Goal: Task Accomplishment & Management: Manage account settings

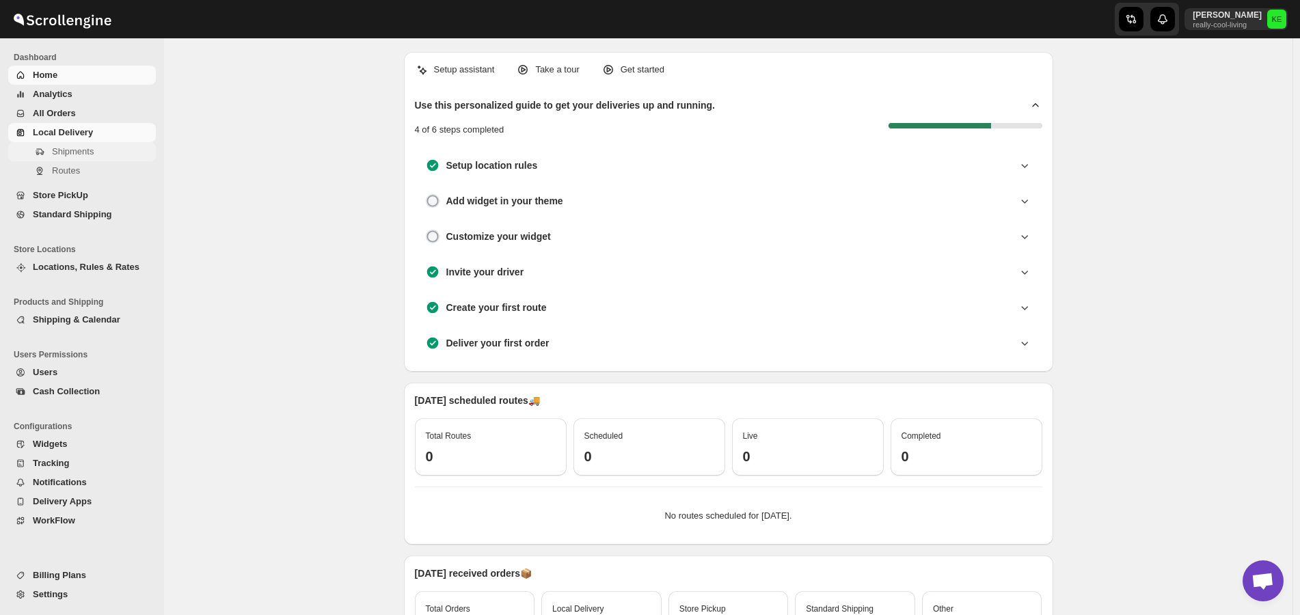
click at [74, 152] on span "Shipments" at bounding box center [73, 151] width 42 height 10
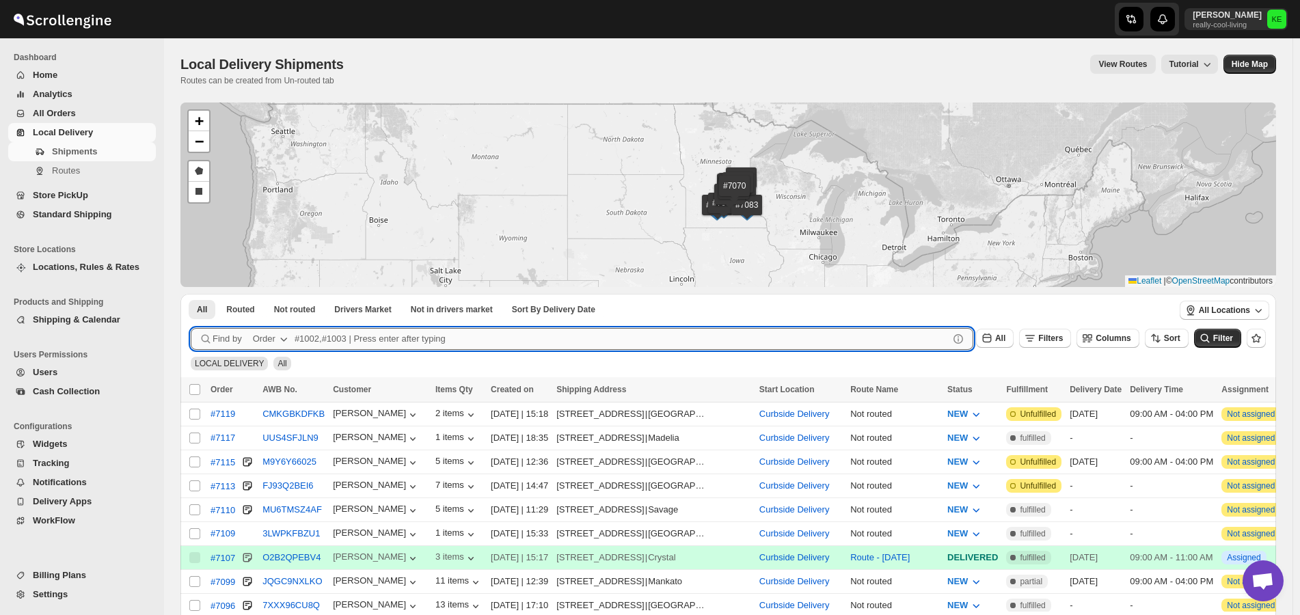
click at [314, 333] on input "text" at bounding box center [622, 339] width 654 height 22
type input "7099"
click at [191, 294] on button "Submit" at bounding box center [210, 301] width 39 height 14
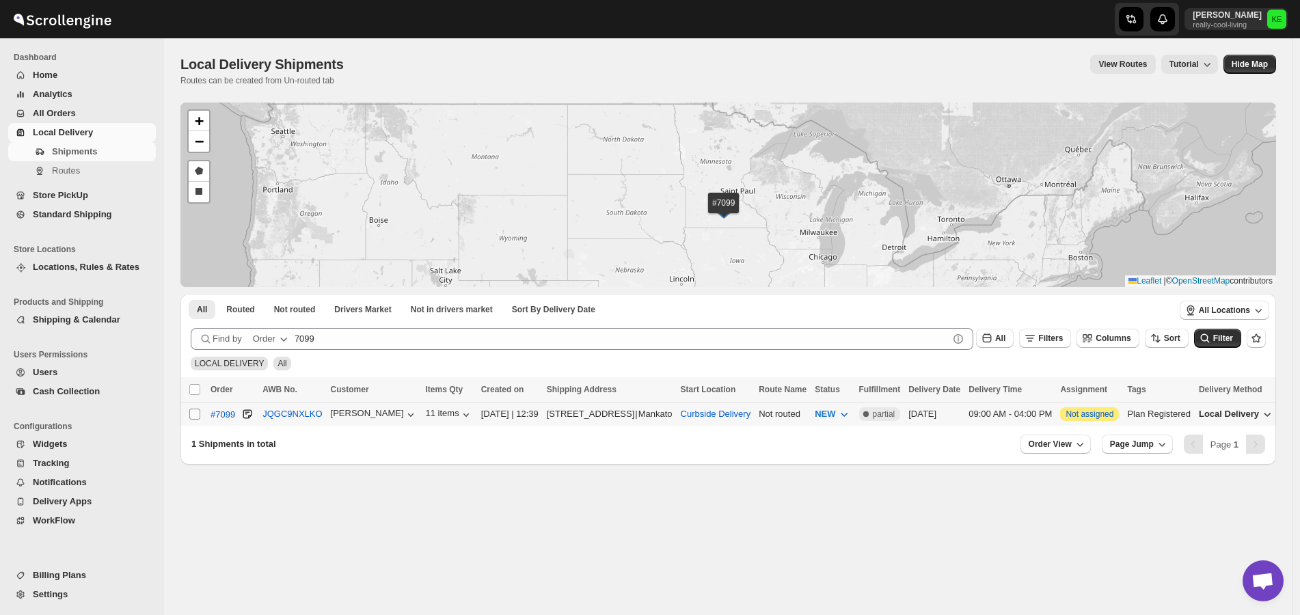
click at [193, 413] on input "Select shipment" at bounding box center [194, 414] width 11 height 11
checkbox input "true"
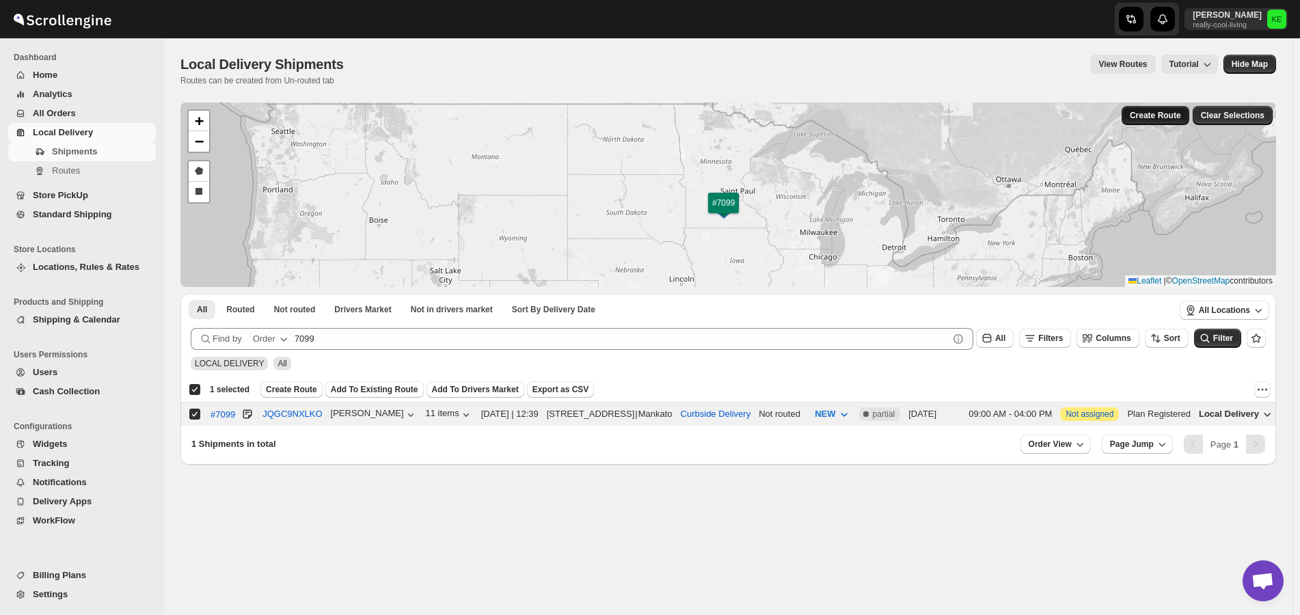
click at [1154, 113] on span "Create Route" at bounding box center [1155, 115] width 51 height 11
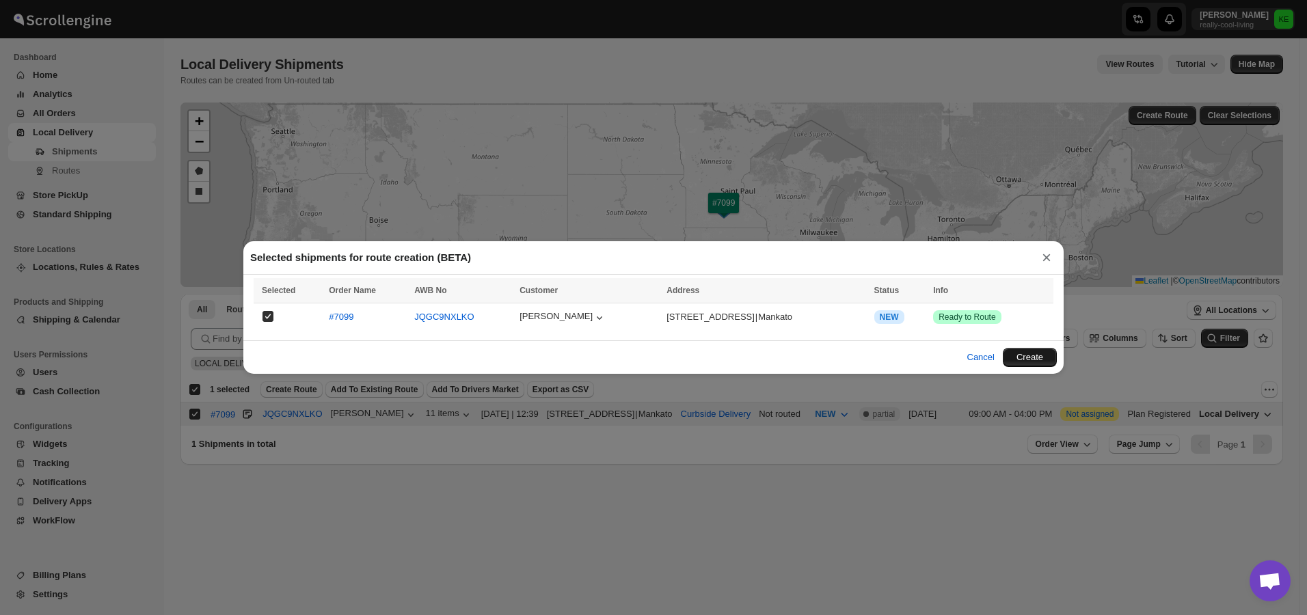
click at [1031, 359] on button "Create" at bounding box center [1030, 357] width 54 height 19
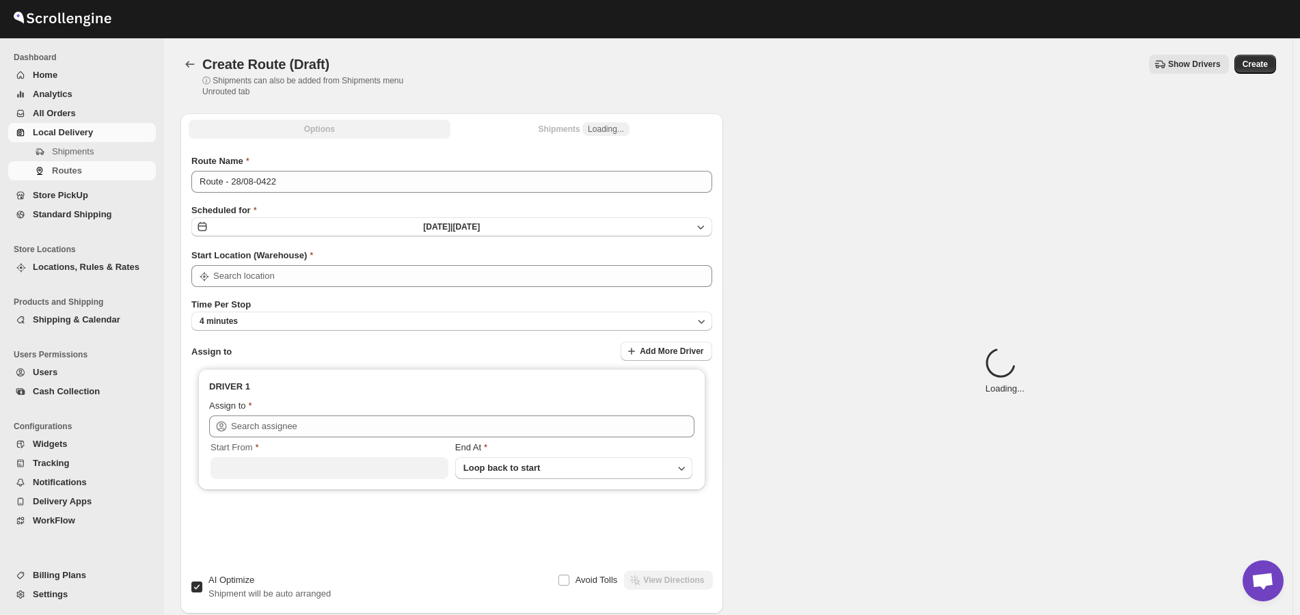
type input "Curbside Delivery"
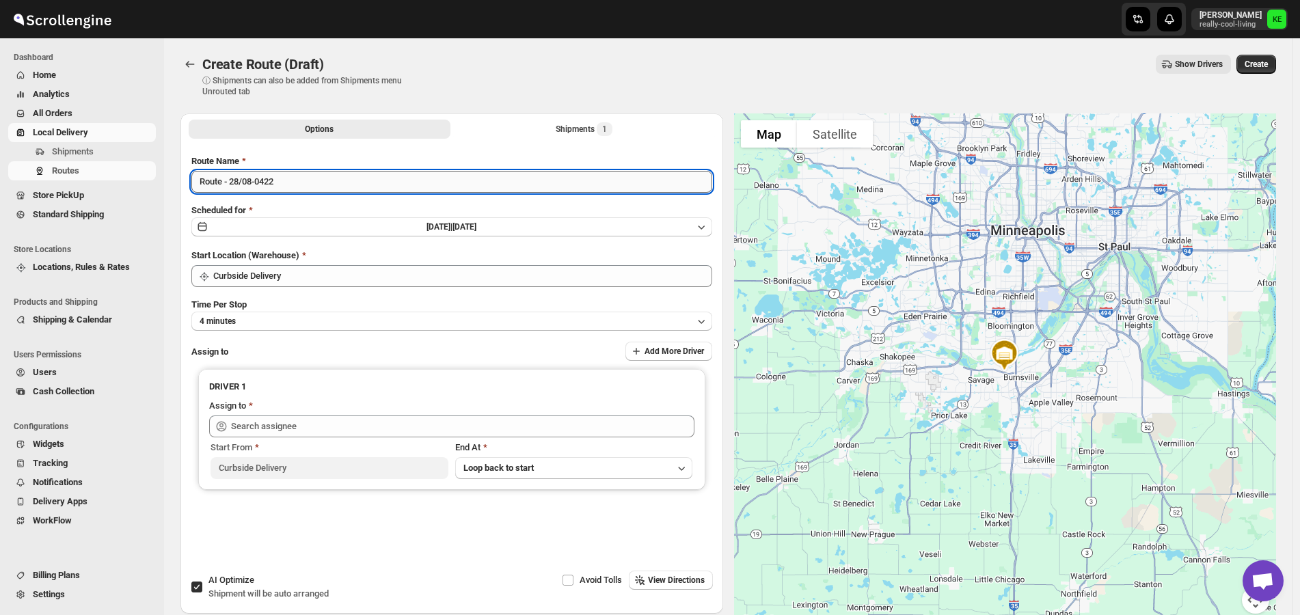
click at [359, 172] on input "Route - 28/08-0422" at bounding box center [451, 182] width 521 height 22
type input "Route - Thurs 8/29/25"
click at [705, 322] on icon "button" at bounding box center [701, 322] width 7 height 4
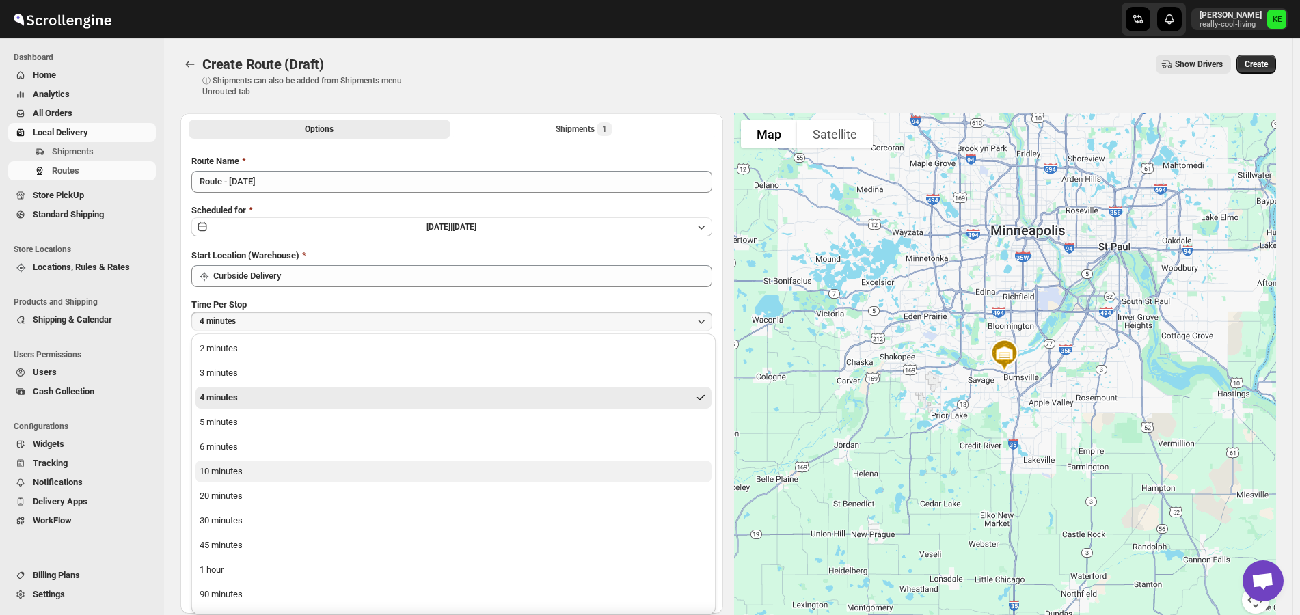
click at [232, 474] on div "10 minutes" at bounding box center [221, 472] width 43 height 14
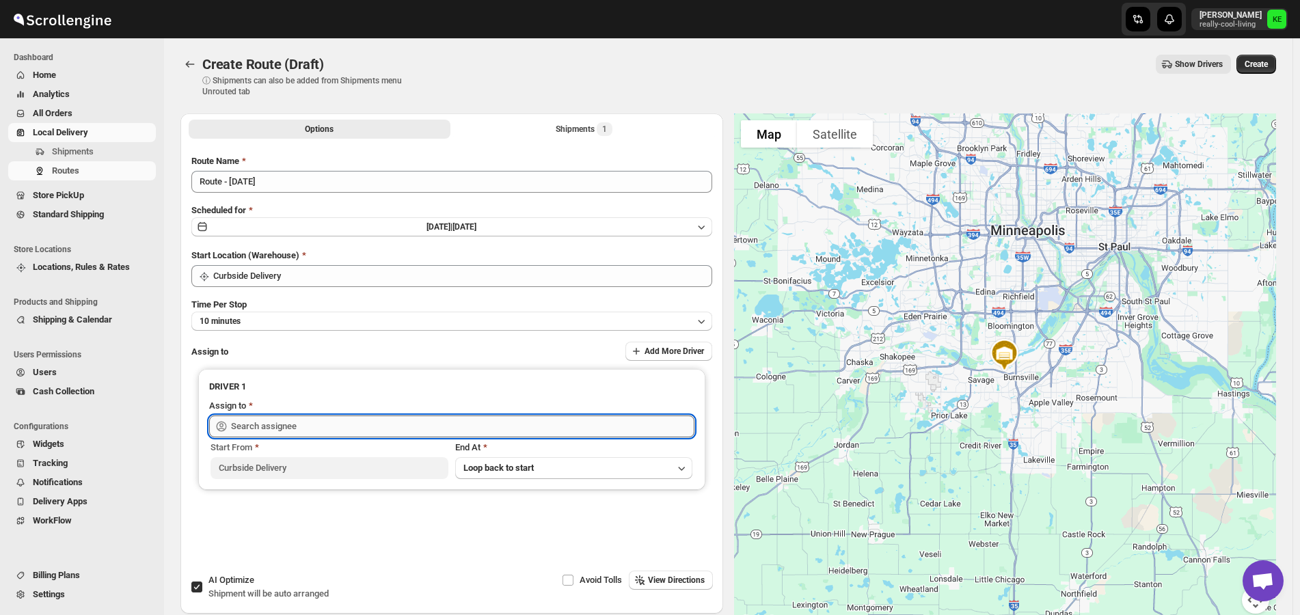
click at [444, 425] on input "text" at bounding box center [462, 427] width 463 height 22
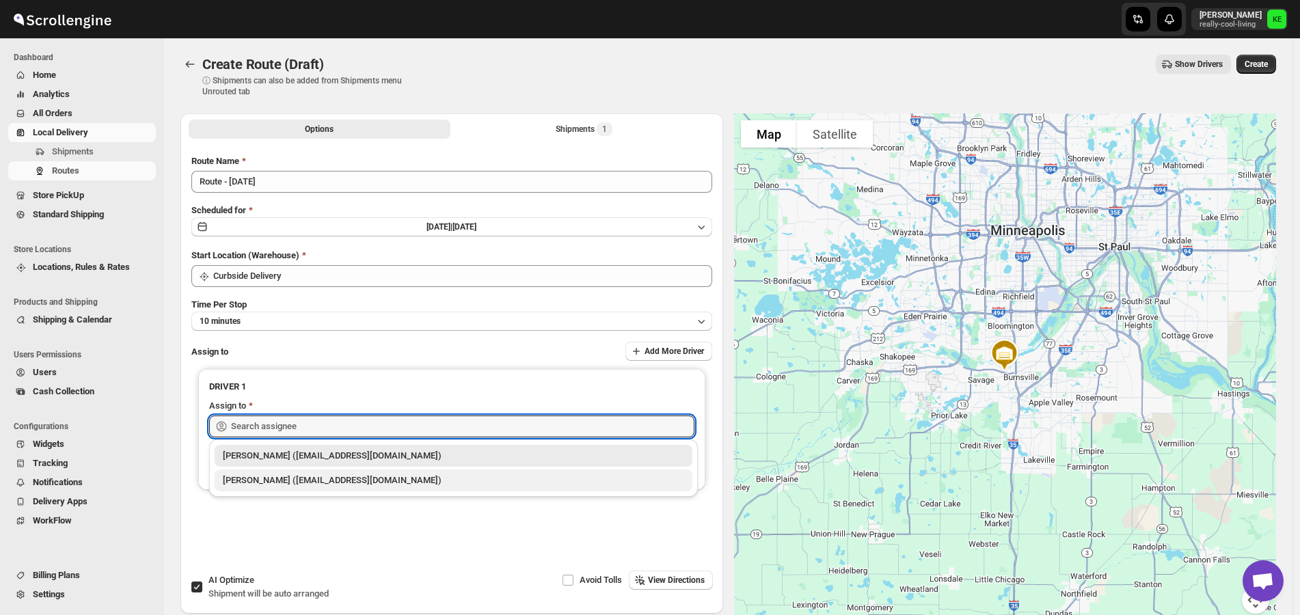
click at [390, 489] on div "Kermit Erickson (kjerickson1971@gmail.com)" at bounding box center [454, 481] width 478 height 22
type input "Kermit Erickson (kjerickson1971@gmail.com)"
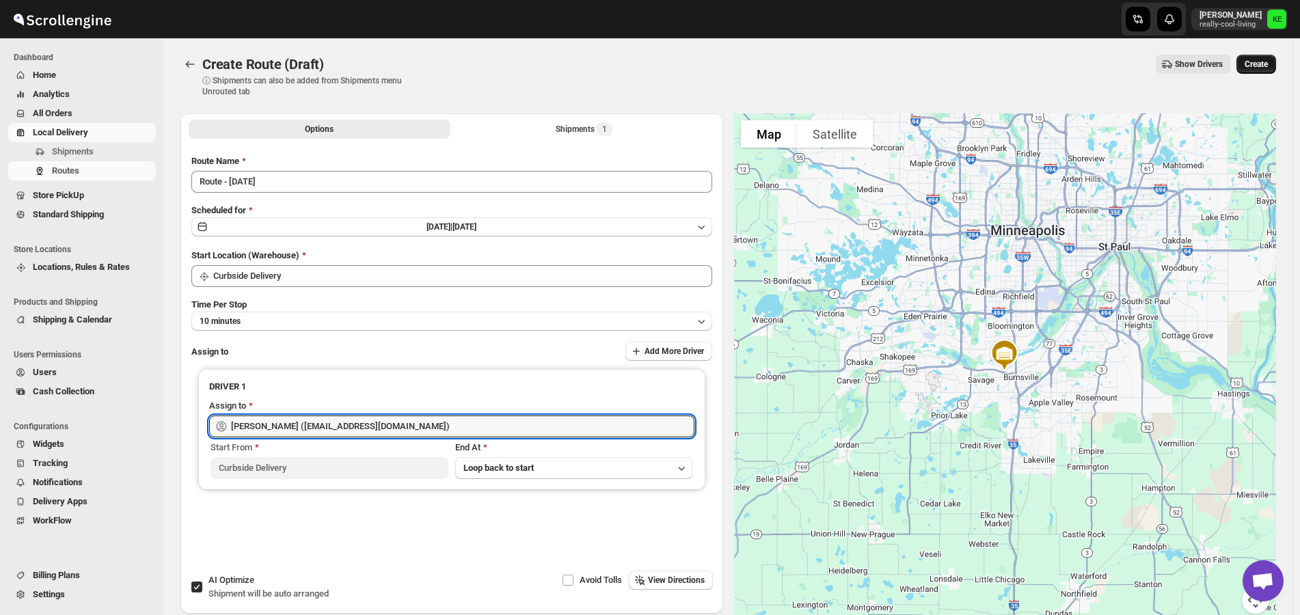
click at [1265, 64] on span "Create" at bounding box center [1256, 64] width 23 height 11
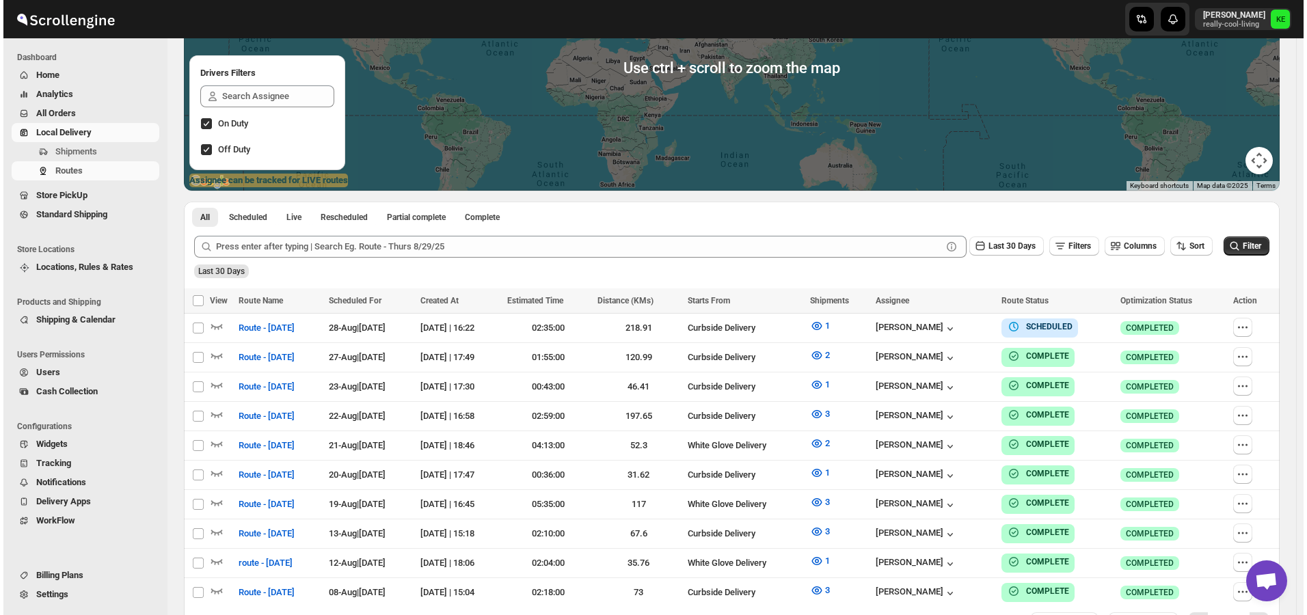
scroll to position [205, 0]
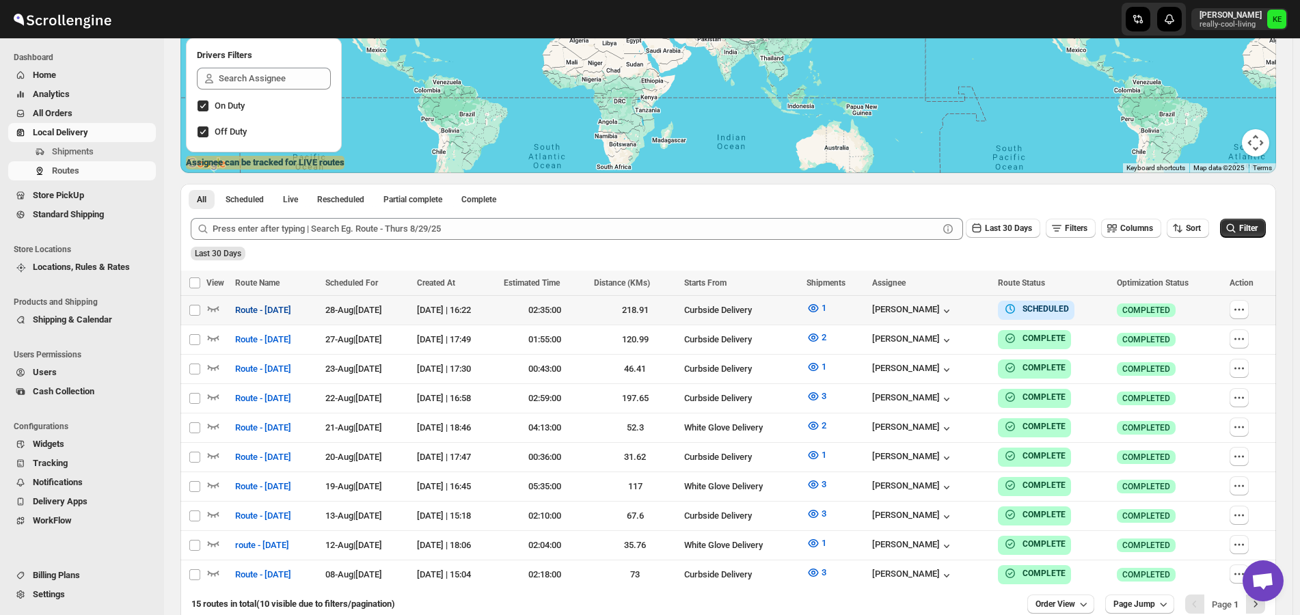
click at [269, 312] on span "Route - Thurs 8/29/25" at bounding box center [263, 310] width 56 height 14
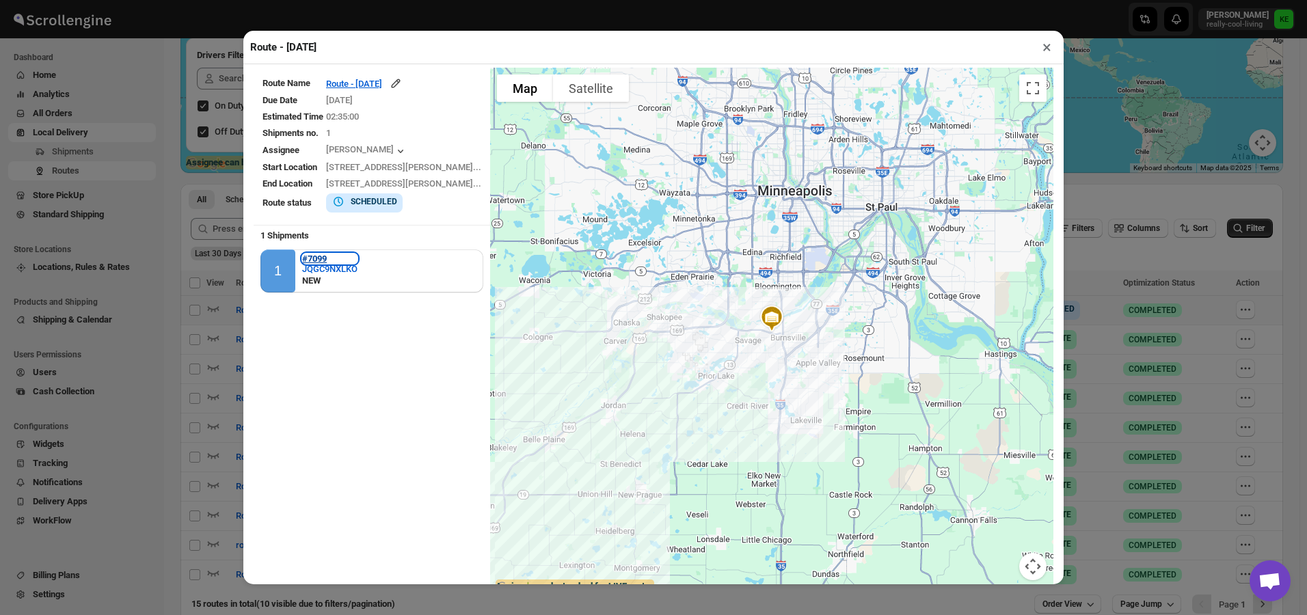
click at [316, 261] on b "#7099" at bounding box center [314, 259] width 25 height 10
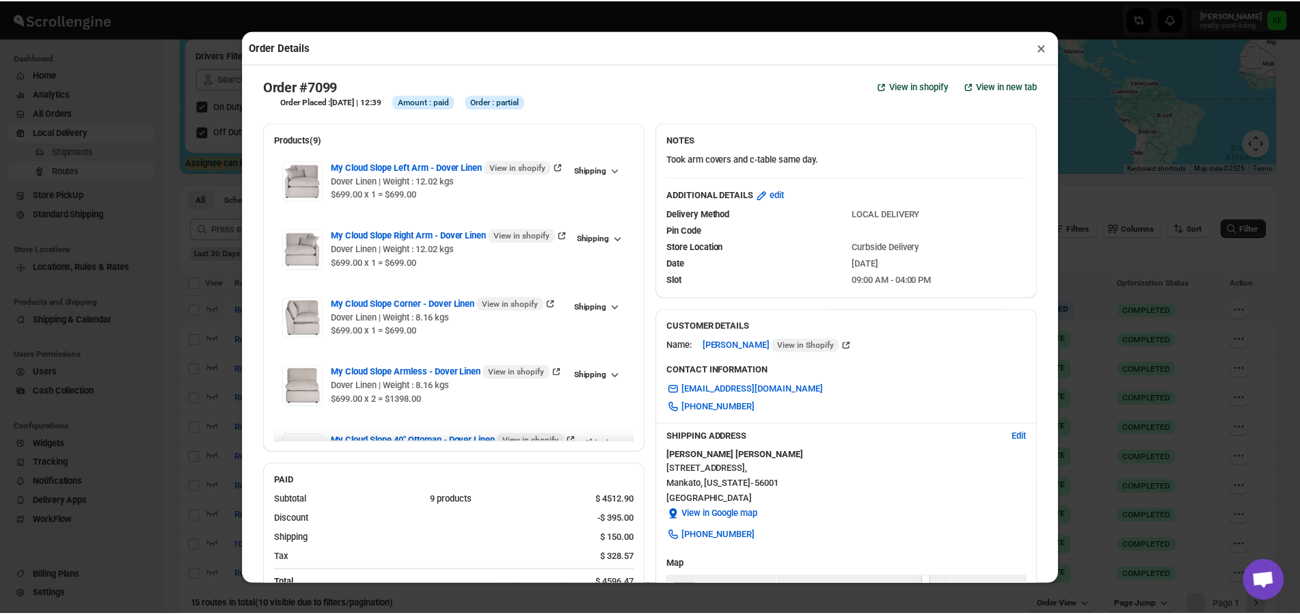
scroll to position [68, 0]
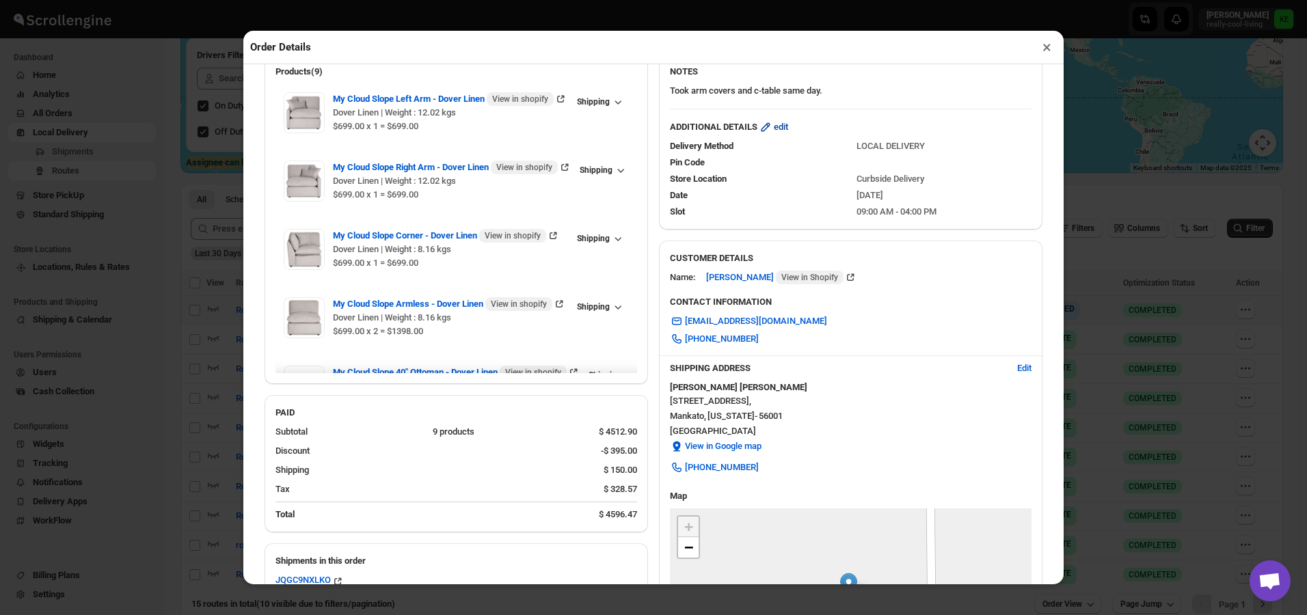
click at [781, 130] on span "edit" at bounding box center [781, 127] width 14 height 14
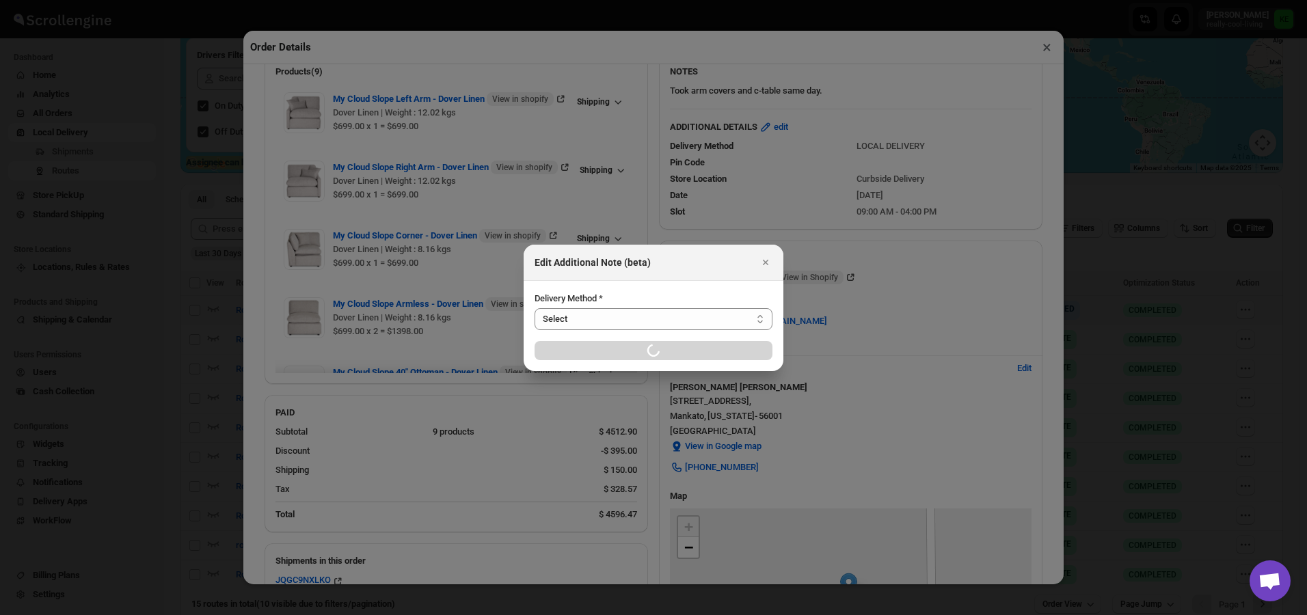
select select "LOCAL_DELIVERY"
select select "LOCATION_BASES"
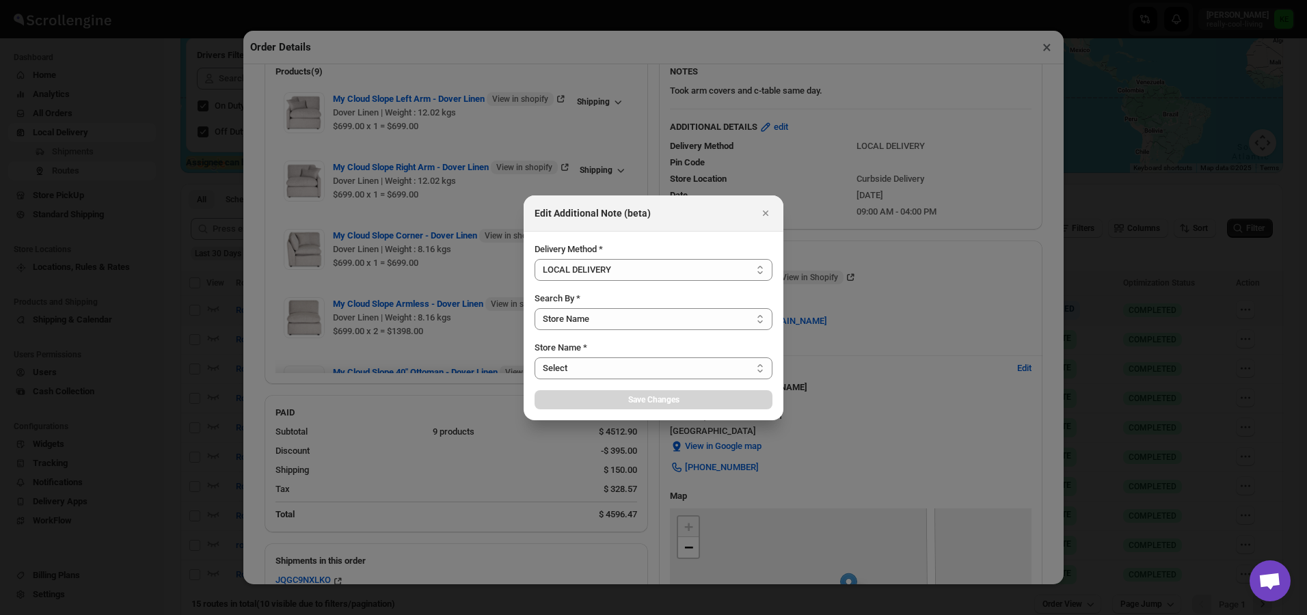
select select "656744df154a64d9bb065b6d"
select select "2025-08-29"
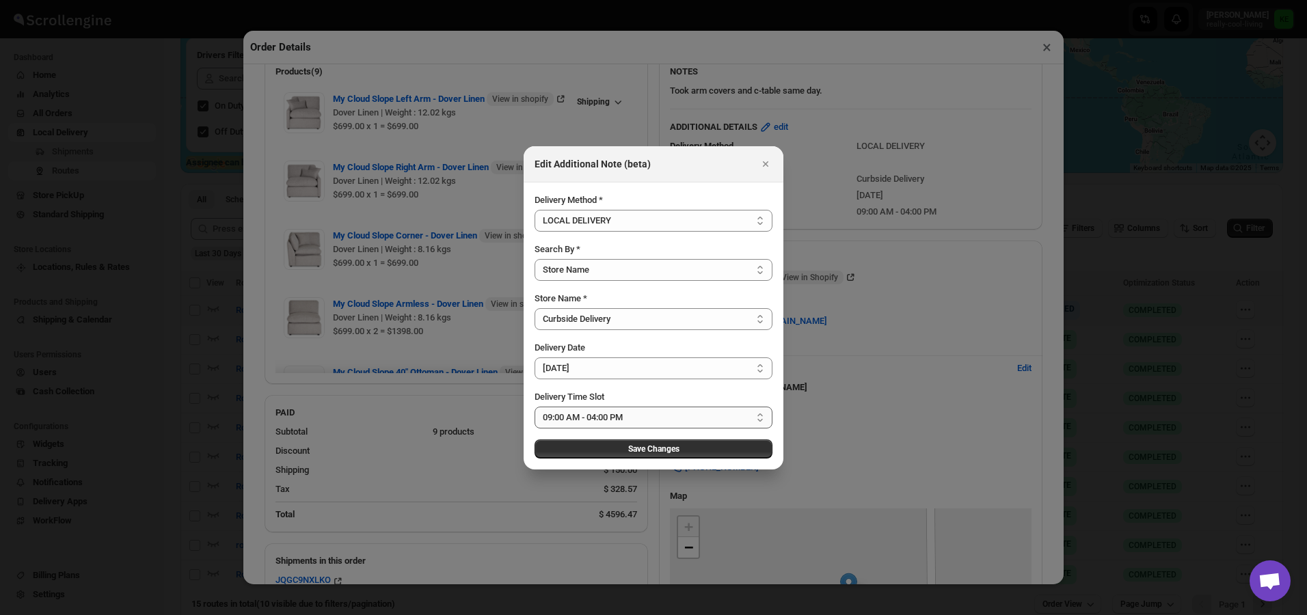
click at [757, 414] on select "Select 09:00 AM - 04:00 PM 09:00 AM - 11:00 AM 10:00 AM - 12:00 PM 11:00 AM - 0…" at bounding box center [653, 418] width 238 height 22
select select "673ffc4d35296b8d311f7cd5"
click at [534, 407] on select "Select 09:00 AM - 04:00 PM 09:00 AM - 11:00 AM 10:00 AM - 12:00 PM 11:00 AM - 0…" at bounding box center [653, 418] width 238 height 22
click at [677, 452] on span "Save Changes" at bounding box center [653, 449] width 51 height 11
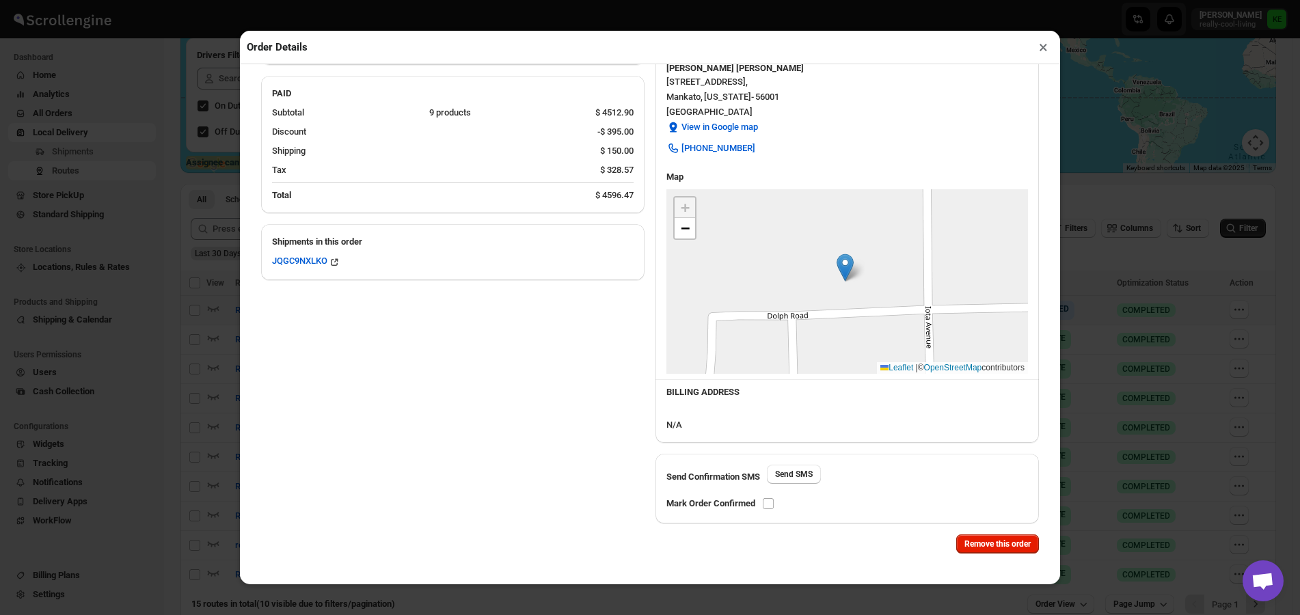
scroll to position [389, 0]
click at [767, 502] on input "checkbox" at bounding box center [768, 502] width 11 height 11
checkbox input "true"
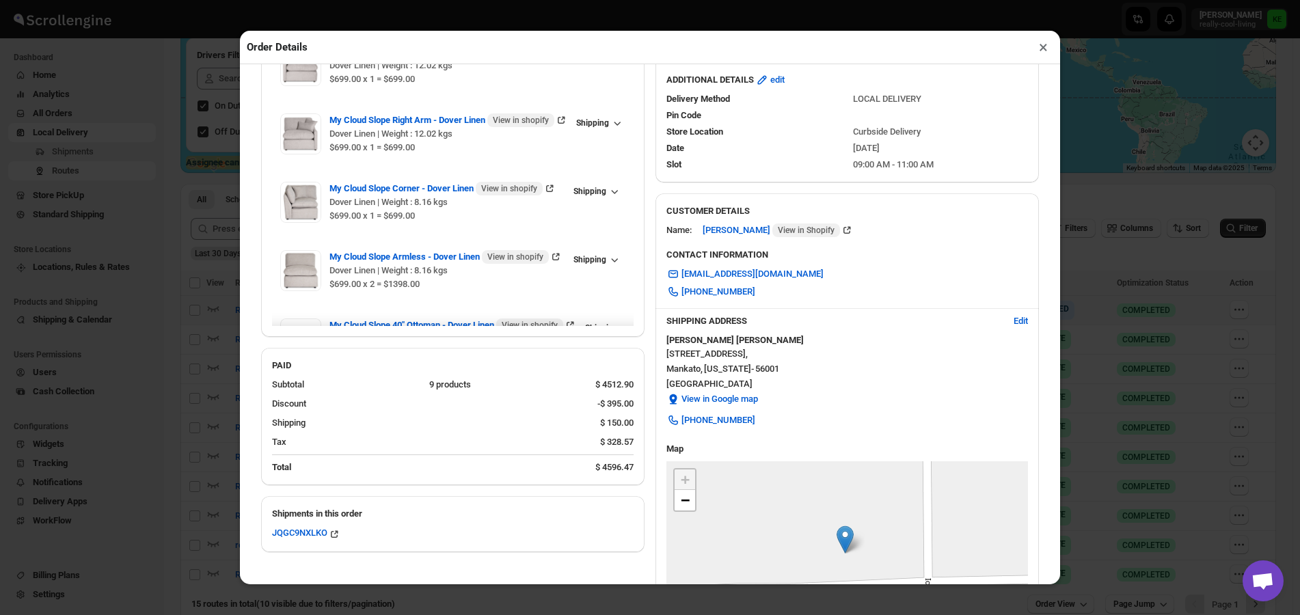
scroll to position [0, 0]
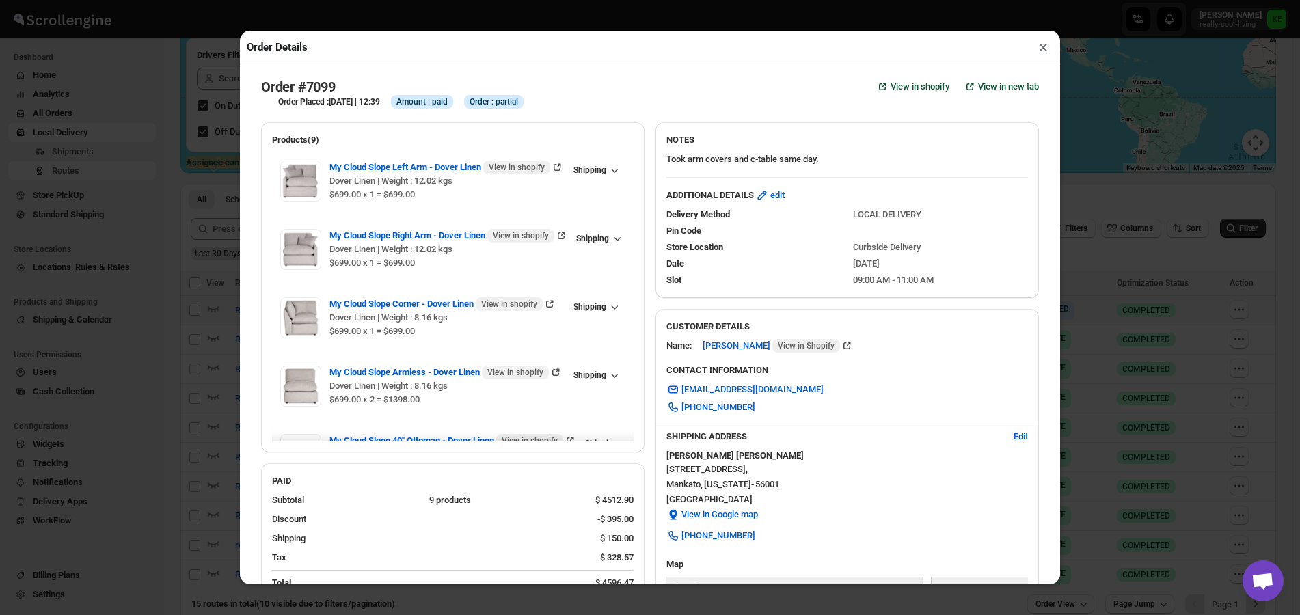
click at [1043, 52] on button "×" at bounding box center [1043, 47] width 20 height 19
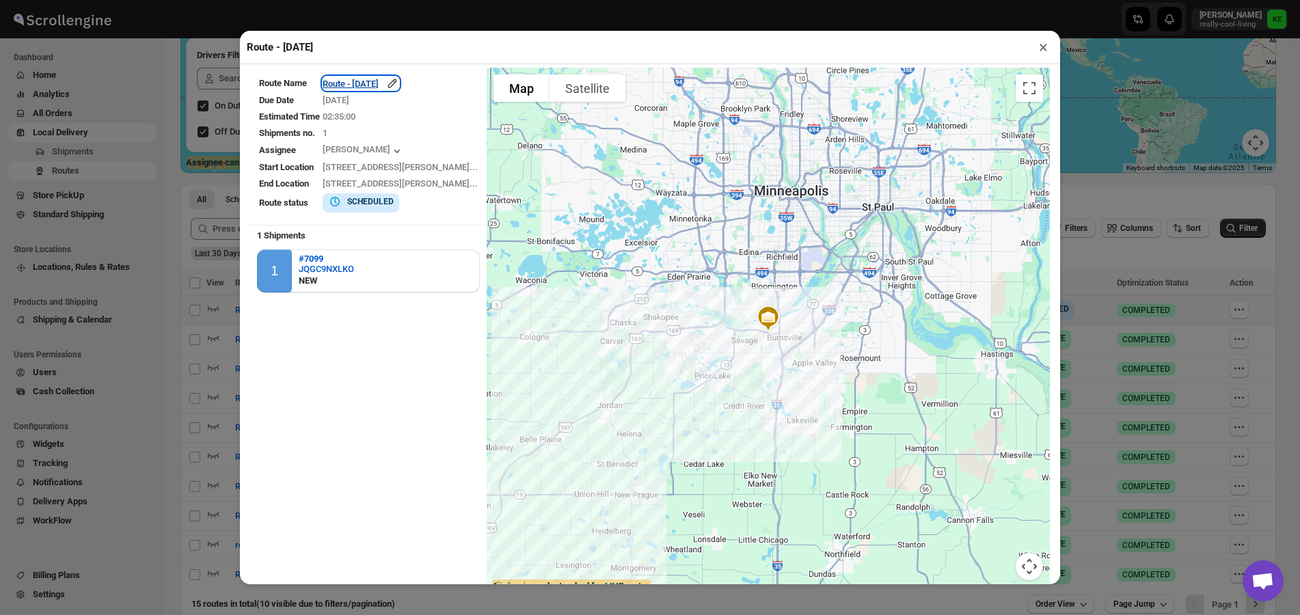
click at [383, 90] on div "Route - Thurs 8/29/25" at bounding box center [361, 84] width 77 height 14
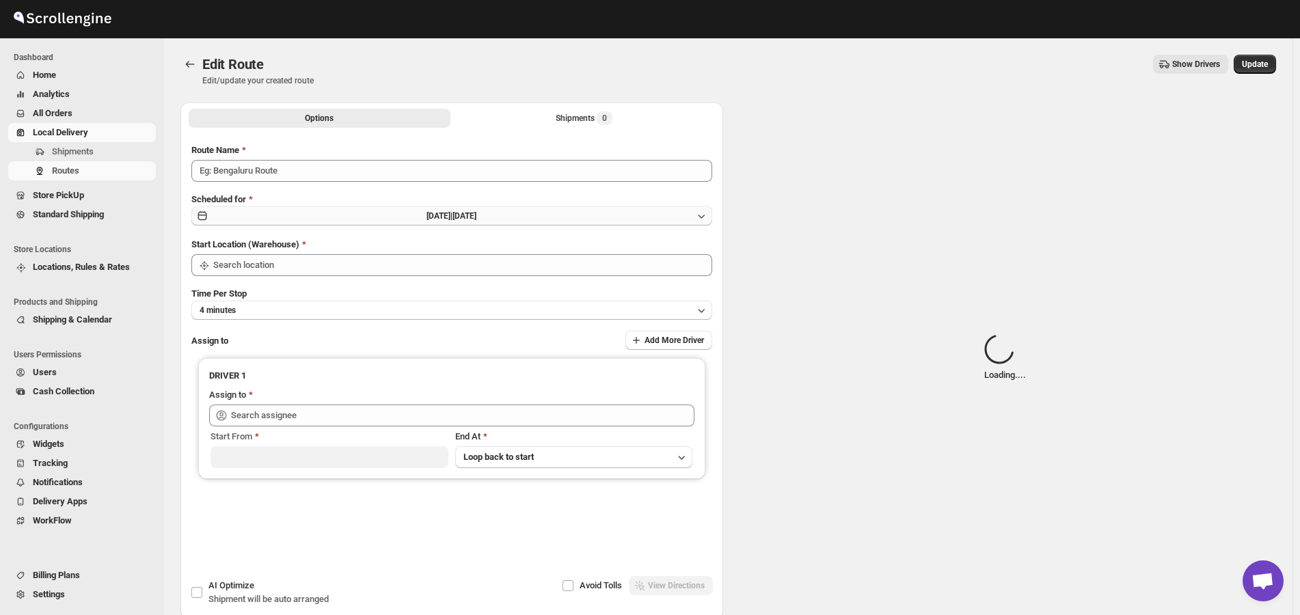
type input "Route - Thurs 8/29/25"
type input "Curbside Delivery"
type input "Kermit Erickson (kjerickson1971@gmail.com)"
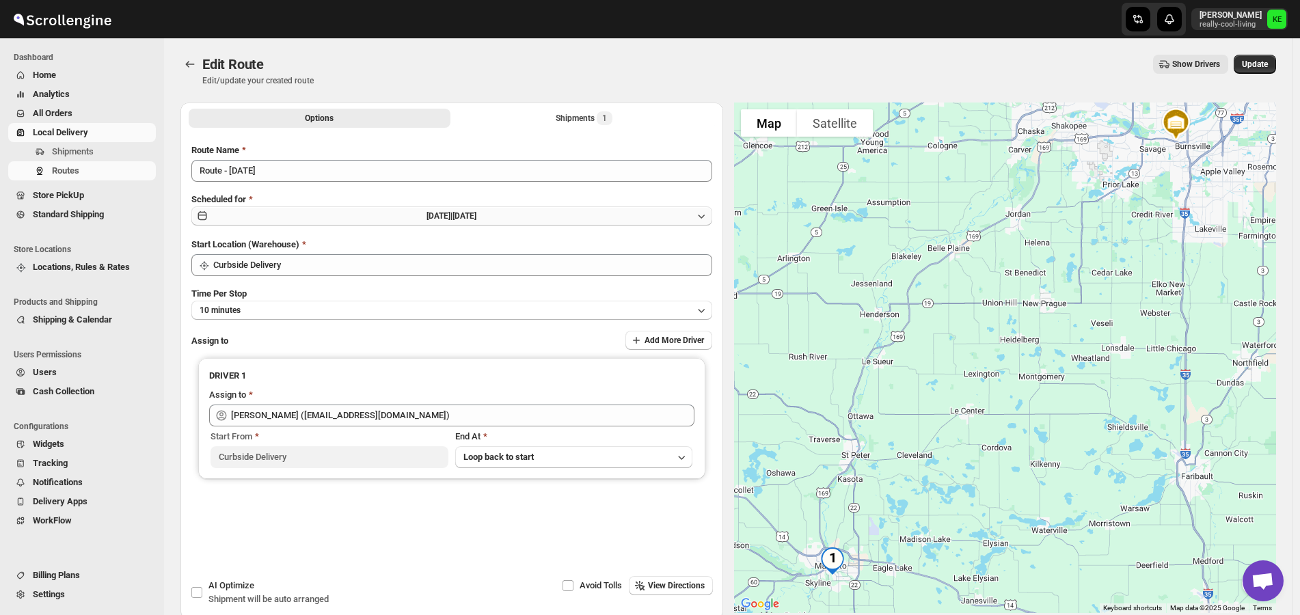
click at [707, 214] on icon "button" at bounding box center [701, 216] width 14 height 14
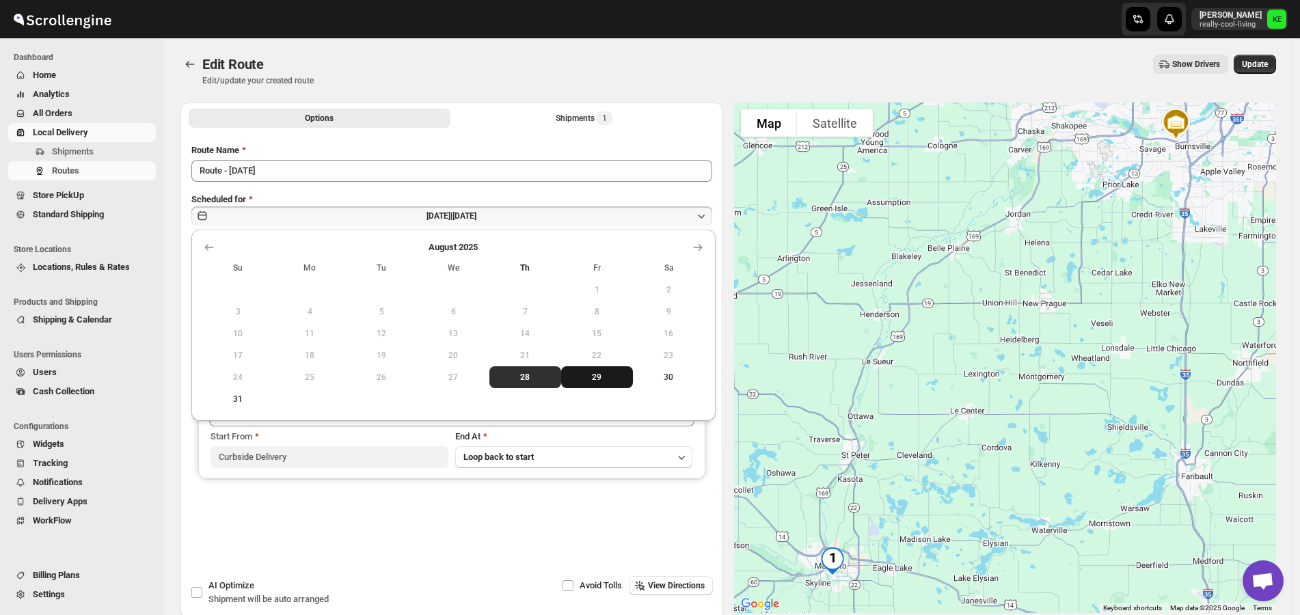
click at [591, 379] on span "29" at bounding box center [597, 377] width 61 height 11
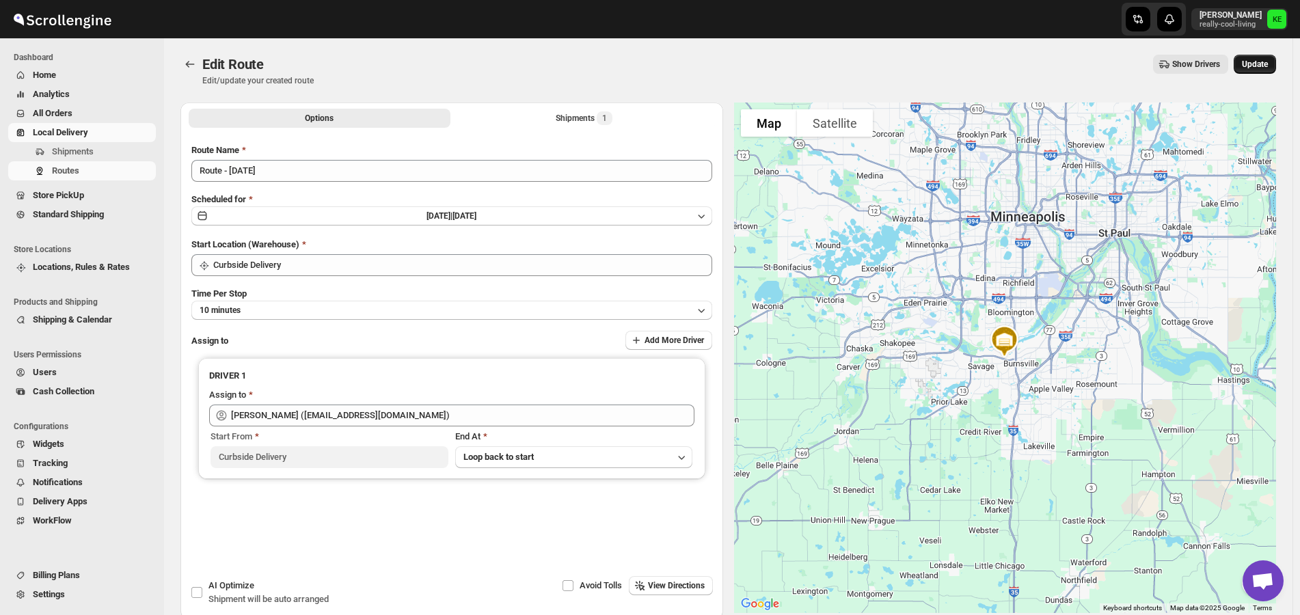
click at [1268, 69] on span "Update" at bounding box center [1255, 64] width 26 height 11
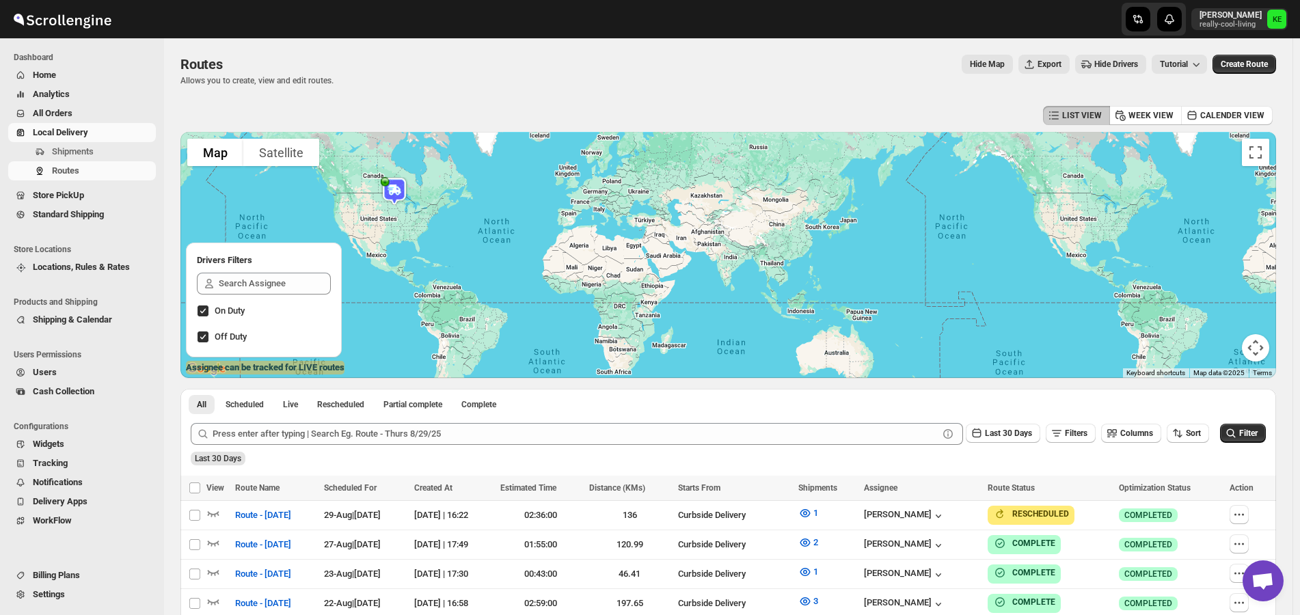
click at [672, 107] on div "LIST VIEW WEEK VIEW CALENDER VIEW" at bounding box center [728, 116] width 1096 height 26
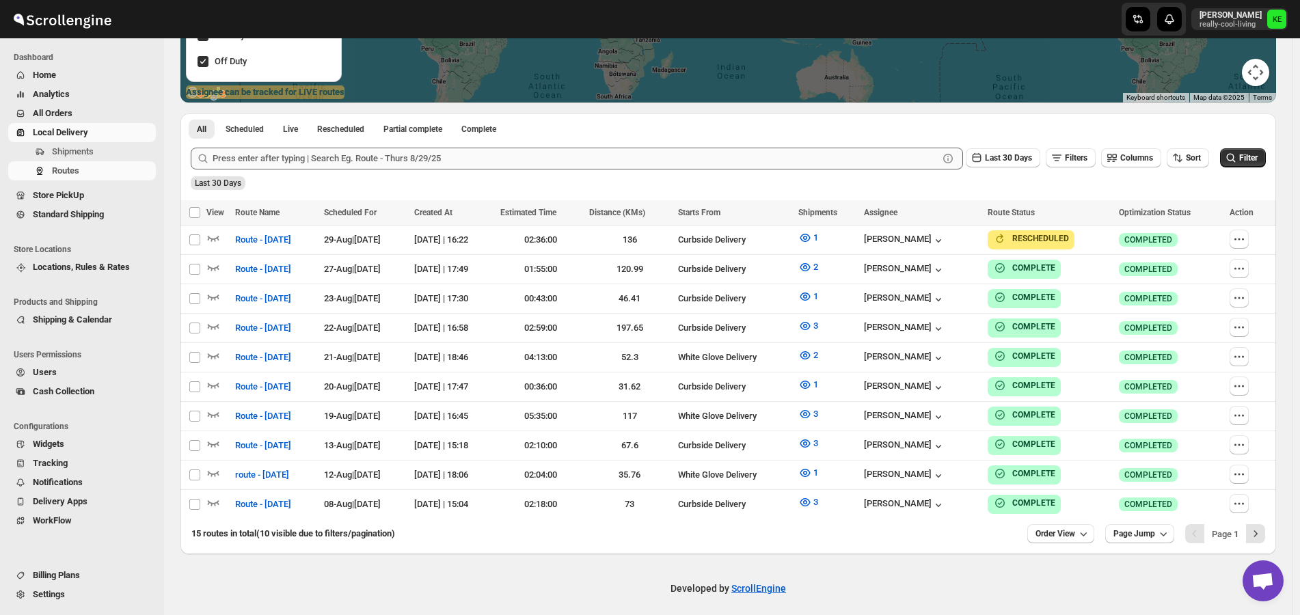
scroll to position [276, 0]
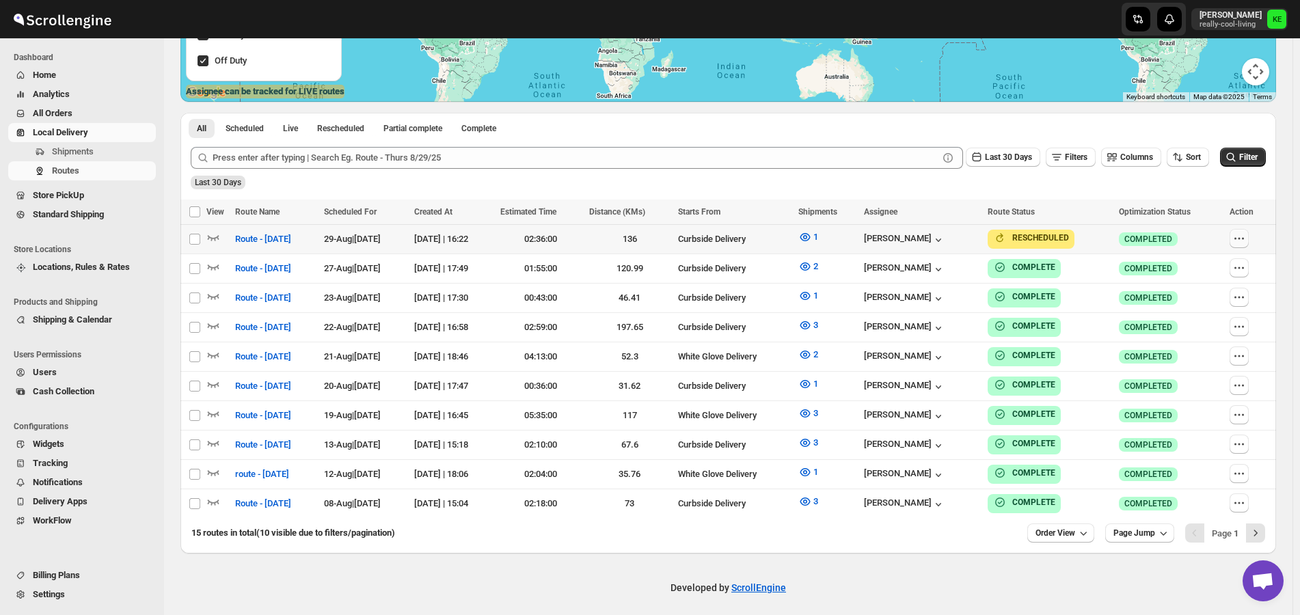
click at [1242, 241] on button "button" at bounding box center [1238, 238] width 19 height 19
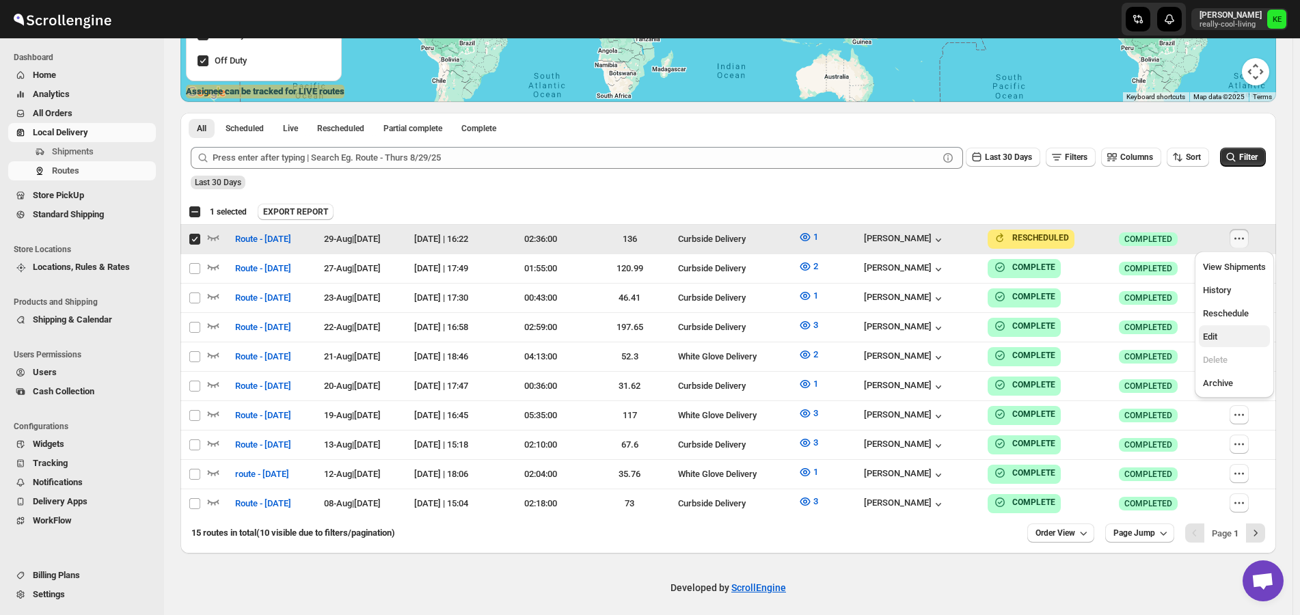
click at [1213, 338] on span "Edit" at bounding box center [1210, 336] width 14 height 10
checkbox input "false"
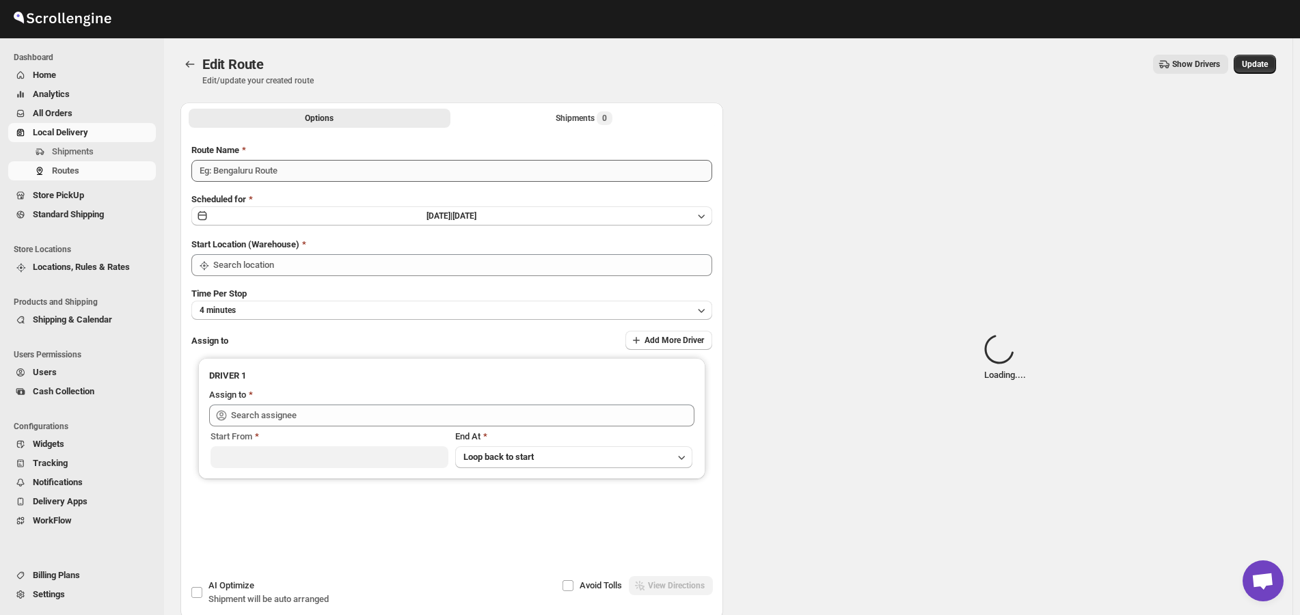
type input "Route - Thurs 8/29/25"
type input "Curbside Delivery"
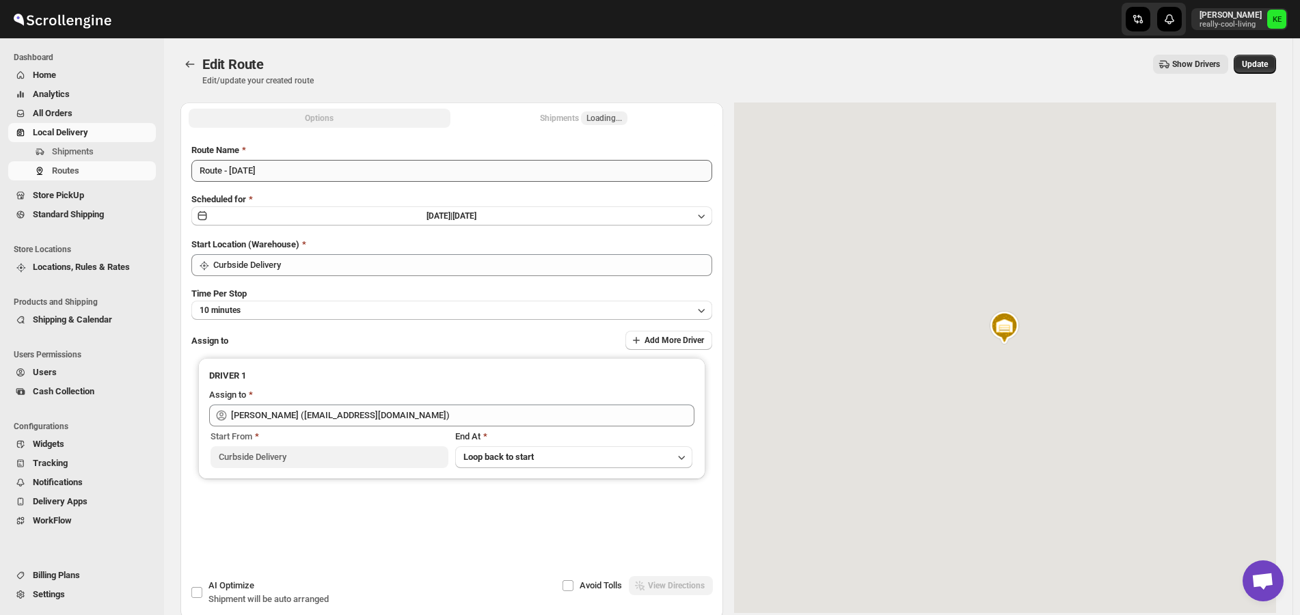
type input "Kermit Erickson (kjerickson1971@gmail.com)"
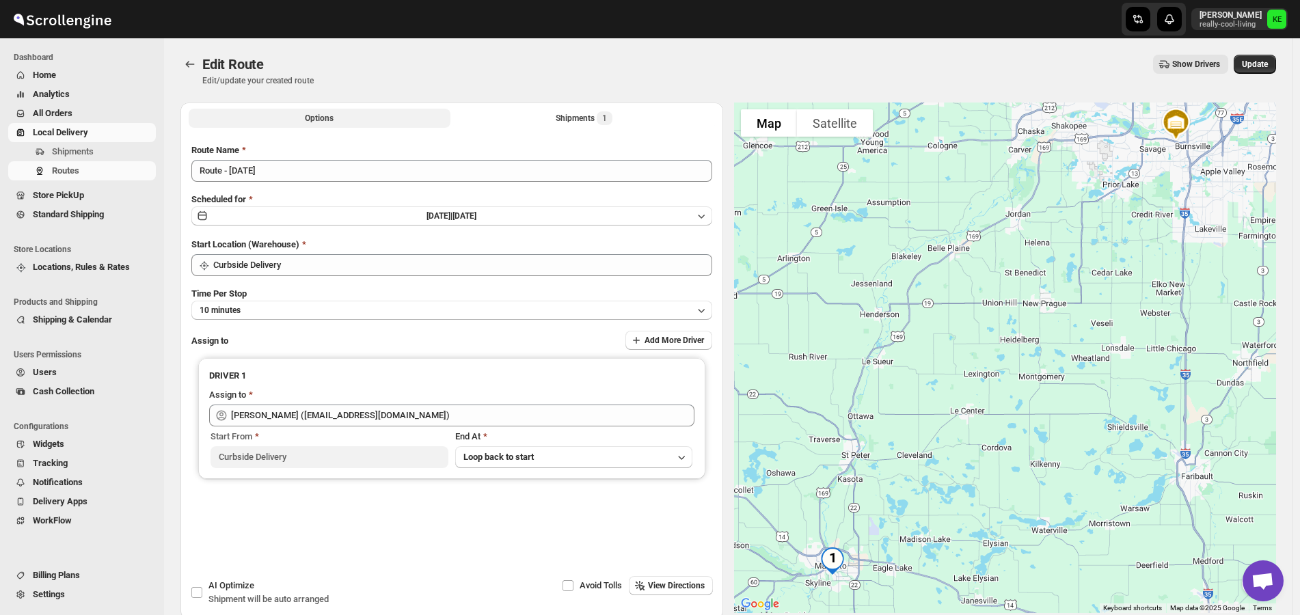
click at [398, 126] on button "Options" at bounding box center [320, 118] width 262 height 19
click at [405, 118] on button "Options" at bounding box center [320, 118] width 262 height 19
click at [595, 118] on div "Shipments 1" at bounding box center [584, 118] width 57 height 14
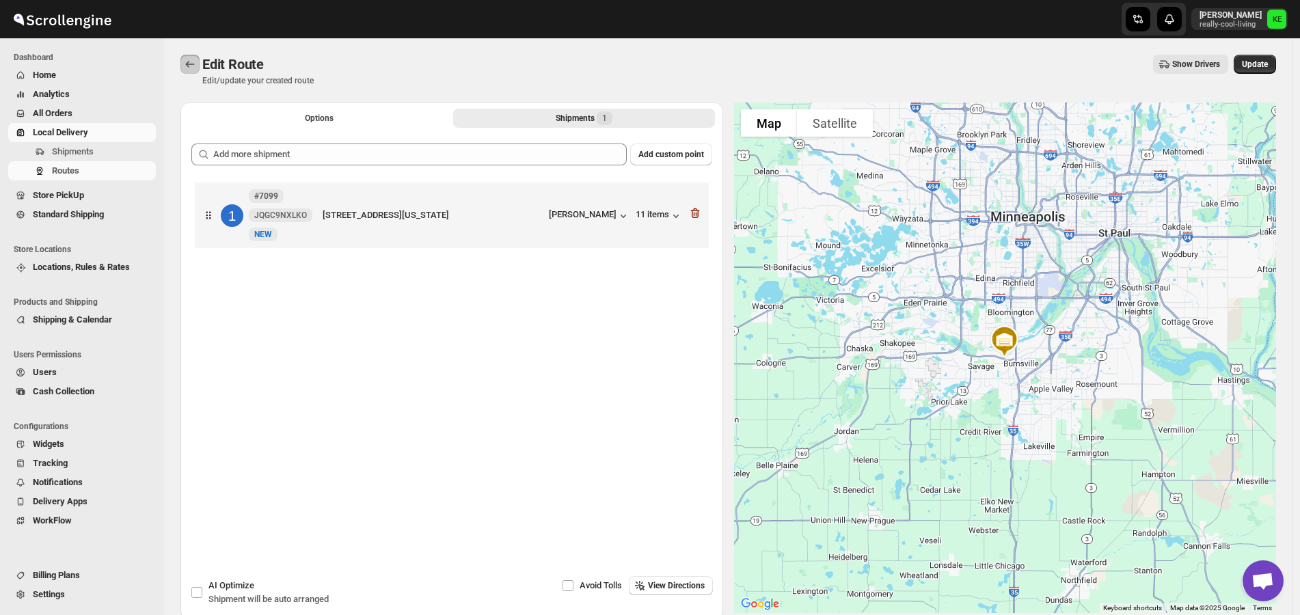
click at [195, 68] on icon "Routes" at bounding box center [190, 64] width 14 height 14
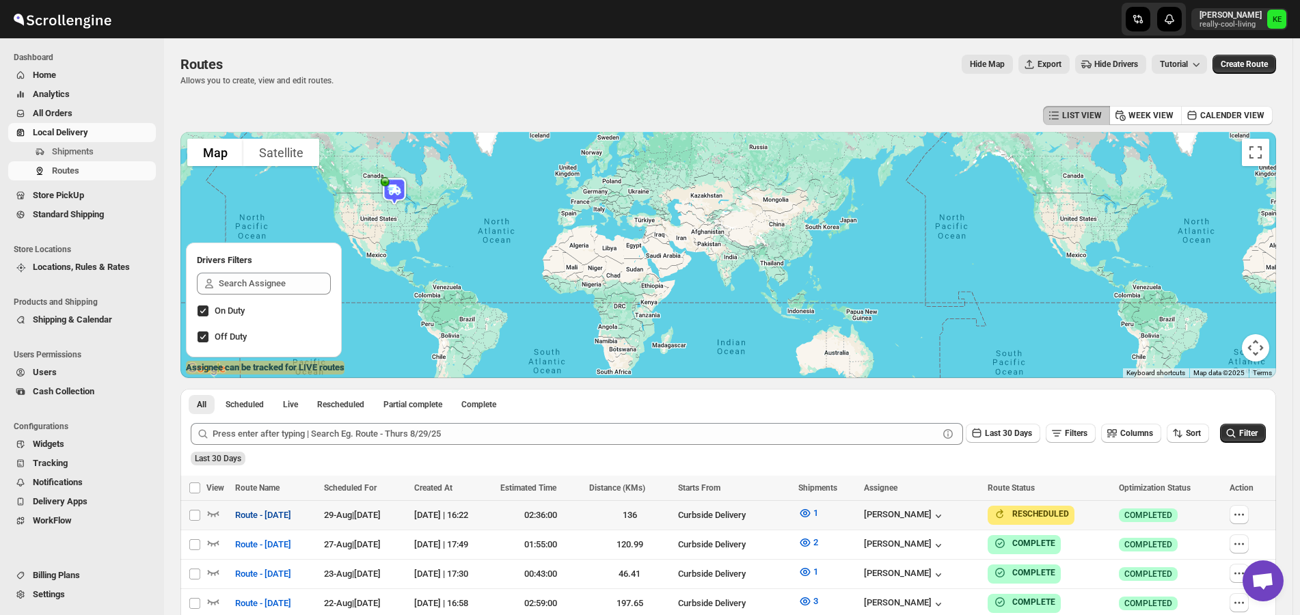
click at [284, 513] on span "Route - Thurs 8/29/25" at bounding box center [263, 515] width 56 height 14
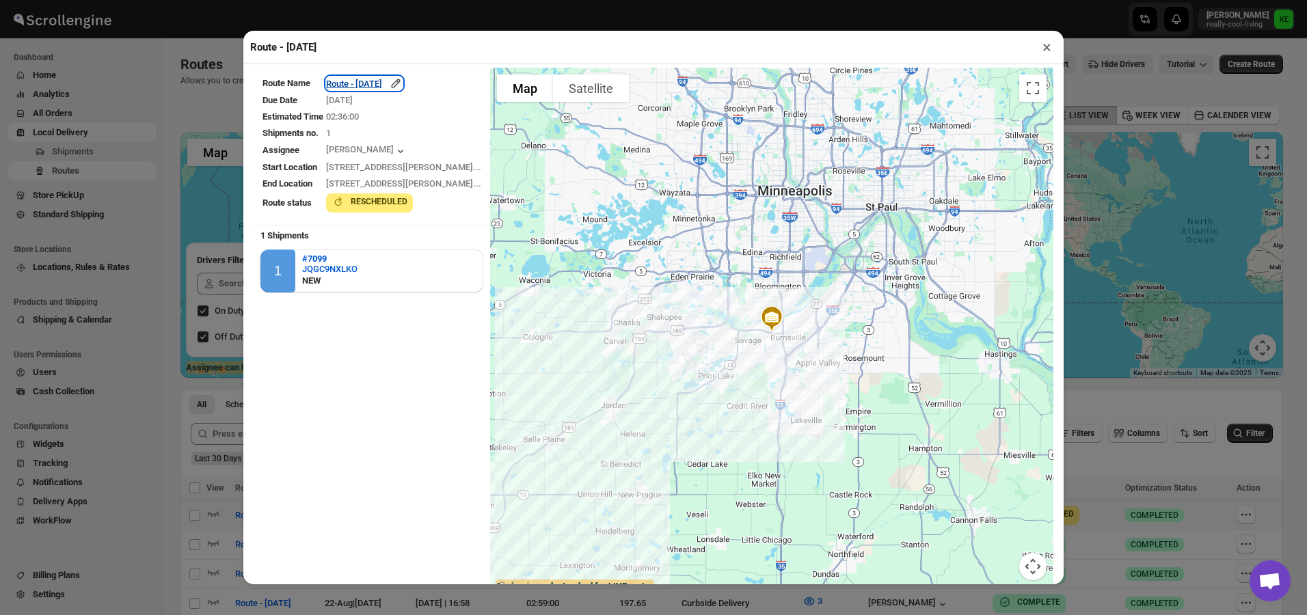
click at [403, 85] on icon "button" at bounding box center [396, 84] width 14 height 14
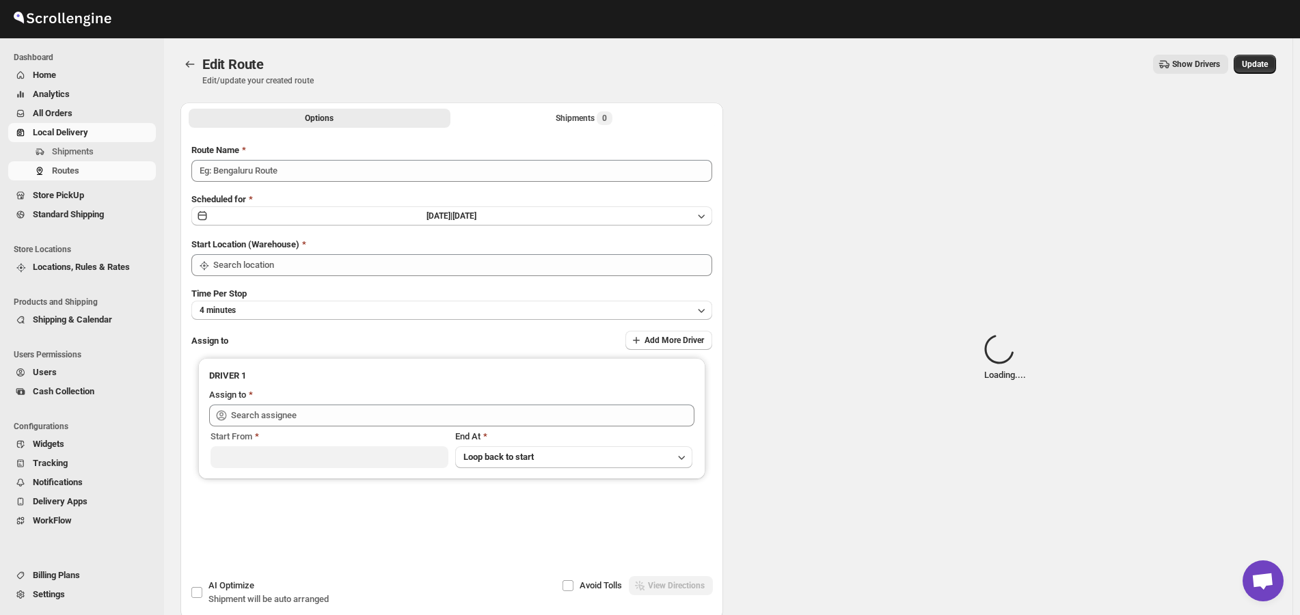
type input "Route - Thurs 8/29/25"
type input "Curbside Delivery"
type input "Kermit Erickson (kjerickson1971@gmail.com)"
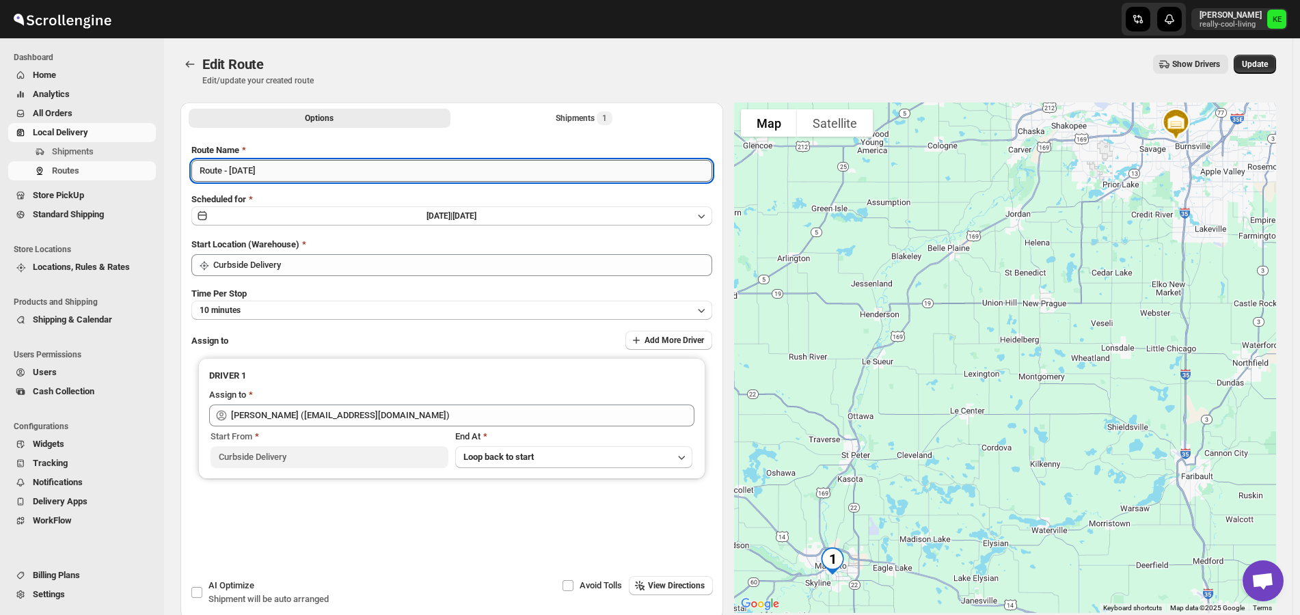
click at [252, 171] on input "Route - Thurs 8/29/25" at bounding box center [451, 171] width 521 height 22
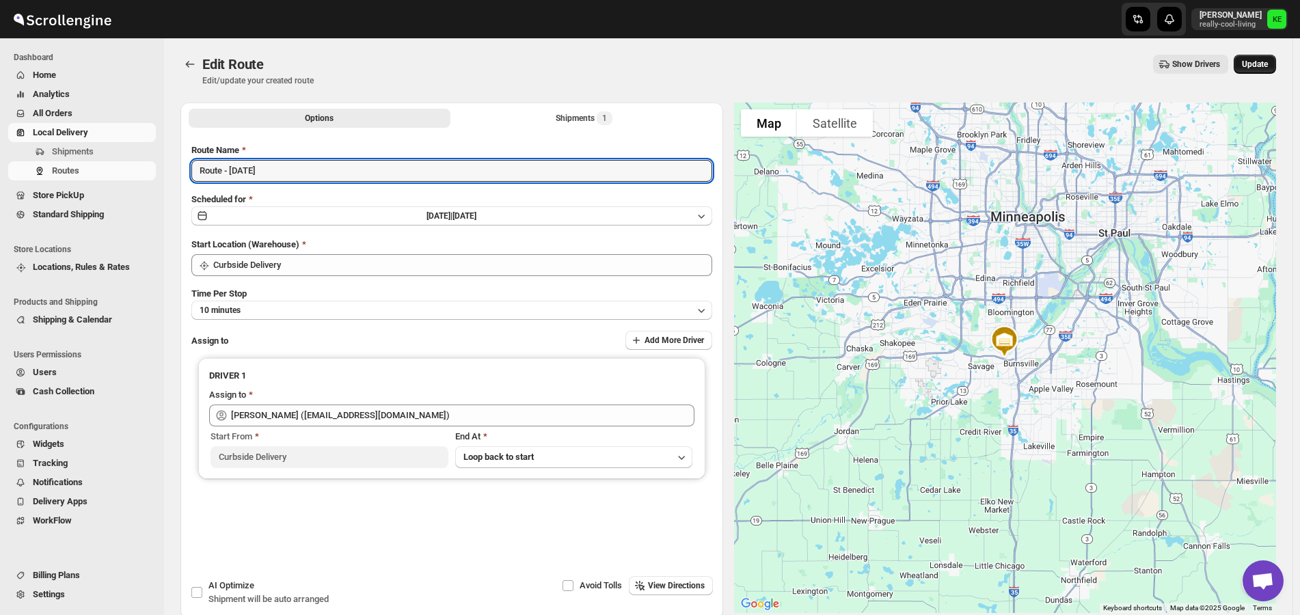
type input "Route - [DATE]"
click at [1268, 67] on span "Update" at bounding box center [1255, 64] width 26 height 11
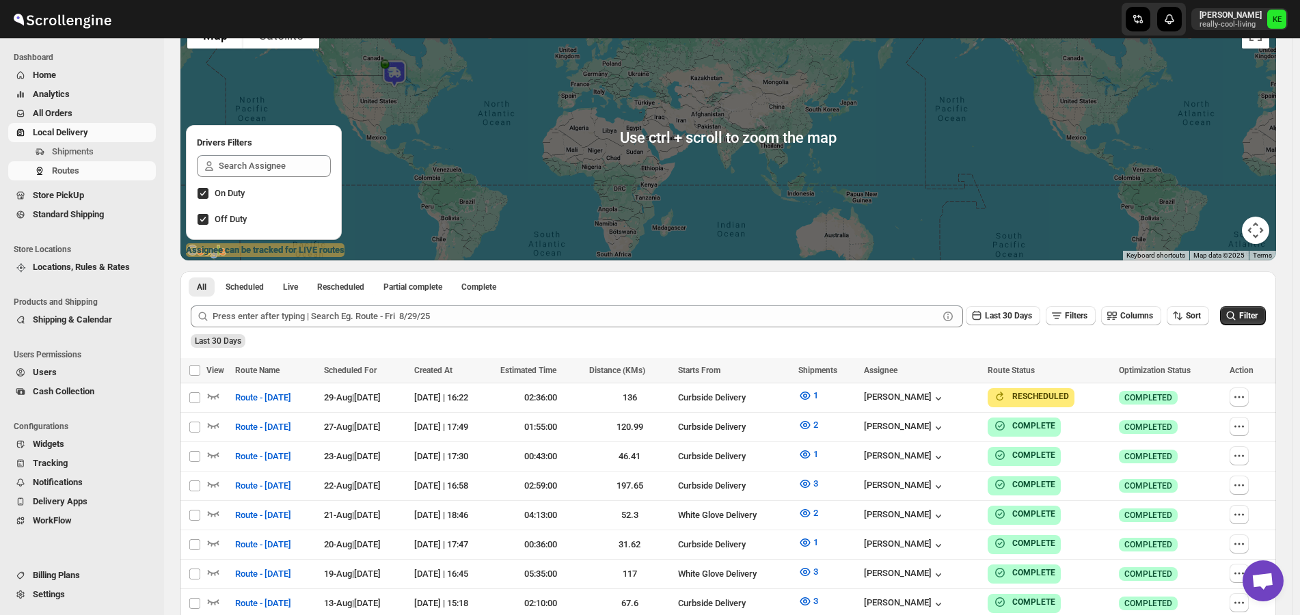
scroll to position [137, 0]
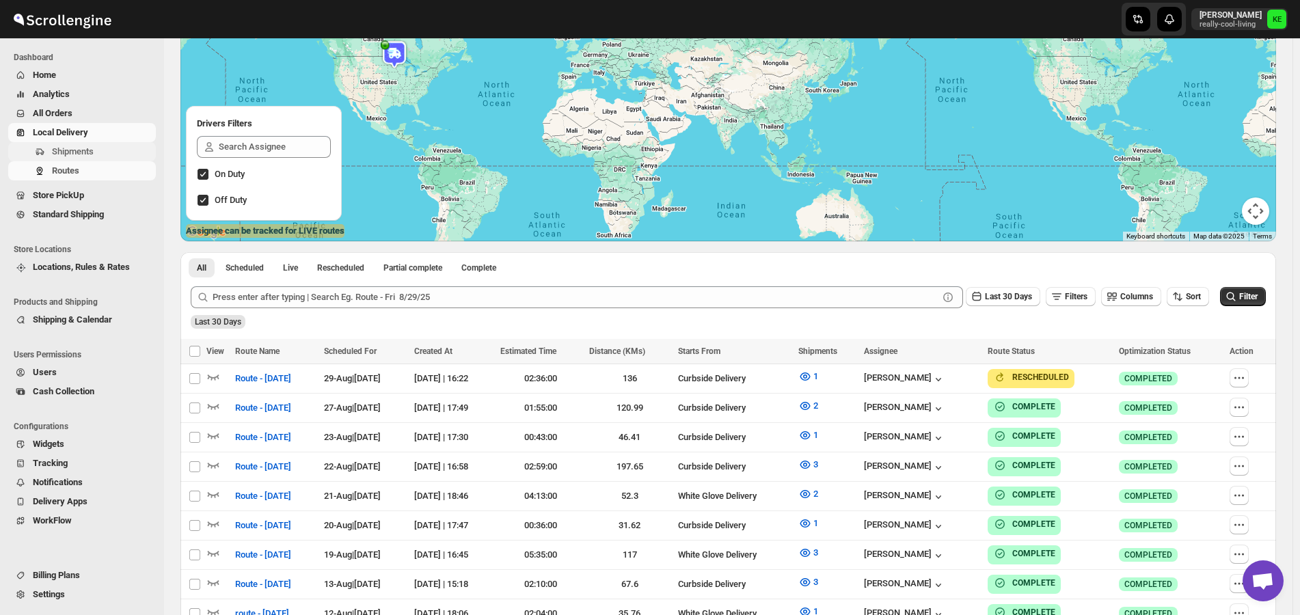
click at [89, 154] on span "Shipments" at bounding box center [73, 151] width 42 height 10
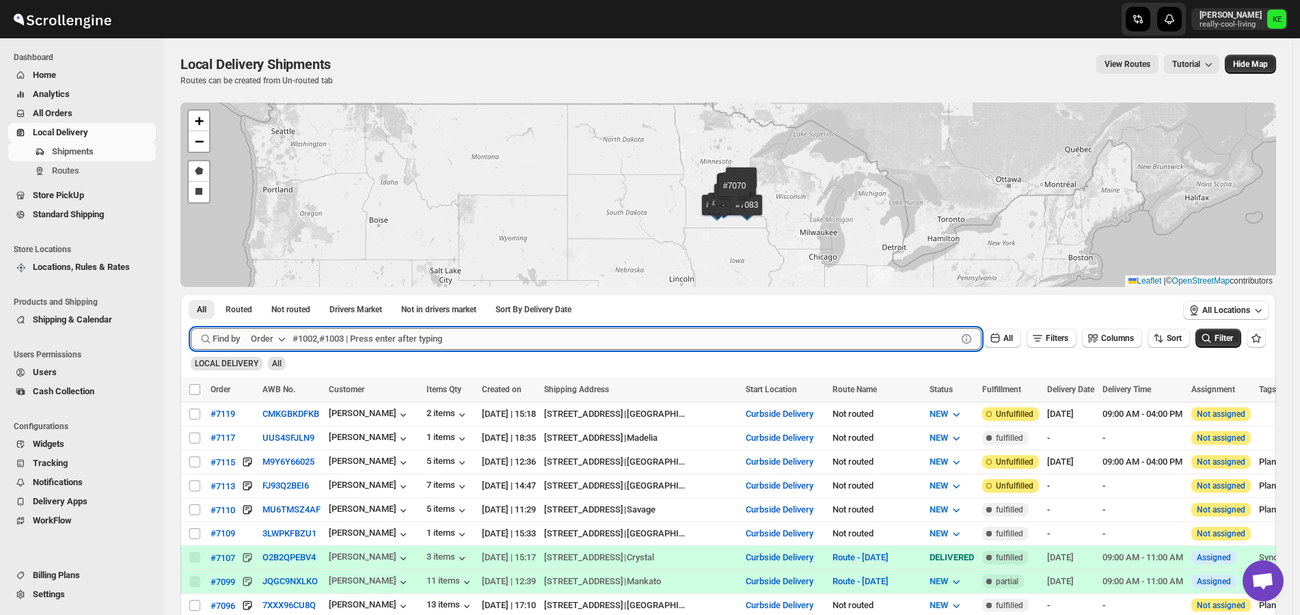
click at [344, 340] on input "text" at bounding box center [625, 339] width 664 height 22
type input "7095"
click at [191, 294] on button "Submit" at bounding box center [210, 301] width 39 height 14
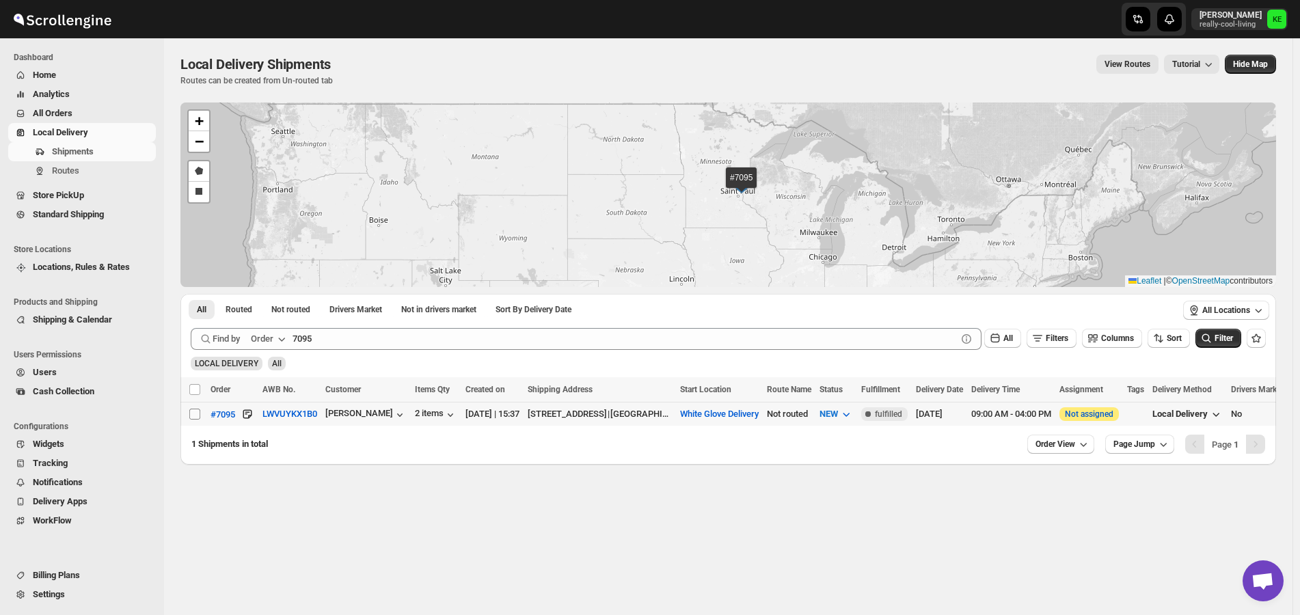
click at [191, 413] on input "Select shipment" at bounding box center [194, 414] width 11 height 11
checkbox input "true"
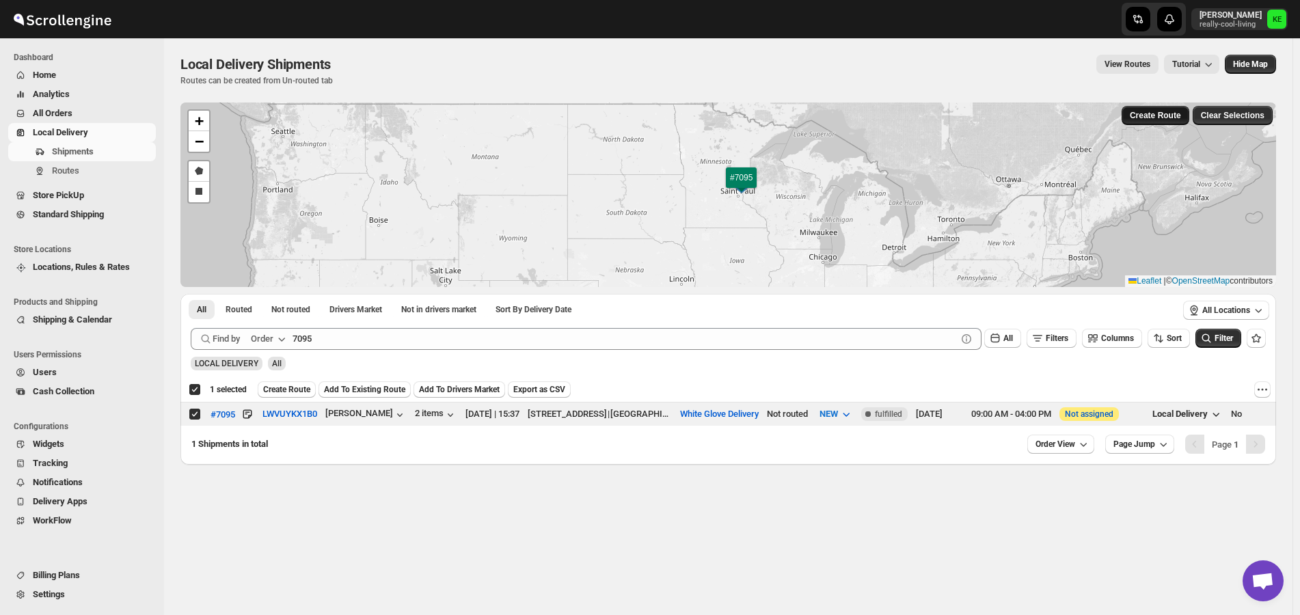
click at [1169, 116] on span "Create Route" at bounding box center [1155, 115] width 51 height 11
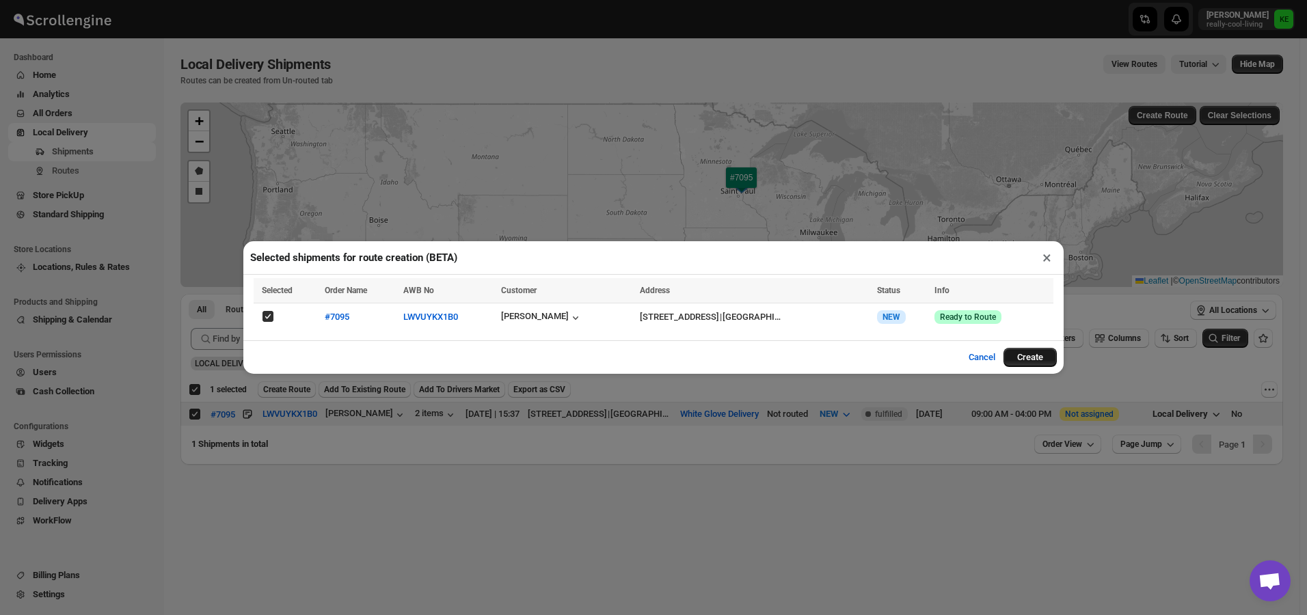
click at [1035, 362] on button "Create" at bounding box center [1029, 357] width 53 height 19
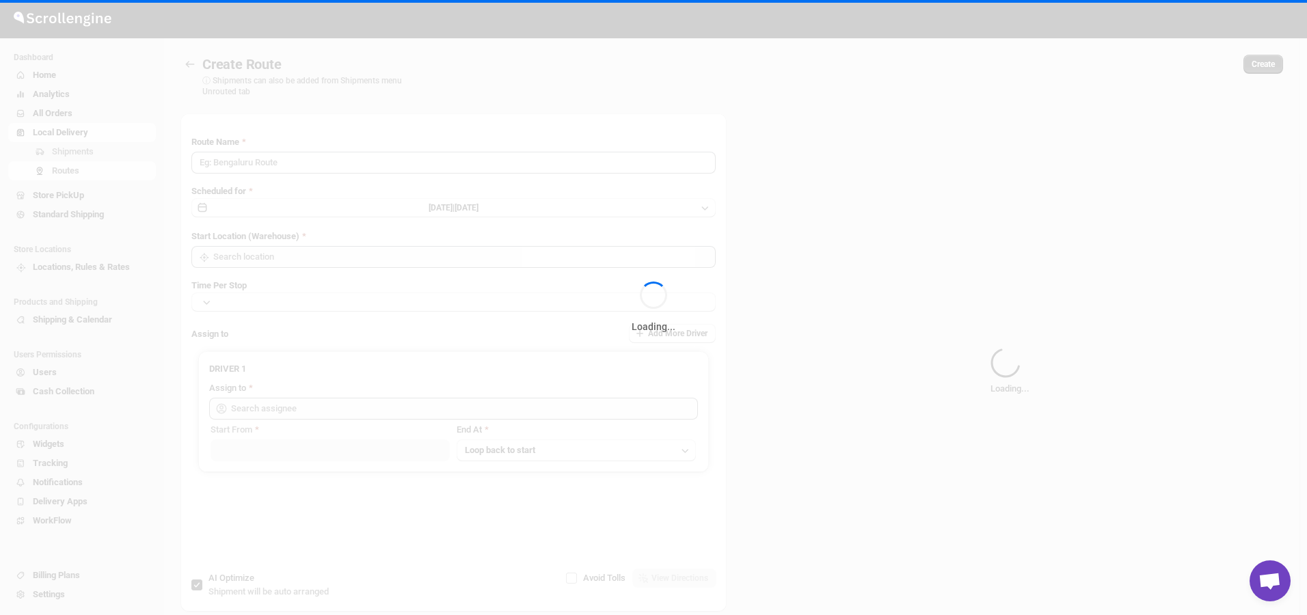
type input "Route - 28/08-0438"
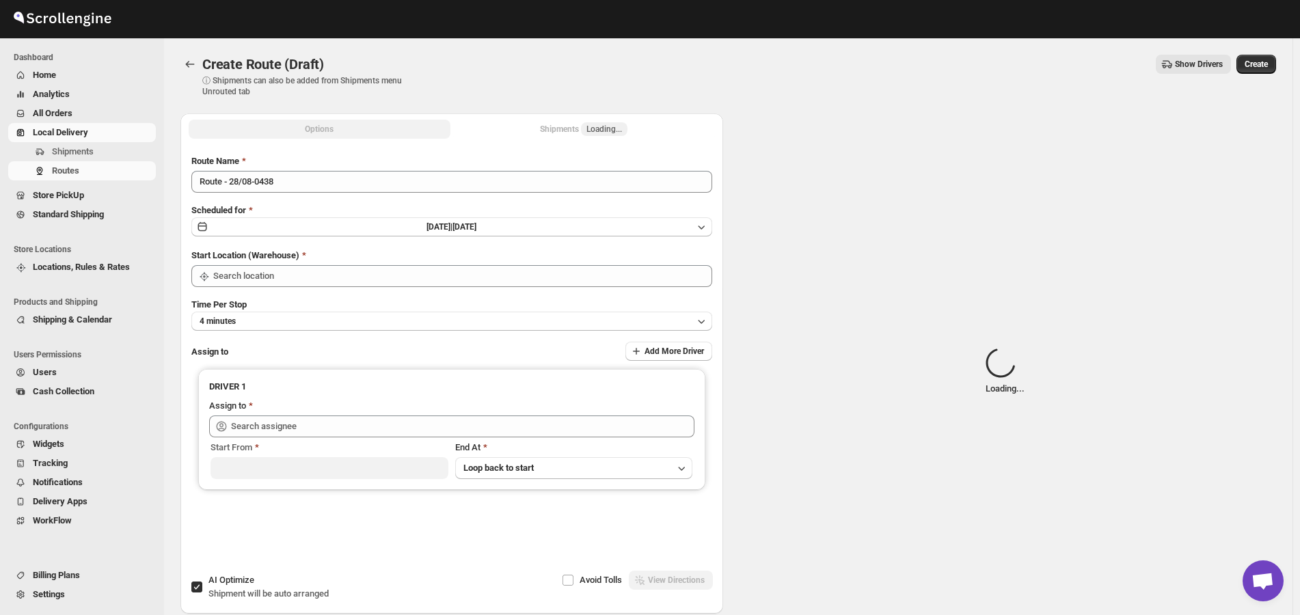
type input "Curbside Delivery"
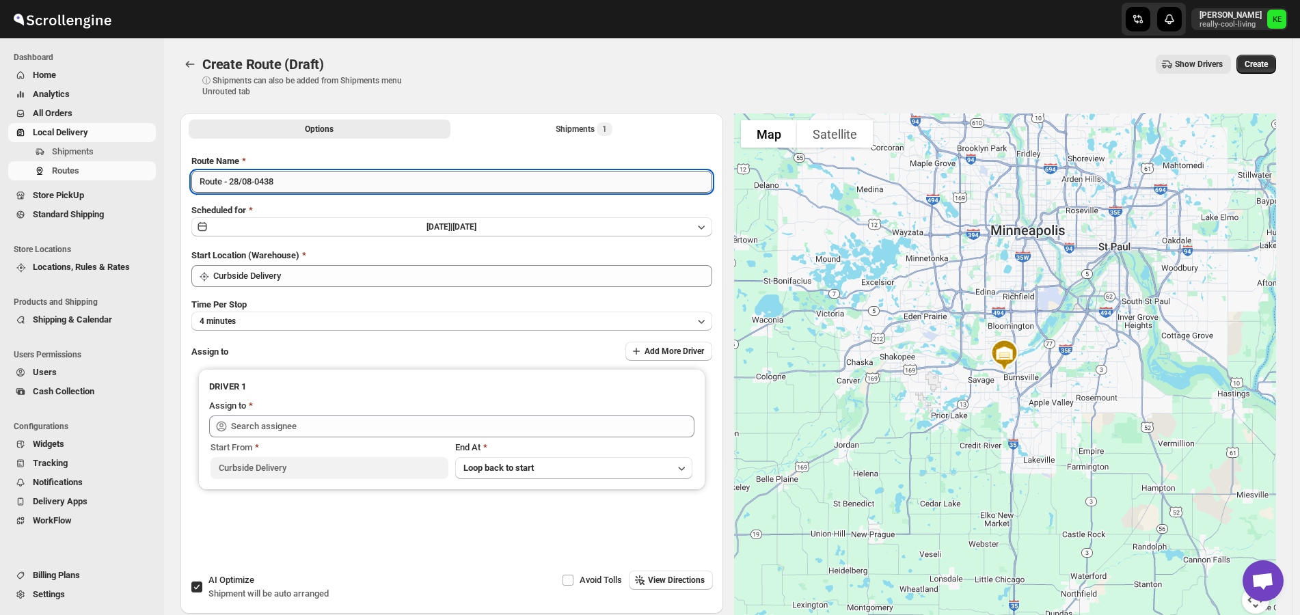
click at [291, 184] on input "Route - 28/08-0438" at bounding box center [451, 182] width 521 height 22
type input "Route - [DATE]"
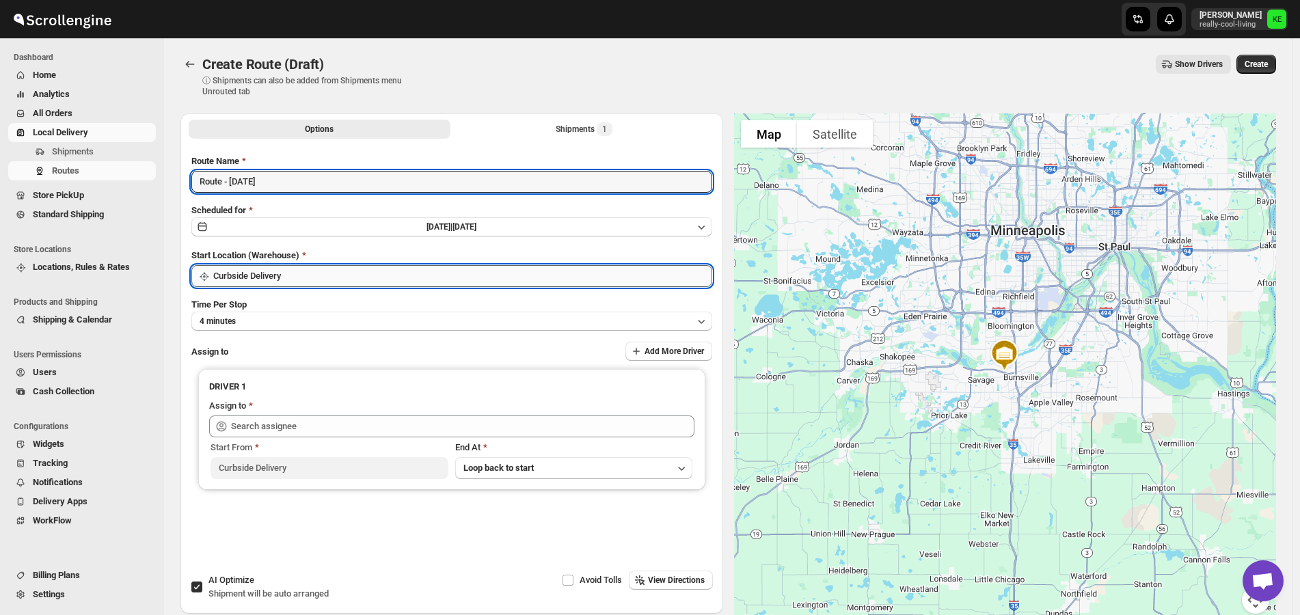
click at [683, 271] on input "Curbside Delivery" at bounding box center [462, 276] width 499 height 22
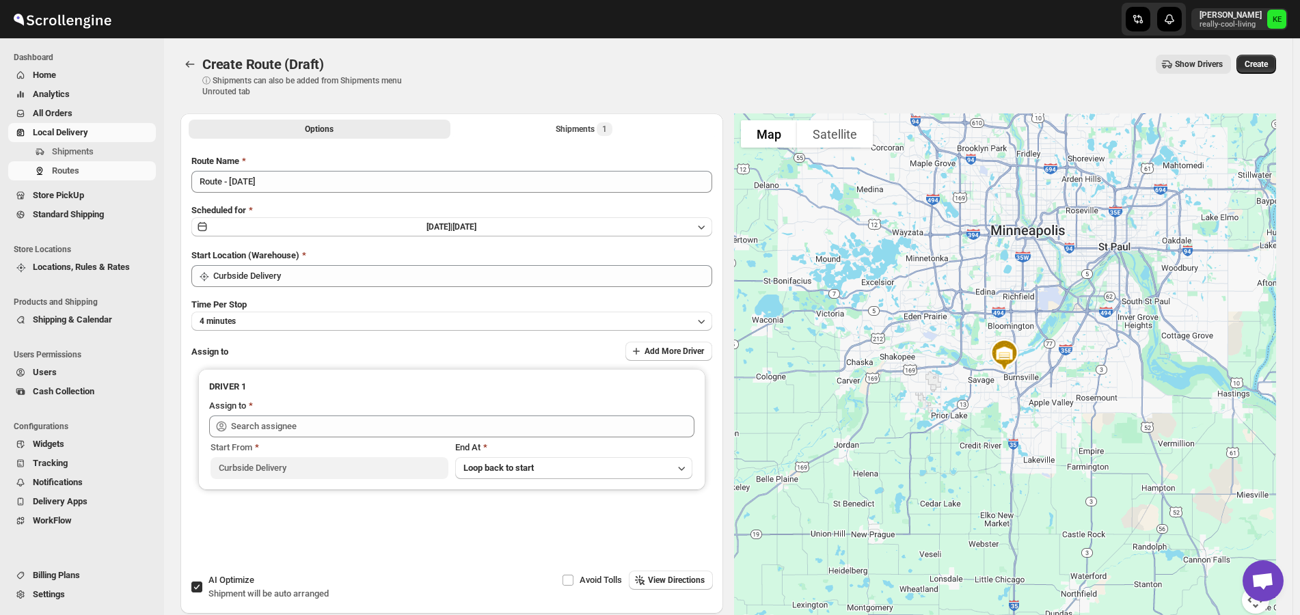
click at [736, 44] on div "Create Route (Draft). This page is ready Create Route (Draft) ⓘ Shipments can a…" at bounding box center [728, 75] width 1096 height 75
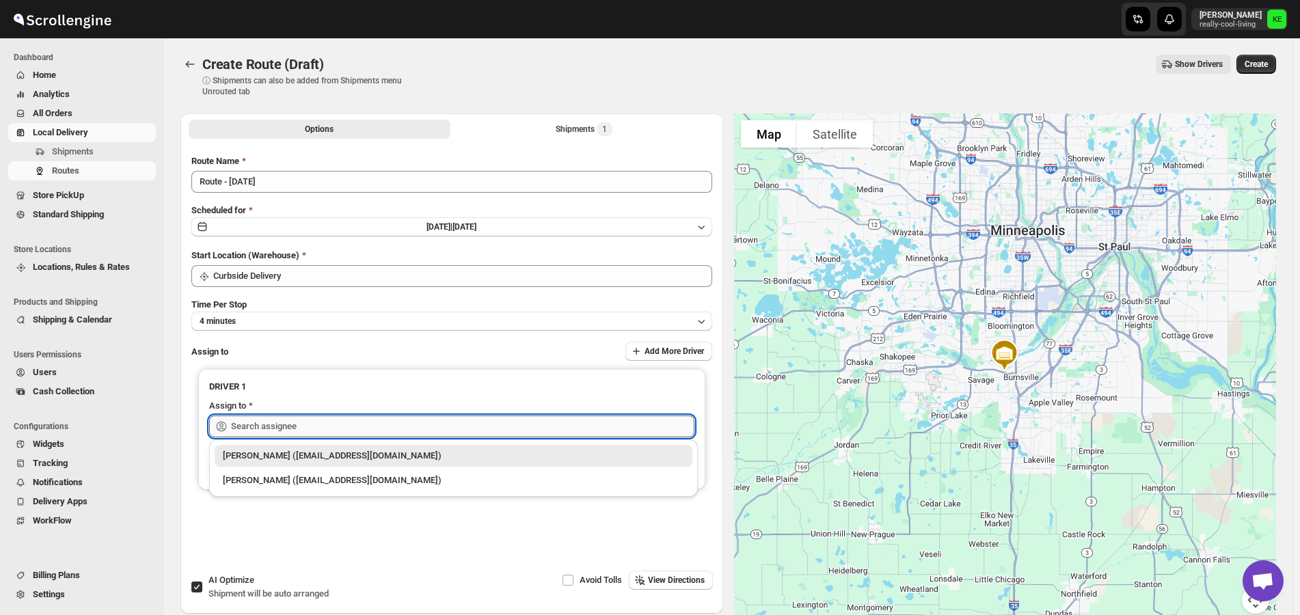
click at [552, 428] on input "text" at bounding box center [462, 427] width 463 height 22
click at [300, 483] on div "Kermit Erickson (kjerickson1971@gmail.com)" at bounding box center [453, 481] width 461 height 14
type input "Kermit Erickson (kjerickson1971@gmail.com)"
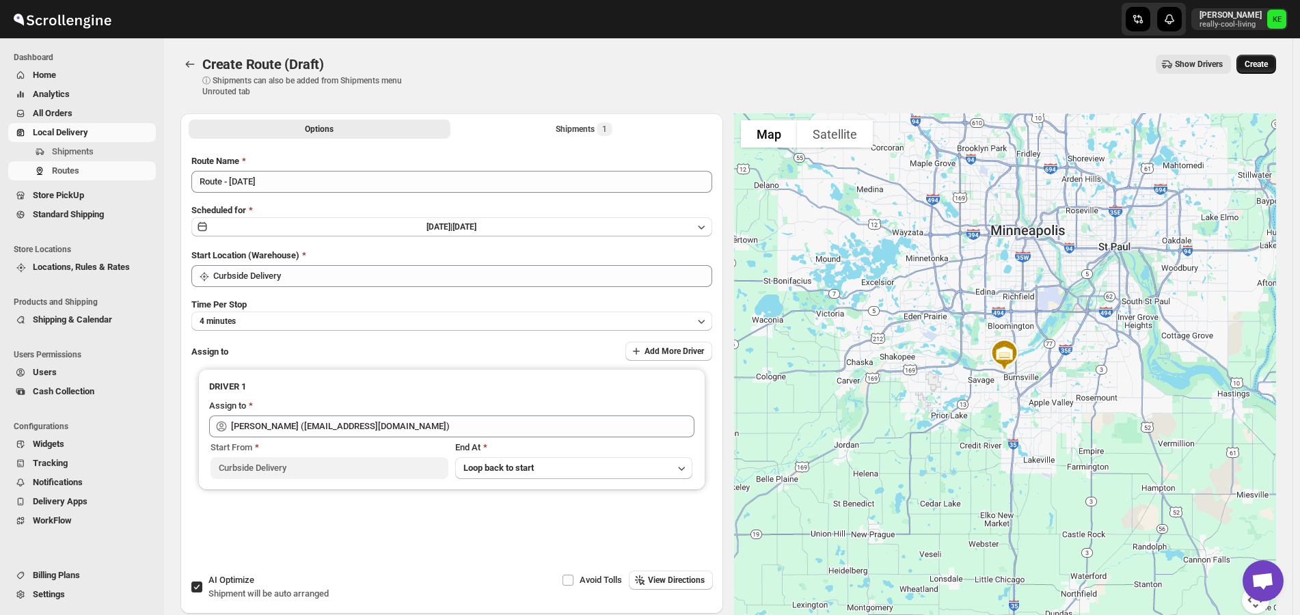
click at [1262, 62] on span "Create" at bounding box center [1256, 64] width 23 height 11
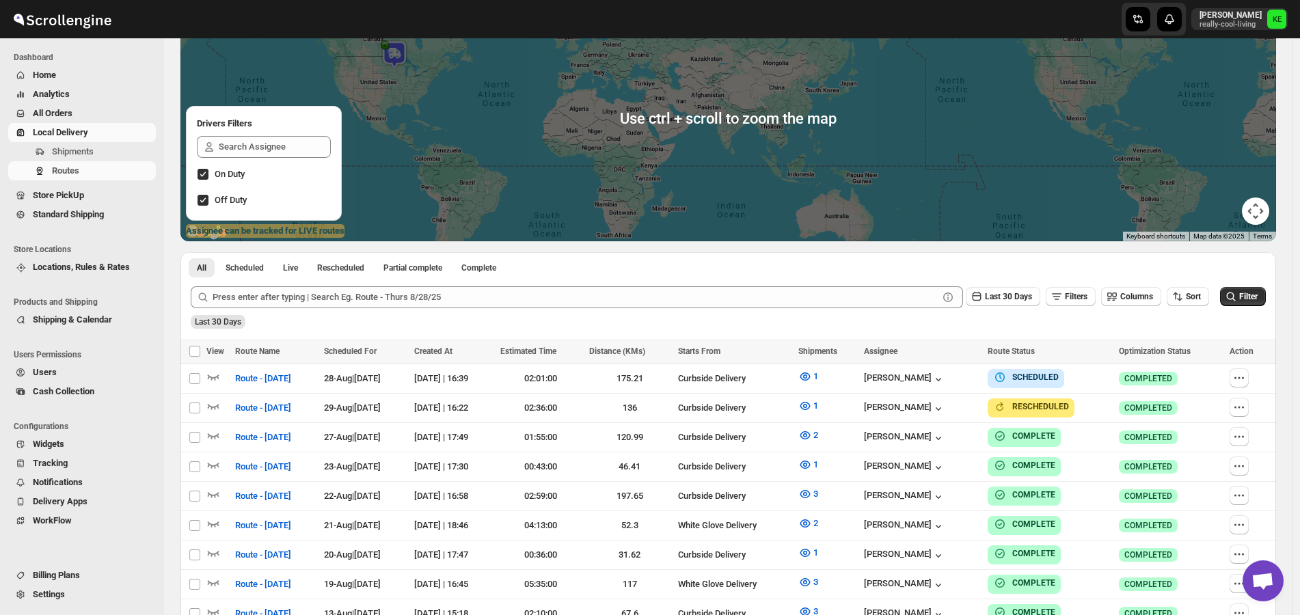
scroll to position [205, 0]
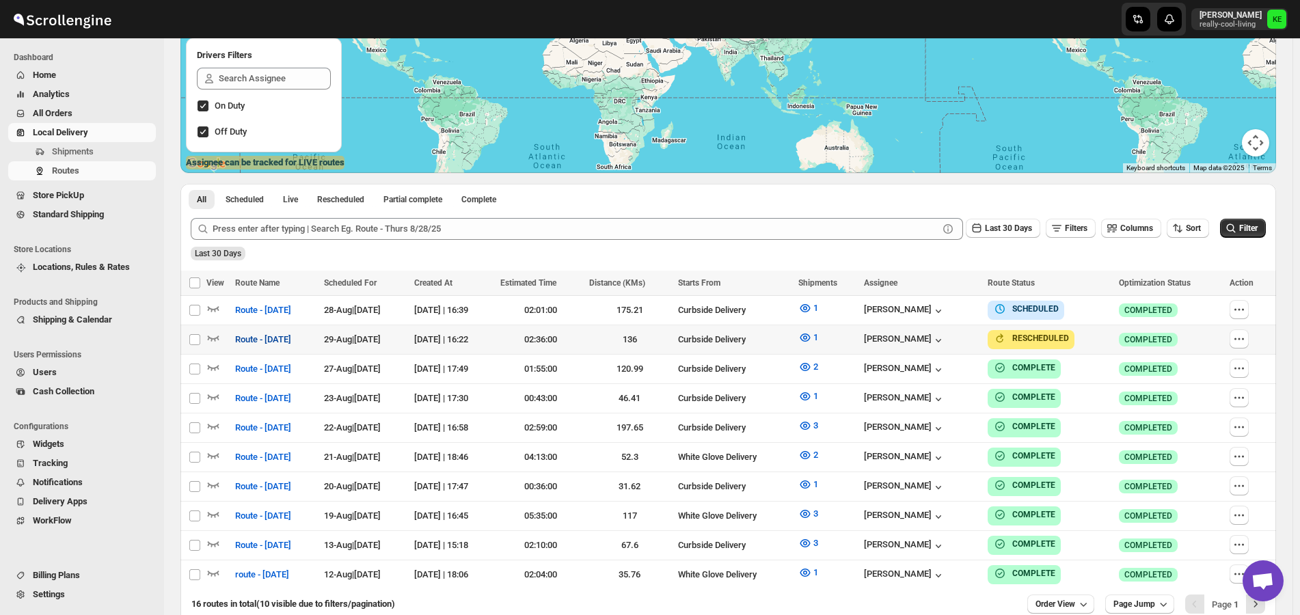
drag, startPoint x: 247, startPoint y: 312, endPoint x: 245, endPoint y: 346, distance: 34.2
click at [245, 346] on tbody "Select route Route - Thurs 8/28/25 28-Aug | Today 28-Aug-25 | 16:39 02:01:00 17…" at bounding box center [728, 443] width 1096 height 294
click at [1191, 234] on button "Sort" at bounding box center [1188, 228] width 42 height 19
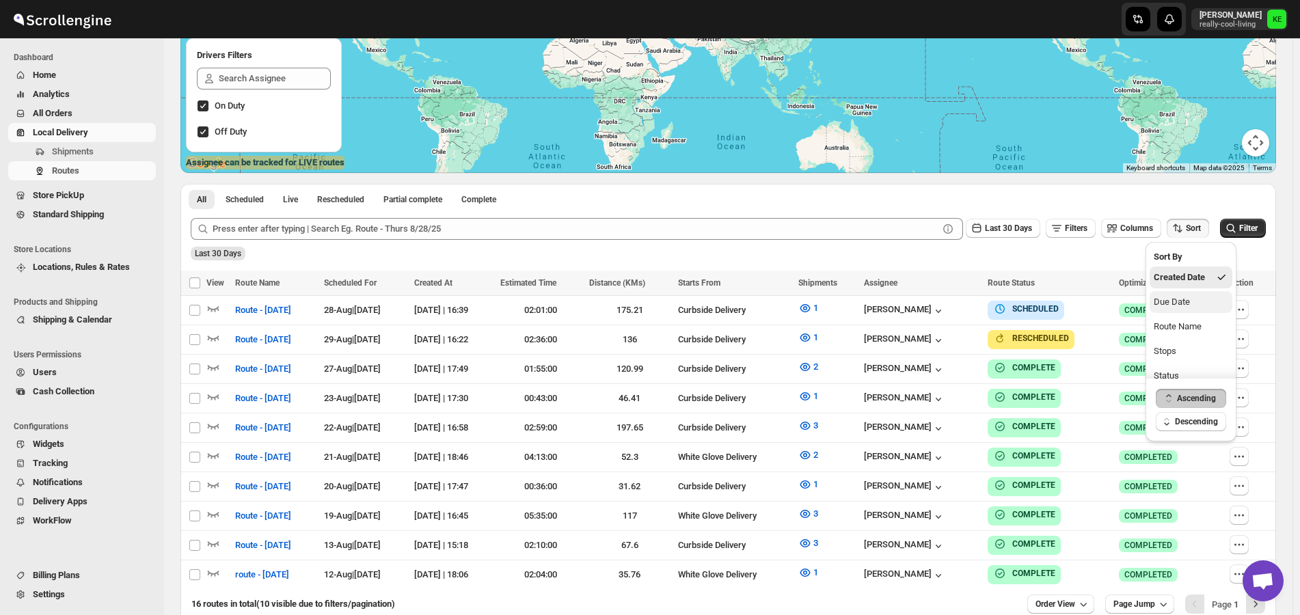
click at [1183, 301] on div "Due Date" at bounding box center [1172, 302] width 36 height 14
click at [1065, 123] on div at bounding box center [728, 50] width 1096 height 246
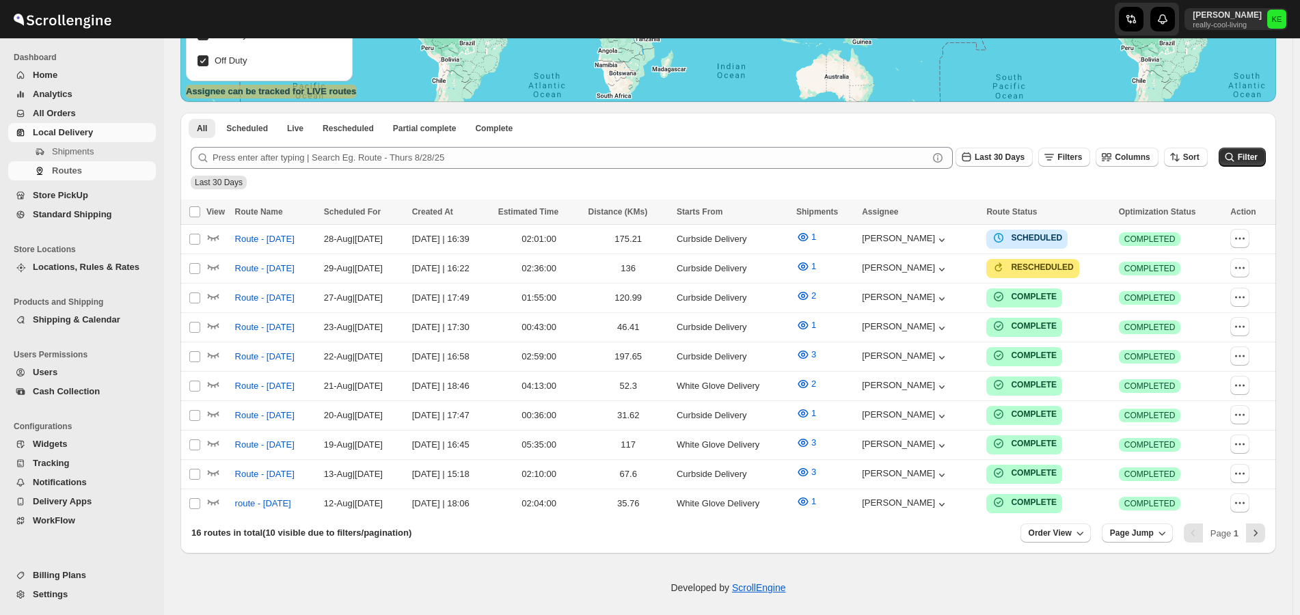
scroll to position [205, 0]
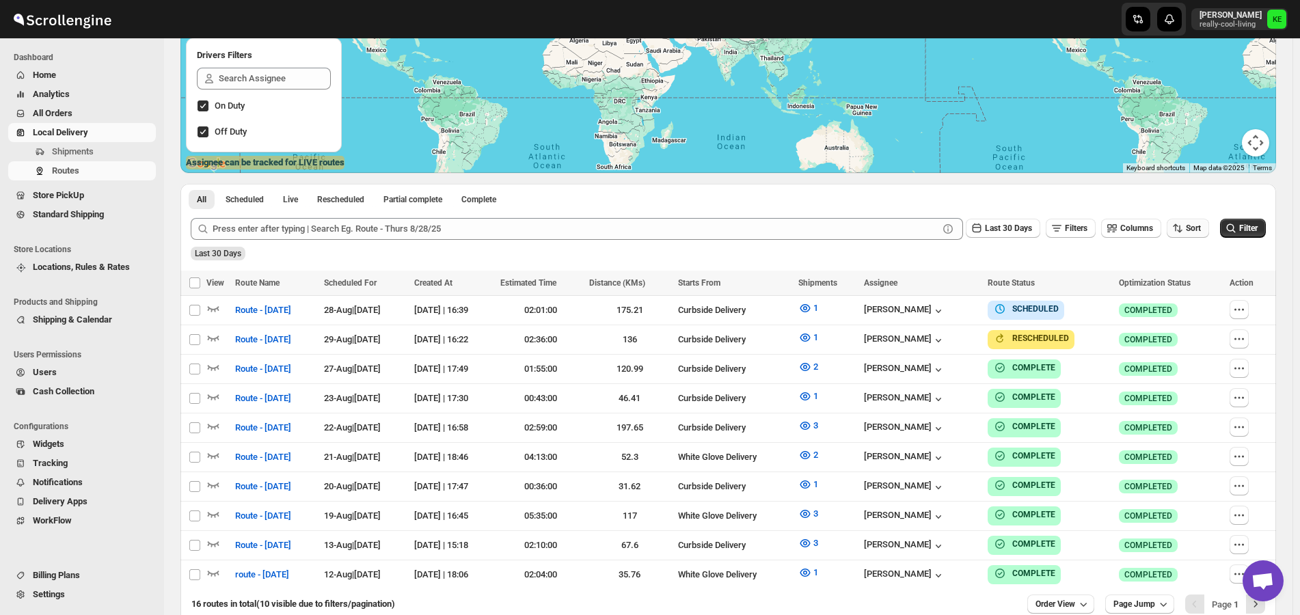
click at [1197, 230] on span "Sort" at bounding box center [1193, 228] width 15 height 10
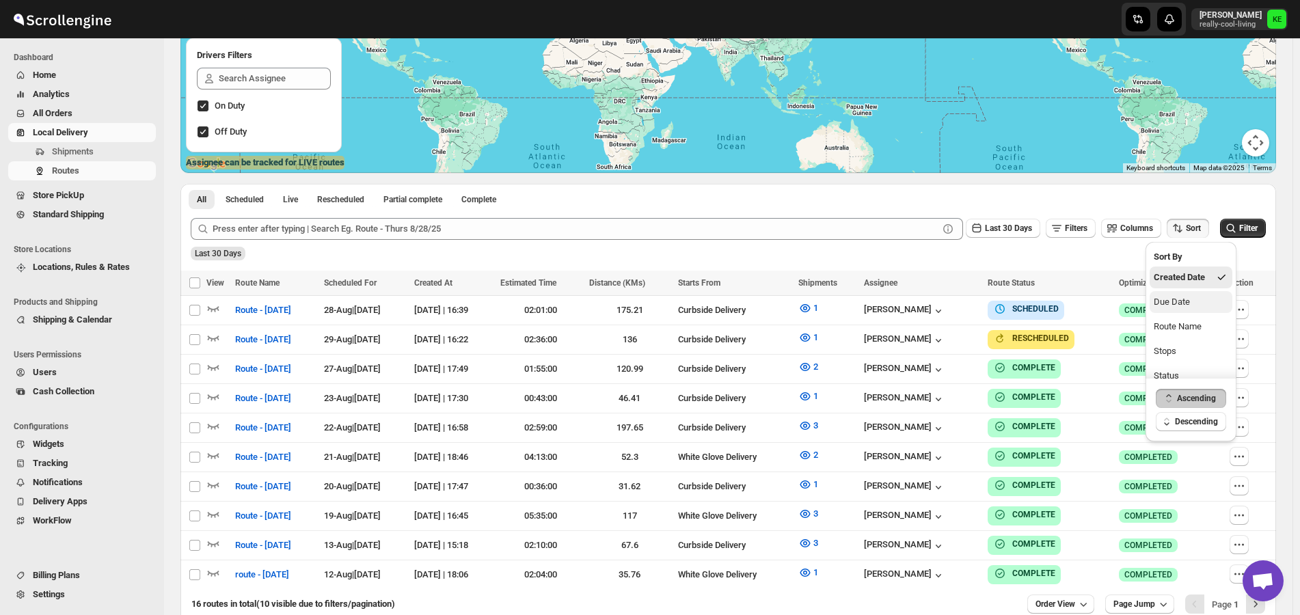
click at [1179, 305] on div "Due Date" at bounding box center [1172, 302] width 36 height 14
click at [1193, 395] on span "Ascending" at bounding box center [1199, 398] width 39 height 11
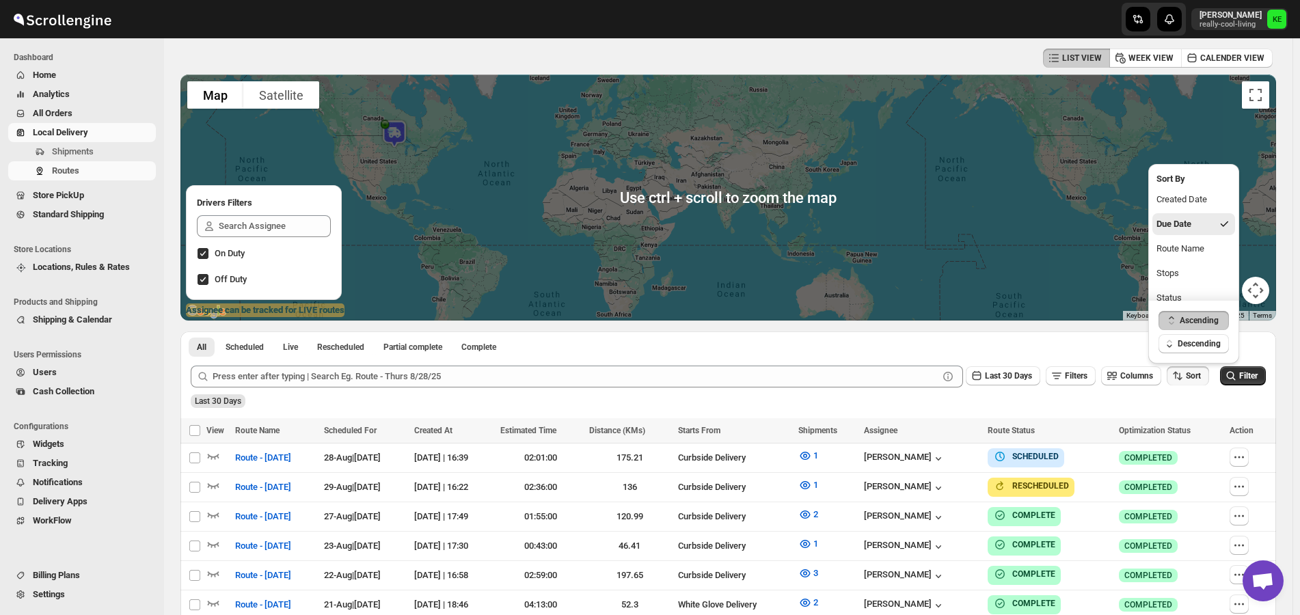
scroll to position [68, 0]
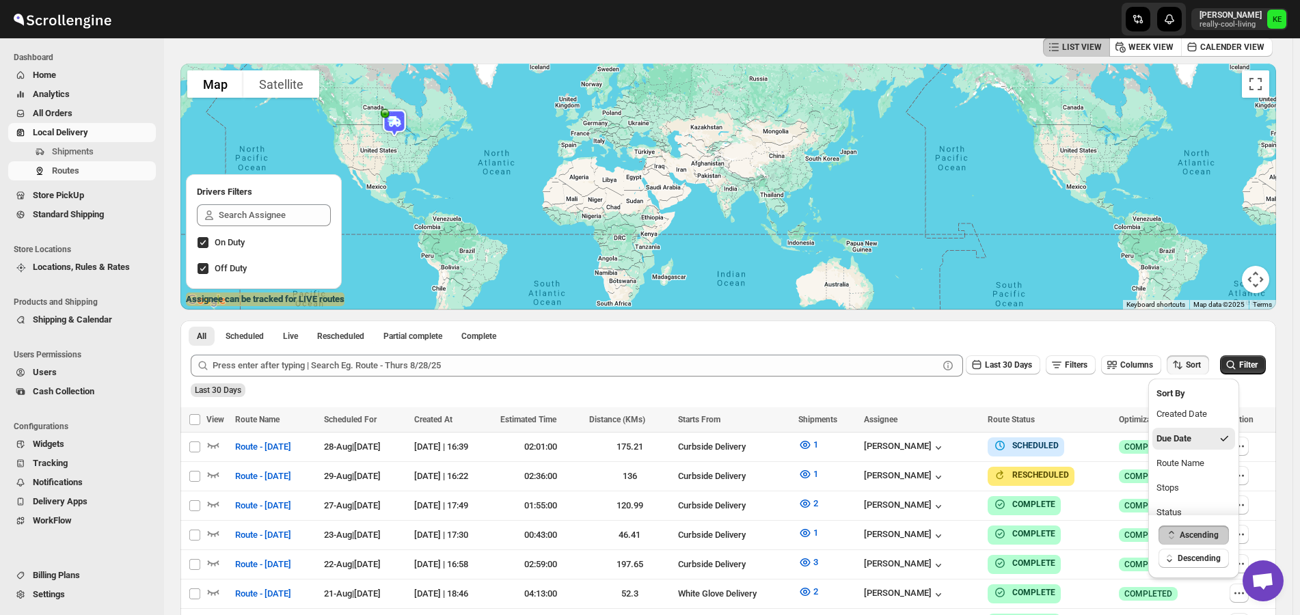
click at [1045, 178] on div at bounding box center [728, 187] width 1096 height 246
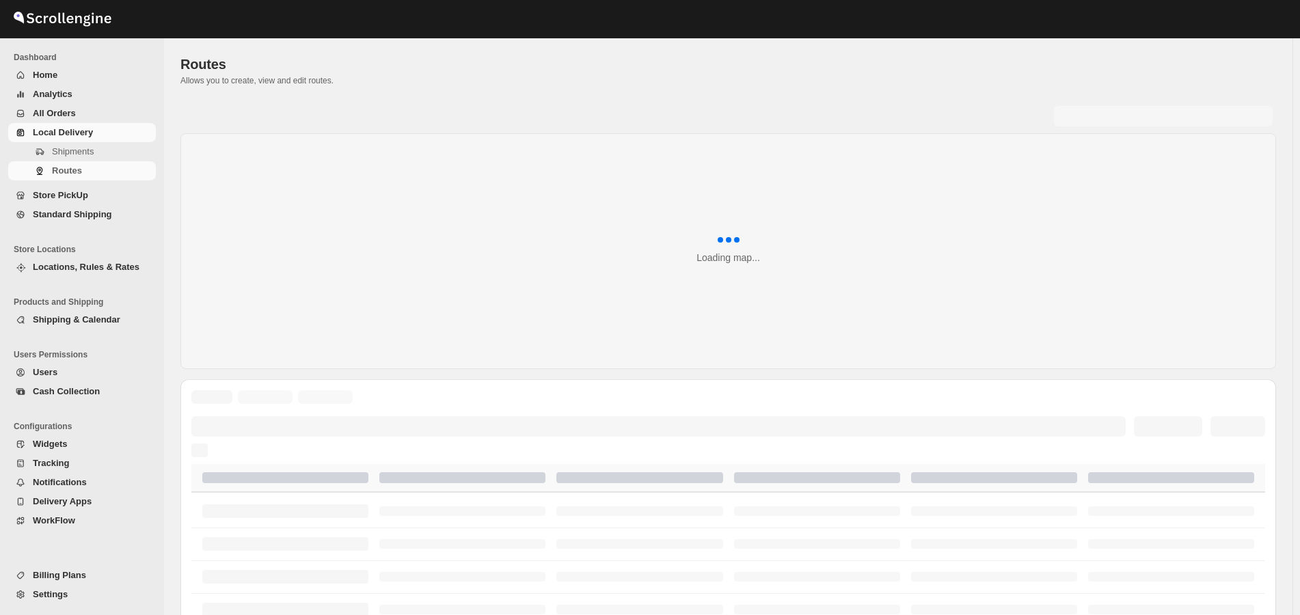
scroll to position [68, 0]
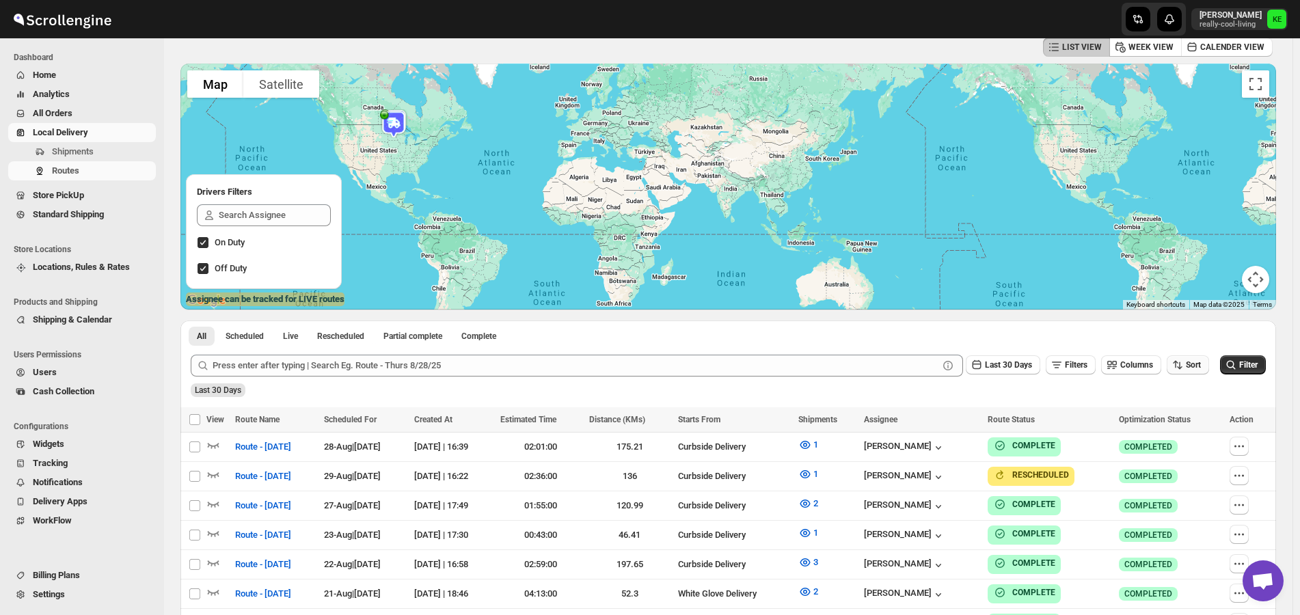
click at [1195, 366] on span "Sort" at bounding box center [1193, 365] width 15 height 10
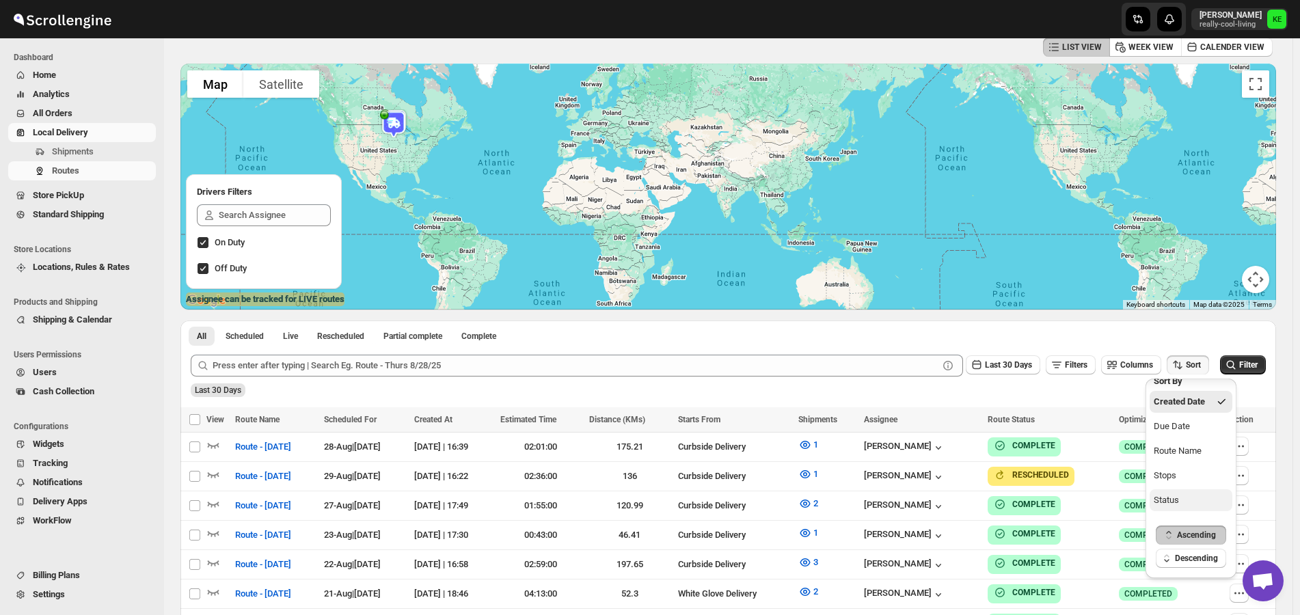
click at [1171, 499] on div "Status" at bounding box center [1166, 500] width 25 height 14
click at [1189, 534] on span "Ascending" at bounding box center [1199, 535] width 39 height 11
click at [1034, 226] on div at bounding box center [728, 187] width 1096 height 246
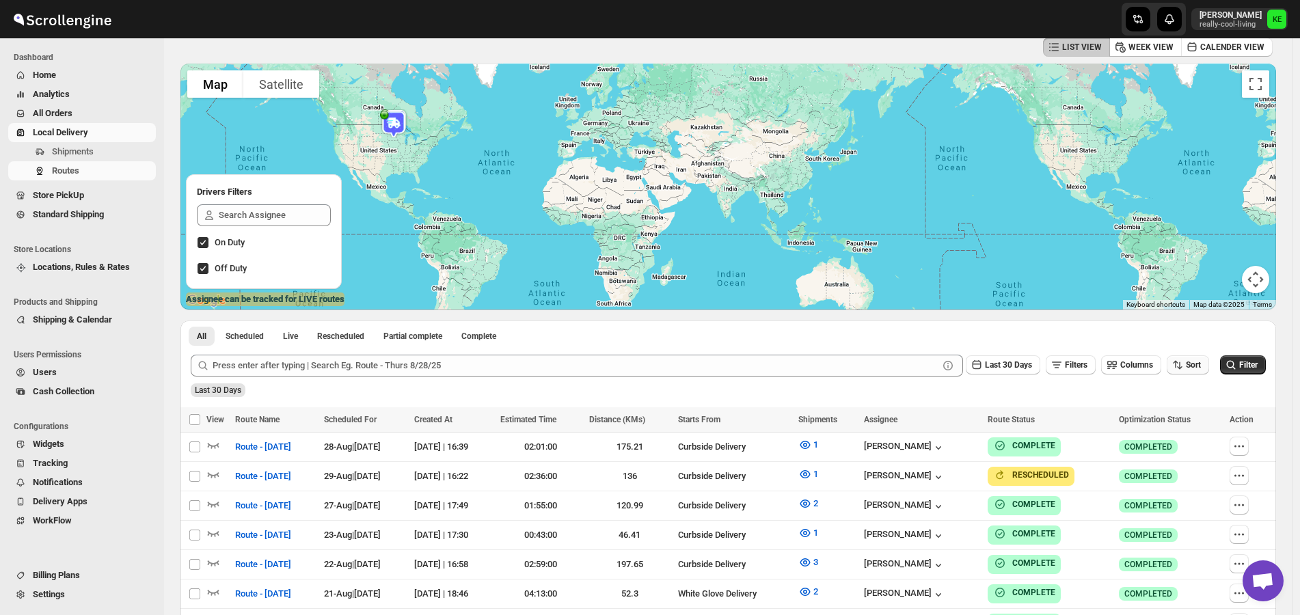
click at [1197, 365] on span "Sort" at bounding box center [1193, 365] width 15 height 10
click at [1182, 416] on div "Created Date" at bounding box center [1181, 414] width 51 height 14
click at [1009, 236] on div at bounding box center [728, 187] width 1096 height 246
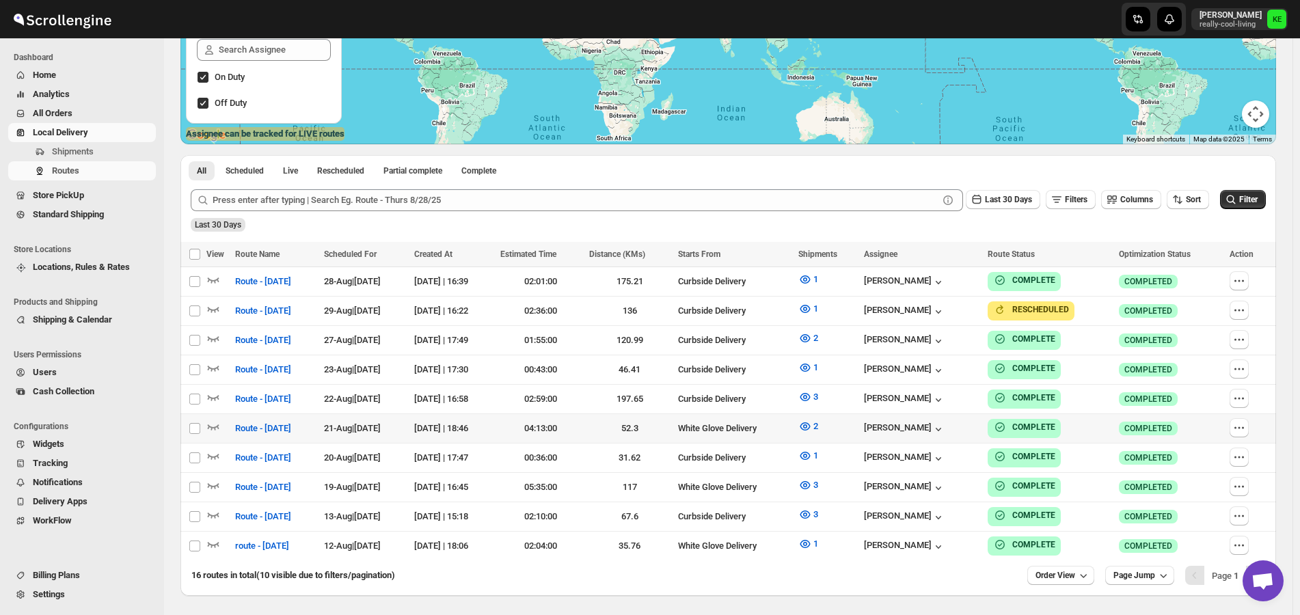
scroll to position [273, 0]
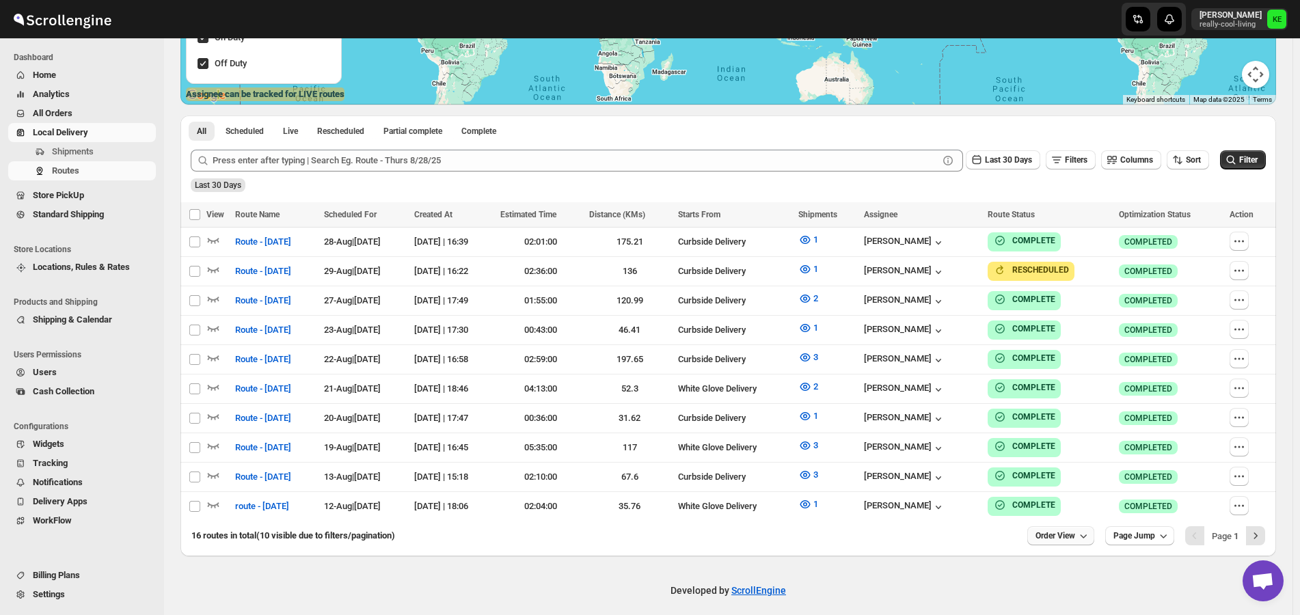
click at [1089, 529] on icon "button" at bounding box center [1083, 536] width 14 height 14
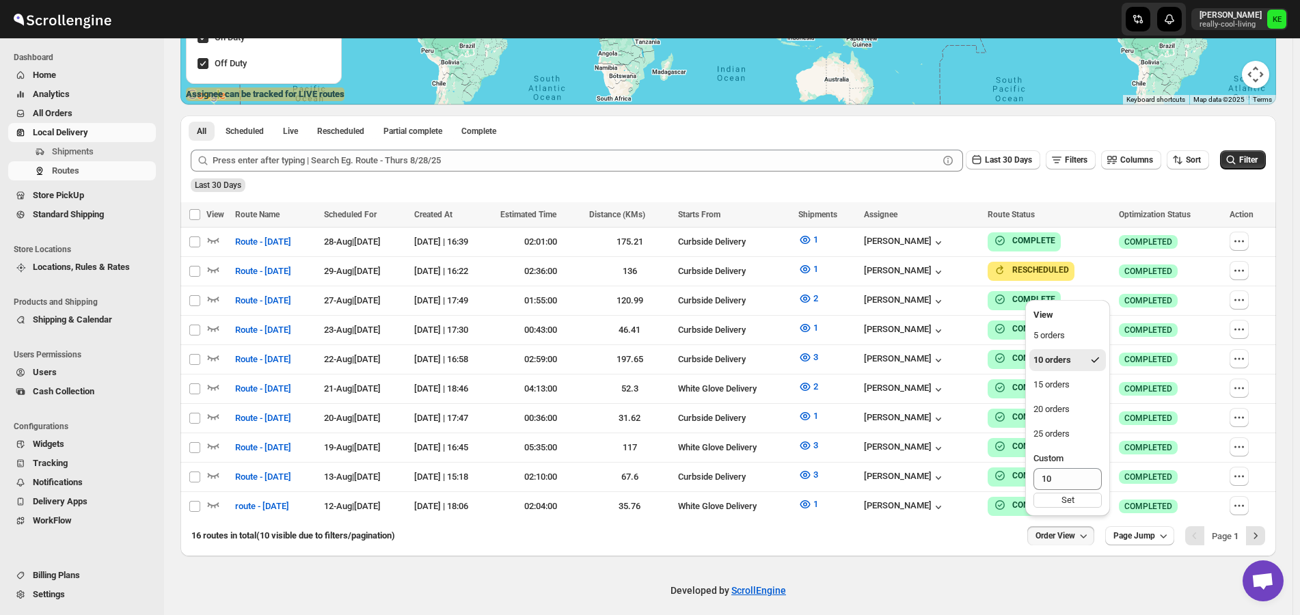
click at [1017, 573] on div "Developed by ScrollEngine" at bounding box center [728, 590] width 1128 height 68
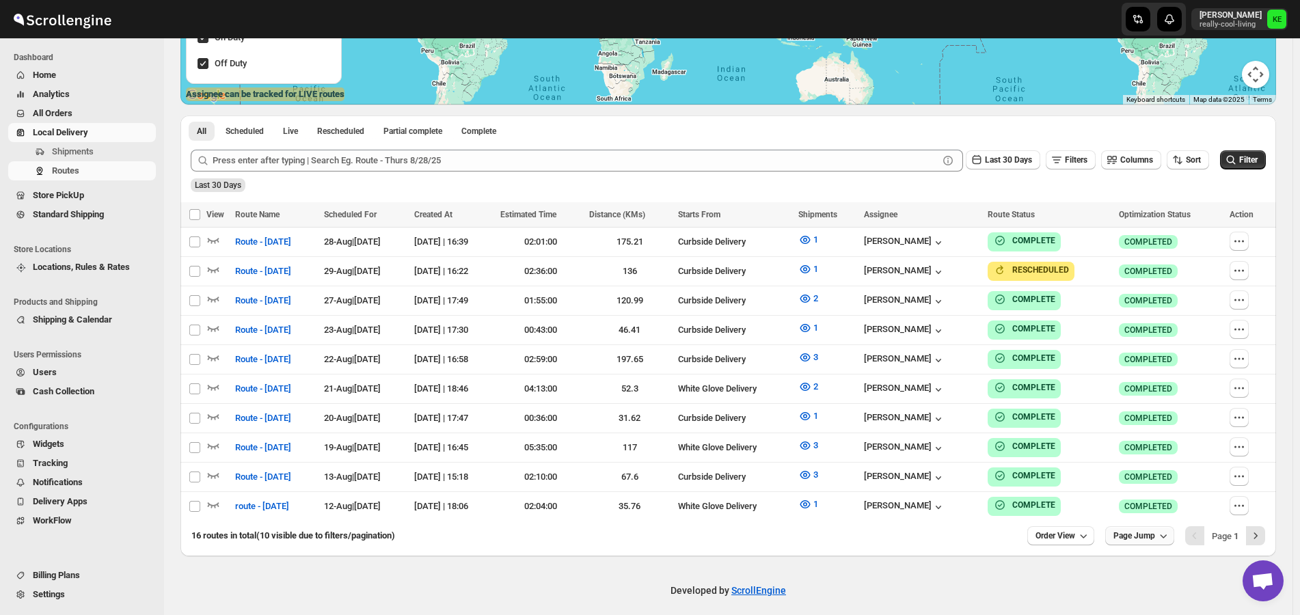
click at [1170, 529] on icon "button" at bounding box center [1163, 536] width 14 height 14
click at [990, 562] on div "Developed by ScrollEngine" at bounding box center [728, 590] width 1128 height 68
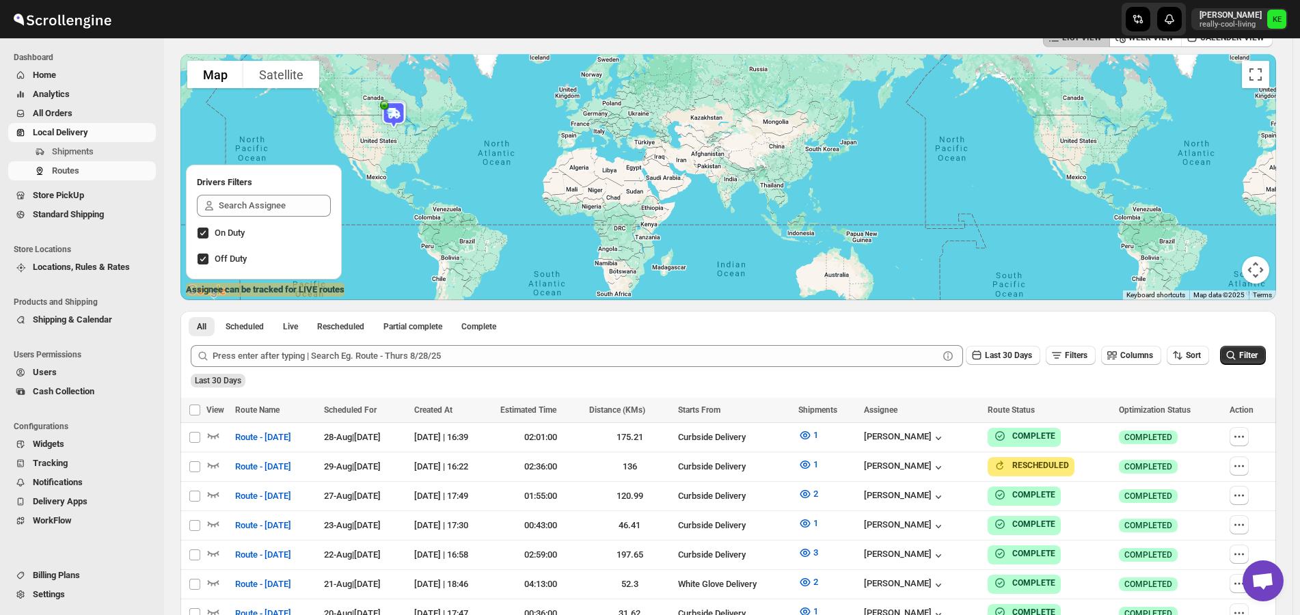
scroll to position [71, 0]
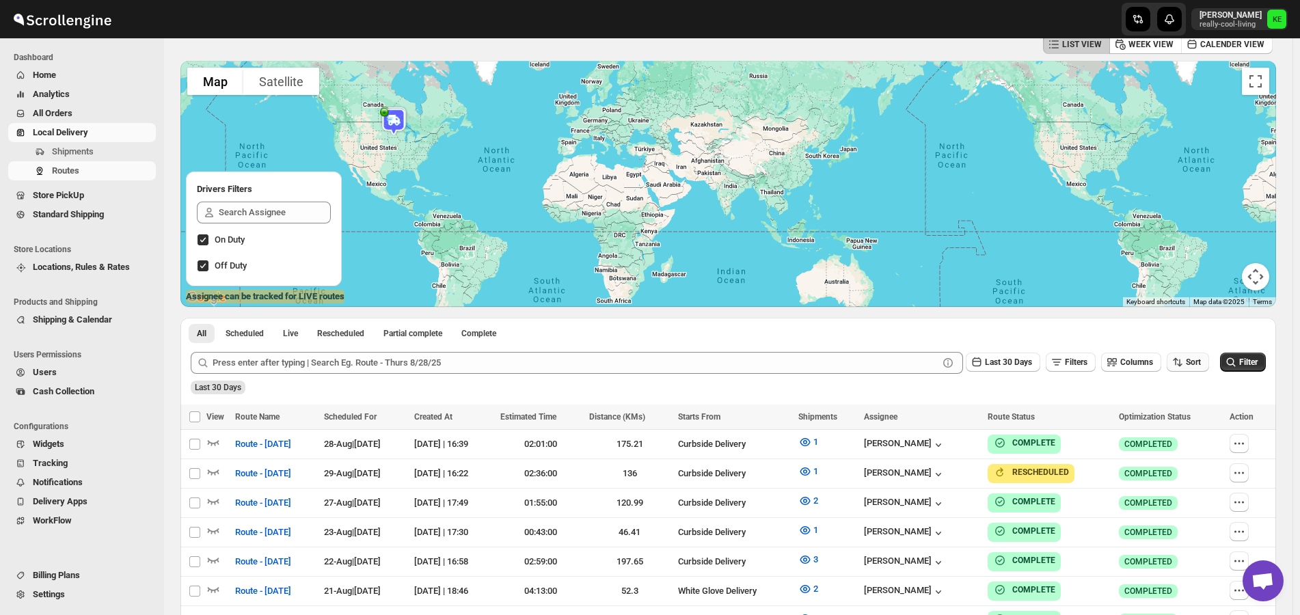
click at [1200, 360] on span "Sort" at bounding box center [1193, 362] width 15 height 10
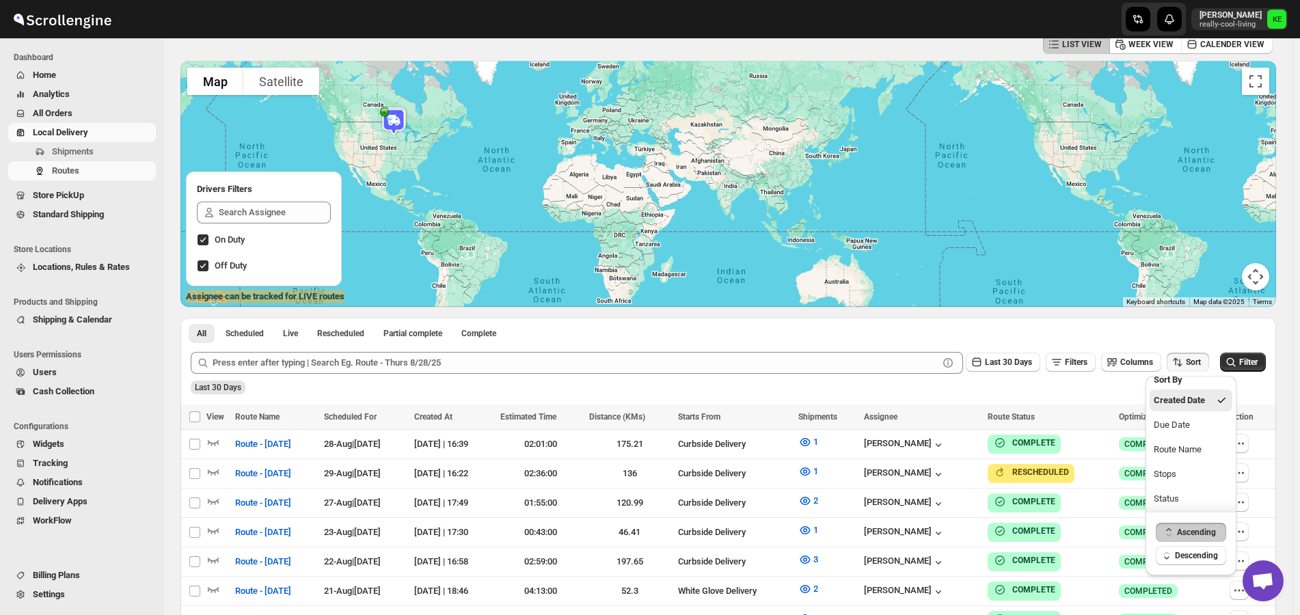
scroll to position [12, 0]
click at [1102, 224] on div at bounding box center [728, 184] width 1096 height 246
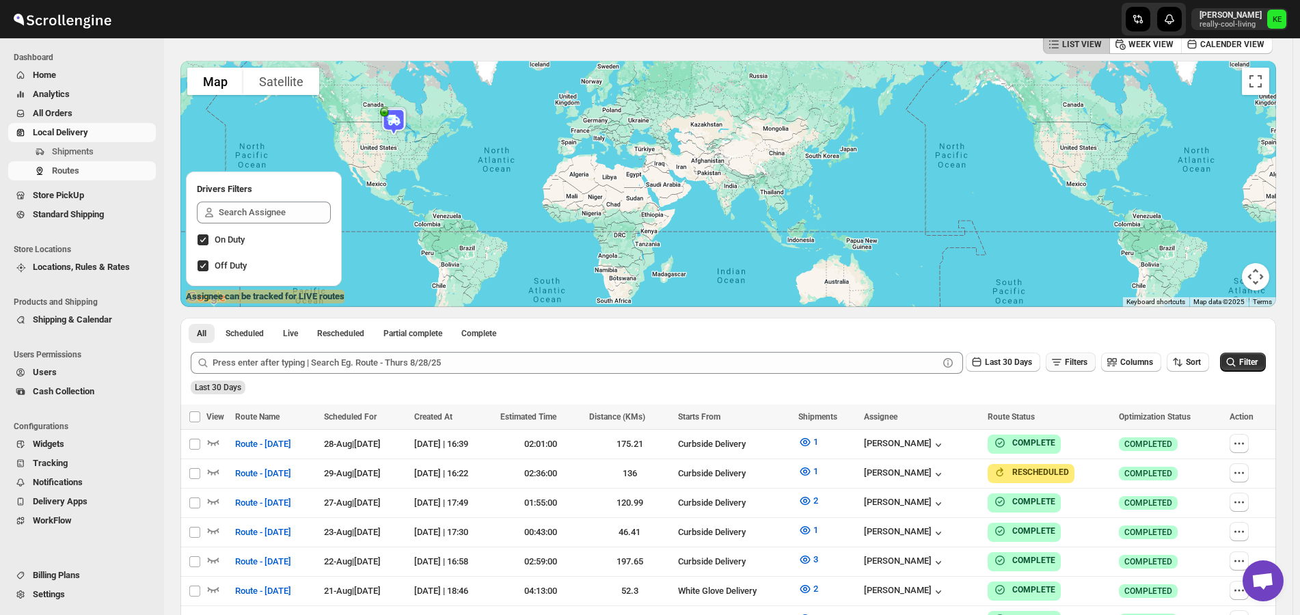
click at [1083, 366] on span "Filters" at bounding box center [1076, 362] width 23 height 10
click at [1063, 234] on div at bounding box center [728, 184] width 1096 height 246
click at [1070, 242] on div at bounding box center [728, 184] width 1096 height 246
click at [1097, 394] on icon at bounding box center [1095, 393] width 14 height 14
click at [1146, 364] on span "Columns" at bounding box center [1136, 362] width 33 height 10
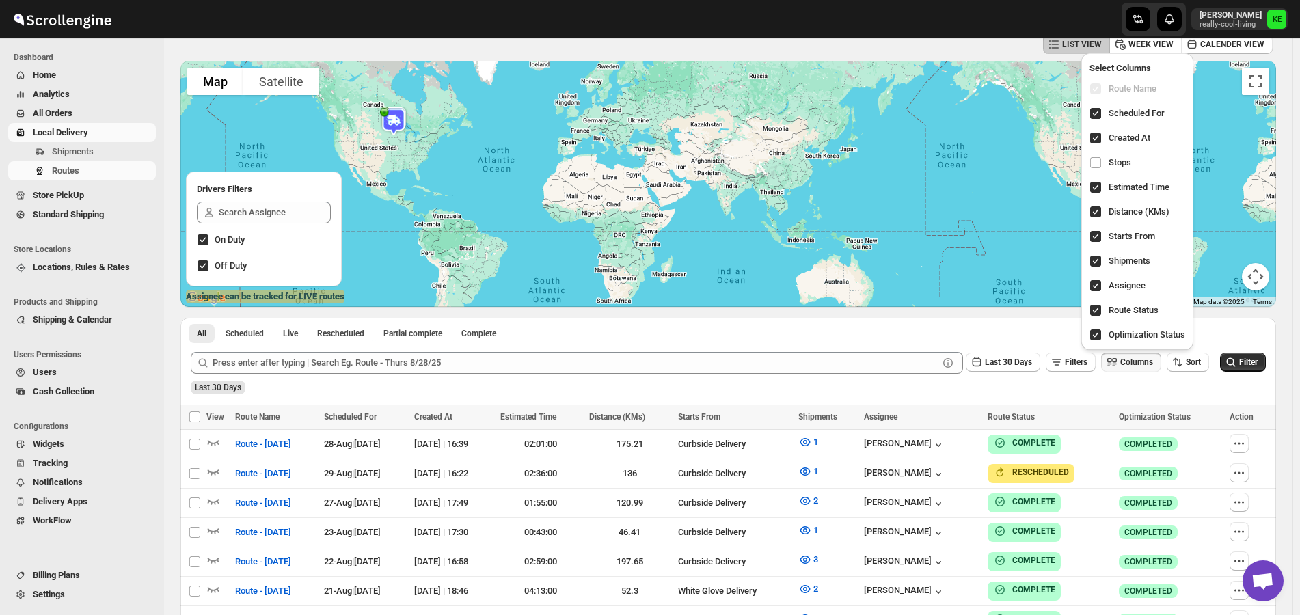
click at [990, 217] on div at bounding box center [728, 184] width 1096 height 246
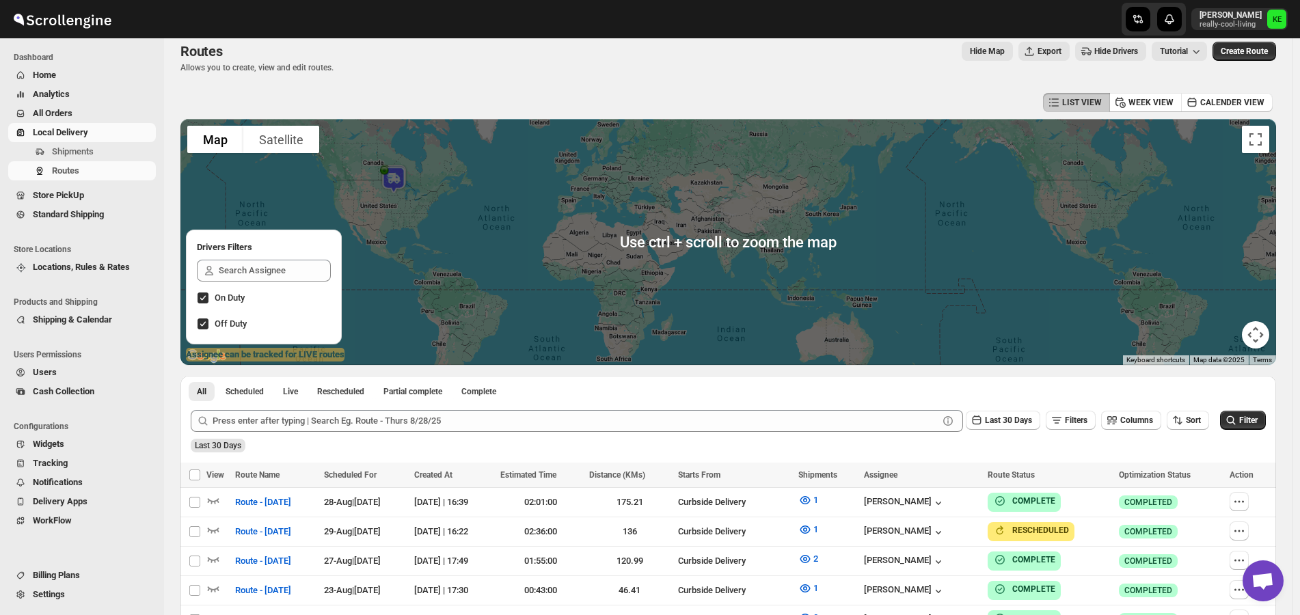
scroll to position [0, 0]
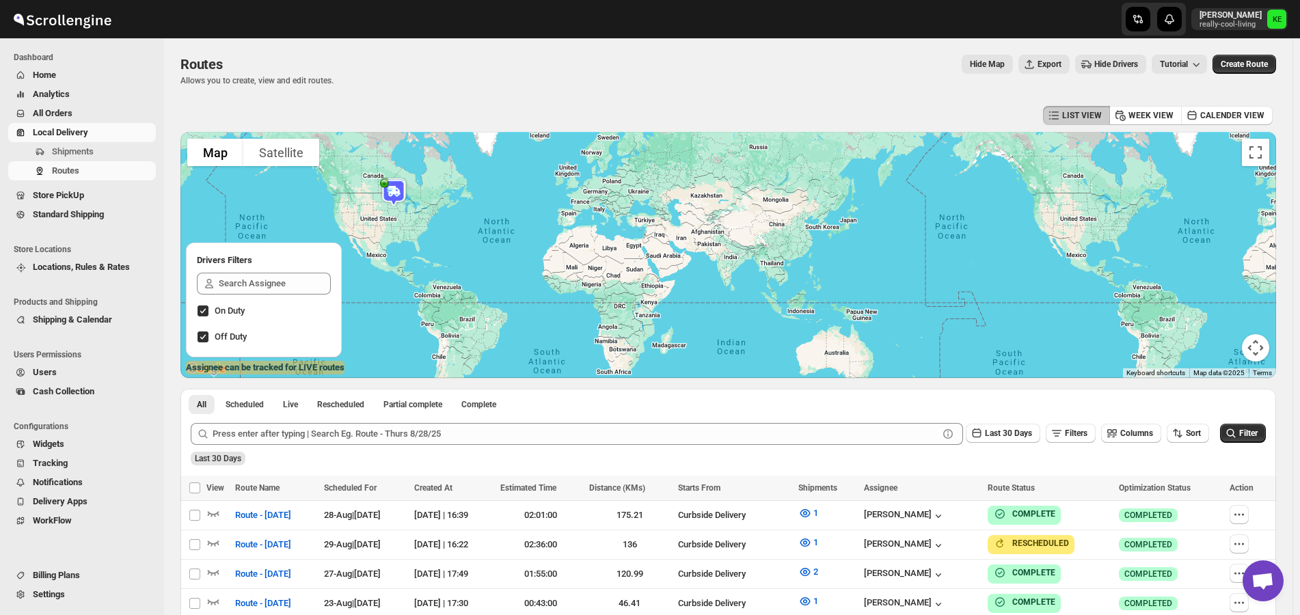
click at [636, 174] on div at bounding box center [728, 255] width 1096 height 246
click at [642, 214] on div at bounding box center [728, 255] width 1096 height 246
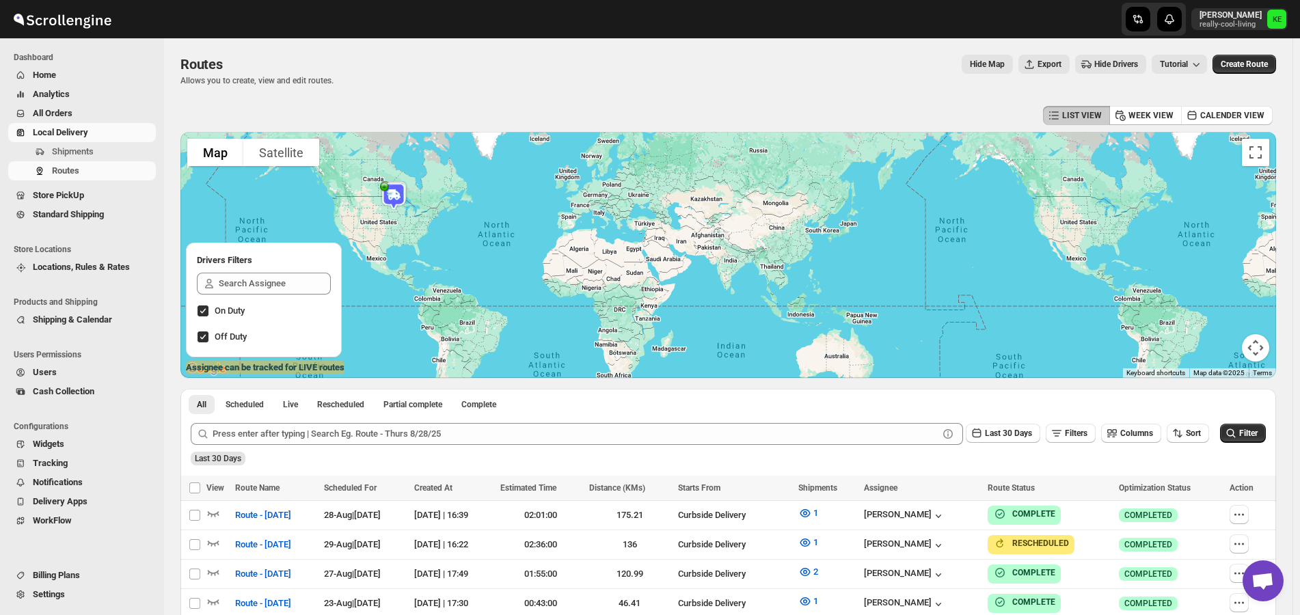
click at [653, 217] on div at bounding box center [728, 255] width 1096 height 246
click at [1256, 150] on button "Toggle fullscreen view" at bounding box center [1255, 152] width 27 height 27
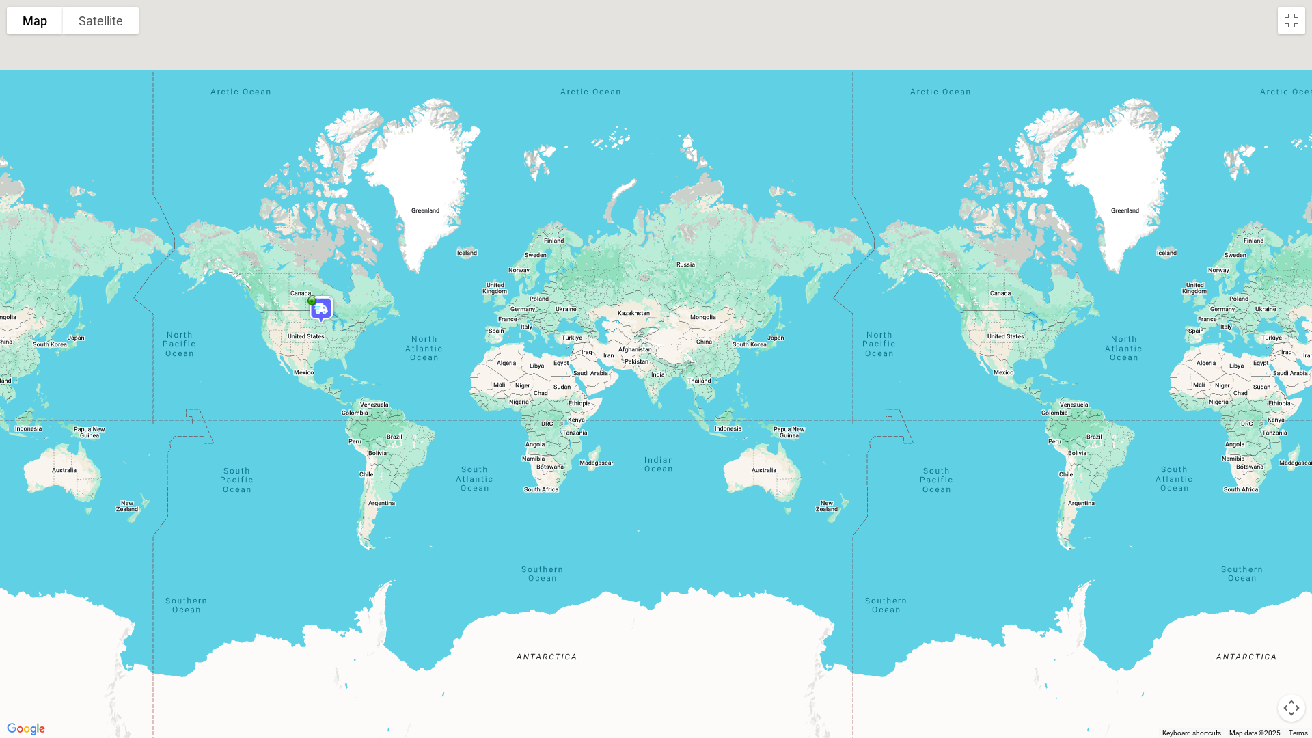
click at [586, 354] on div at bounding box center [656, 369] width 1312 height 738
click at [574, 308] on div at bounding box center [656, 369] width 1312 height 738
click at [560, 323] on div at bounding box center [656, 369] width 1312 height 738
click at [1292, 614] on button "Map camera controls" at bounding box center [1291, 707] width 27 height 27
click at [1290, 614] on button "Map camera controls" at bounding box center [1291, 707] width 27 height 27
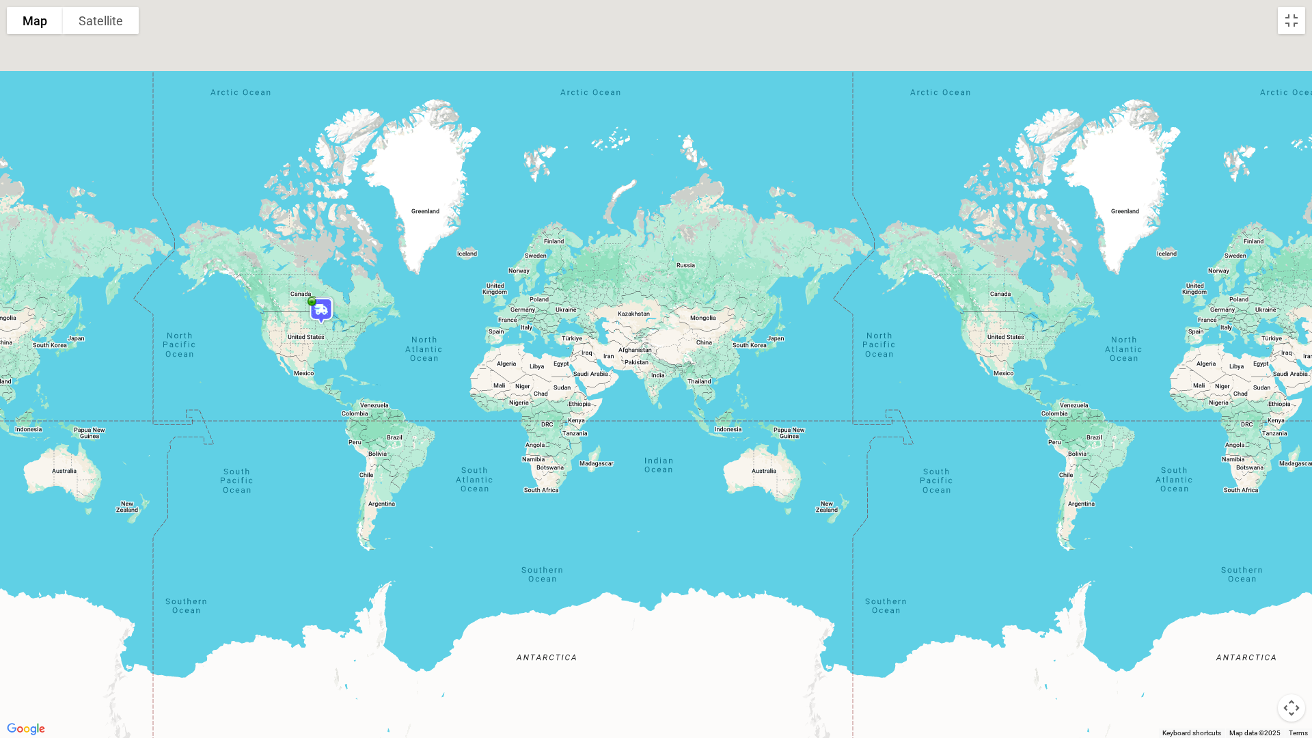
click at [1290, 614] on button "Map camera controls" at bounding box center [1291, 707] width 27 height 27
click at [1219, 614] on button "Move up" at bounding box center [1223, 639] width 27 height 27
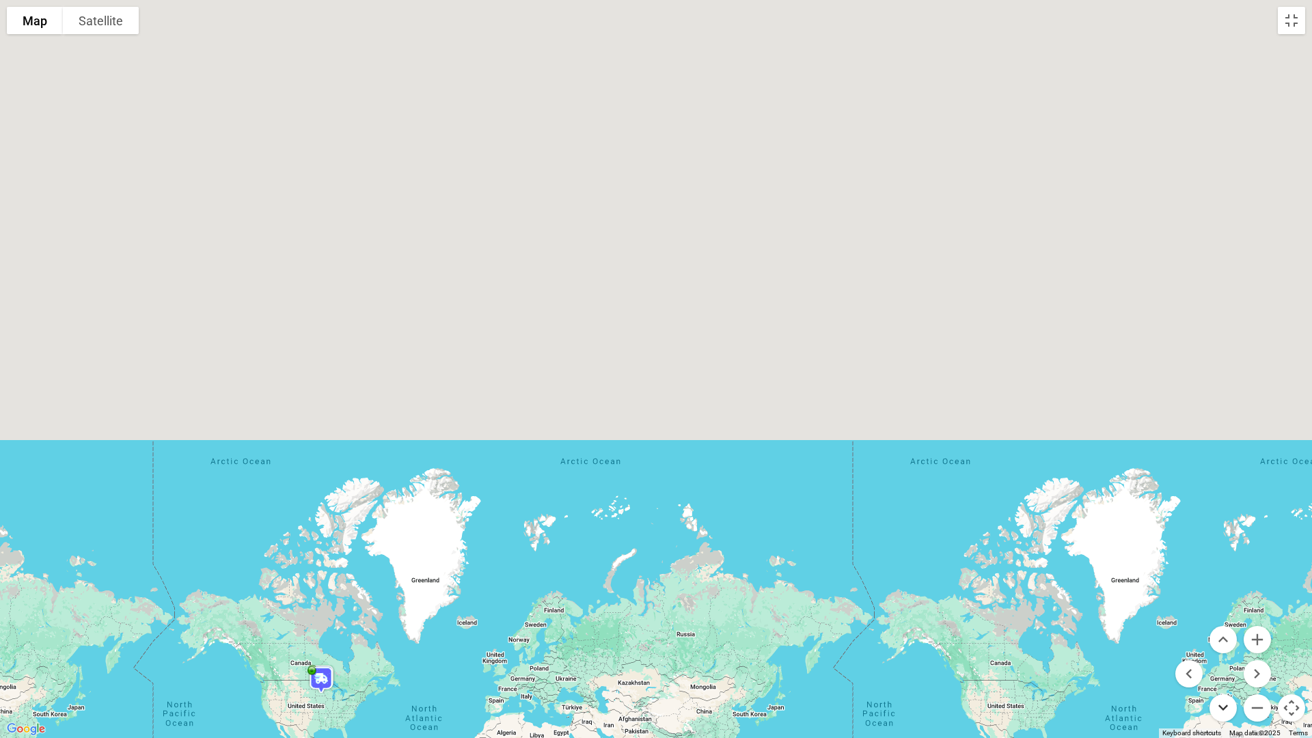
click at [1226, 614] on button "Move down" at bounding box center [1223, 707] width 27 height 27
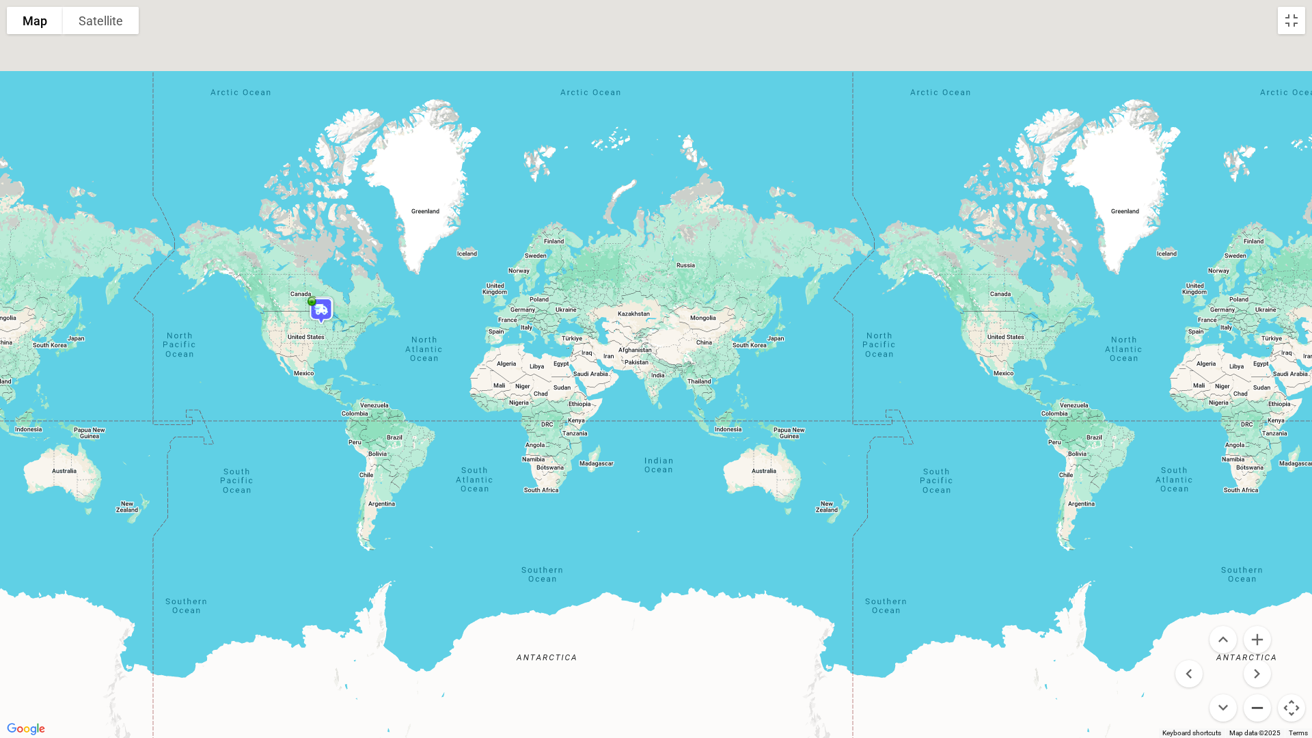
click at [1258, 614] on button "Zoom out" at bounding box center [1257, 707] width 27 height 27
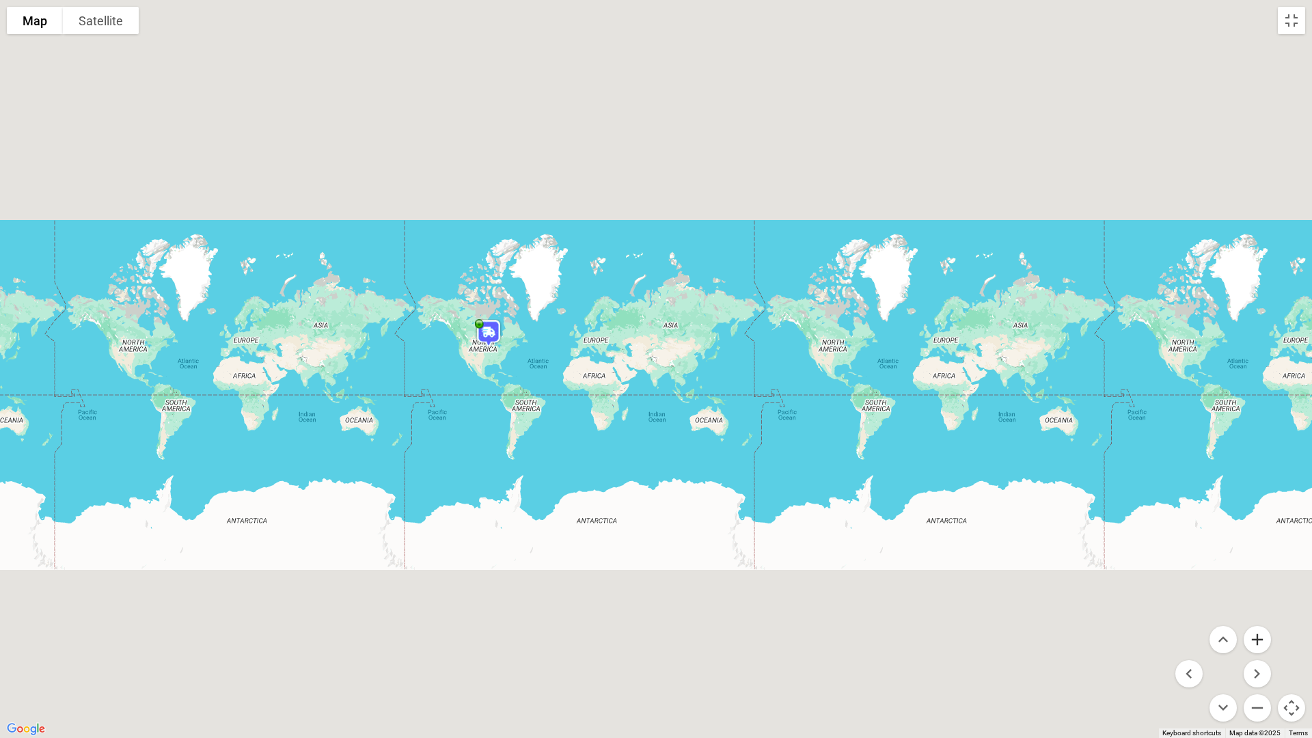
click at [1257, 614] on button "Zoom in" at bounding box center [1257, 639] width 27 height 27
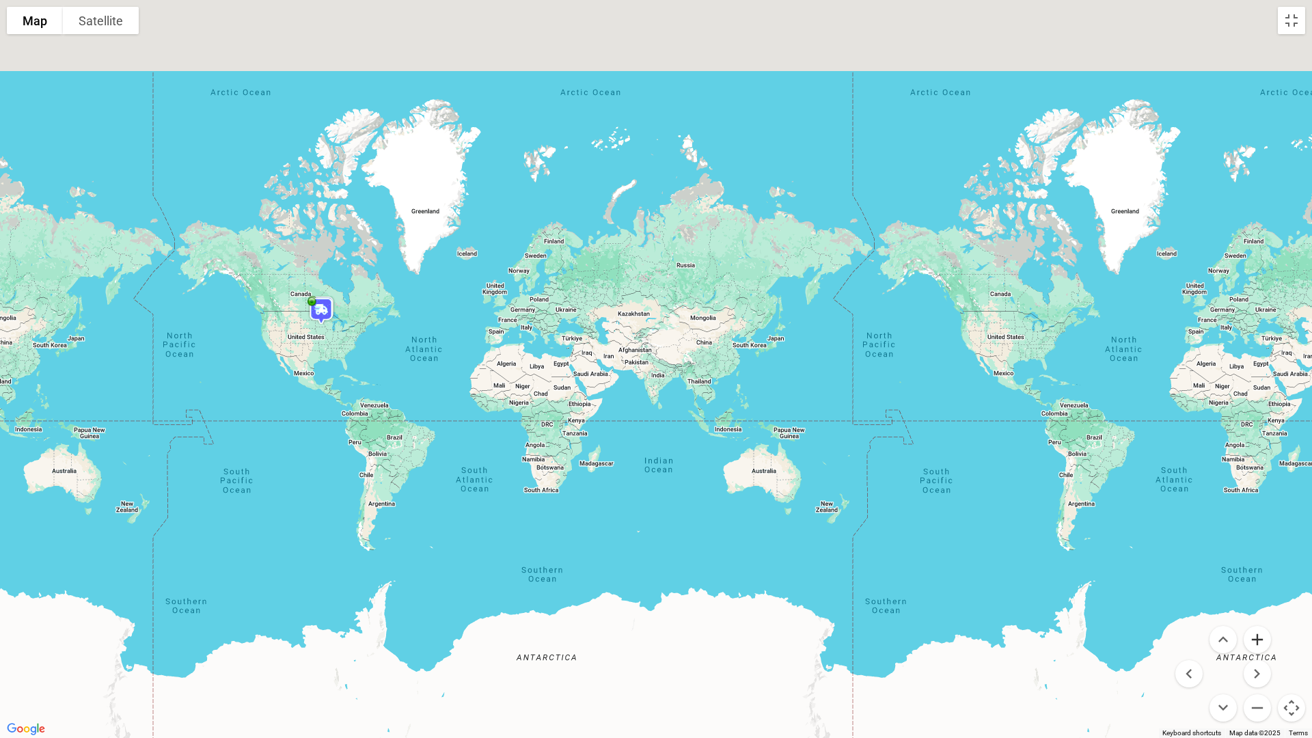
click at [1257, 614] on button "Zoom in" at bounding box center [1257, 639] width 27 height 27
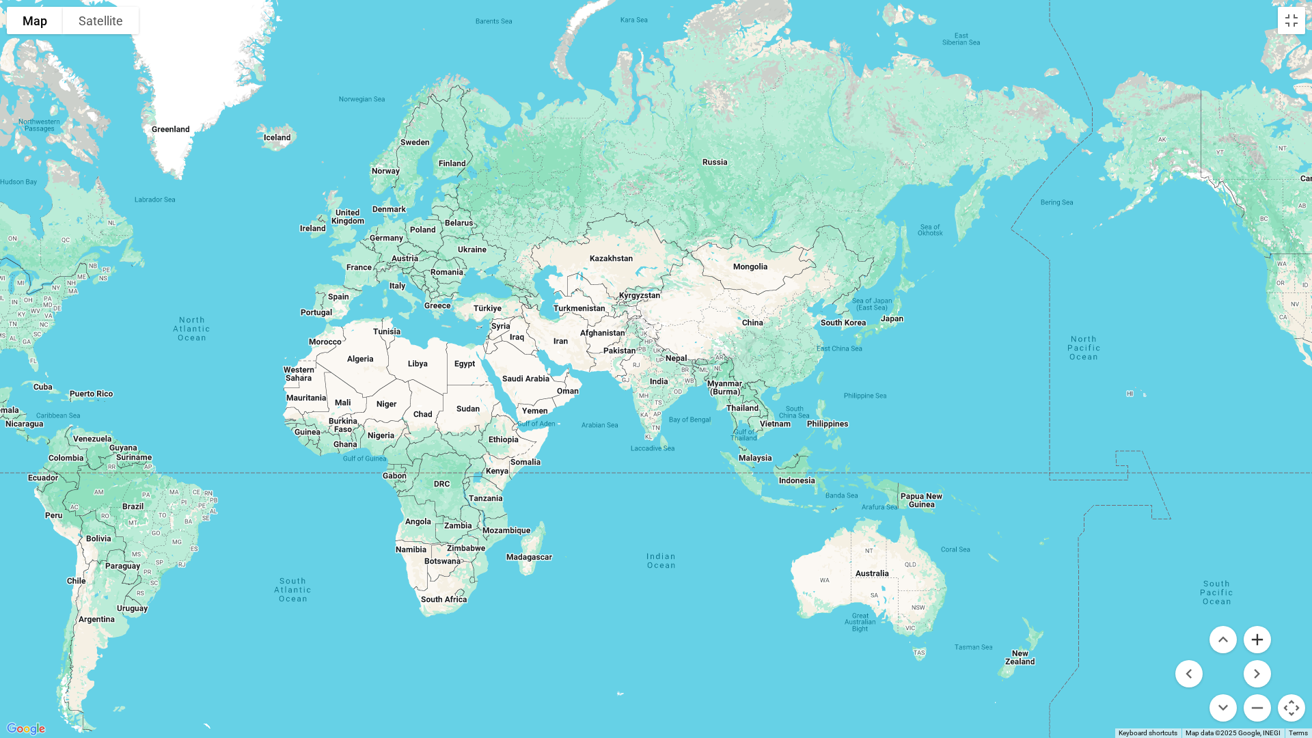
click at [1257, 614] on button "Zoom in" at bounding box center [1257, 639] width 27 height 27
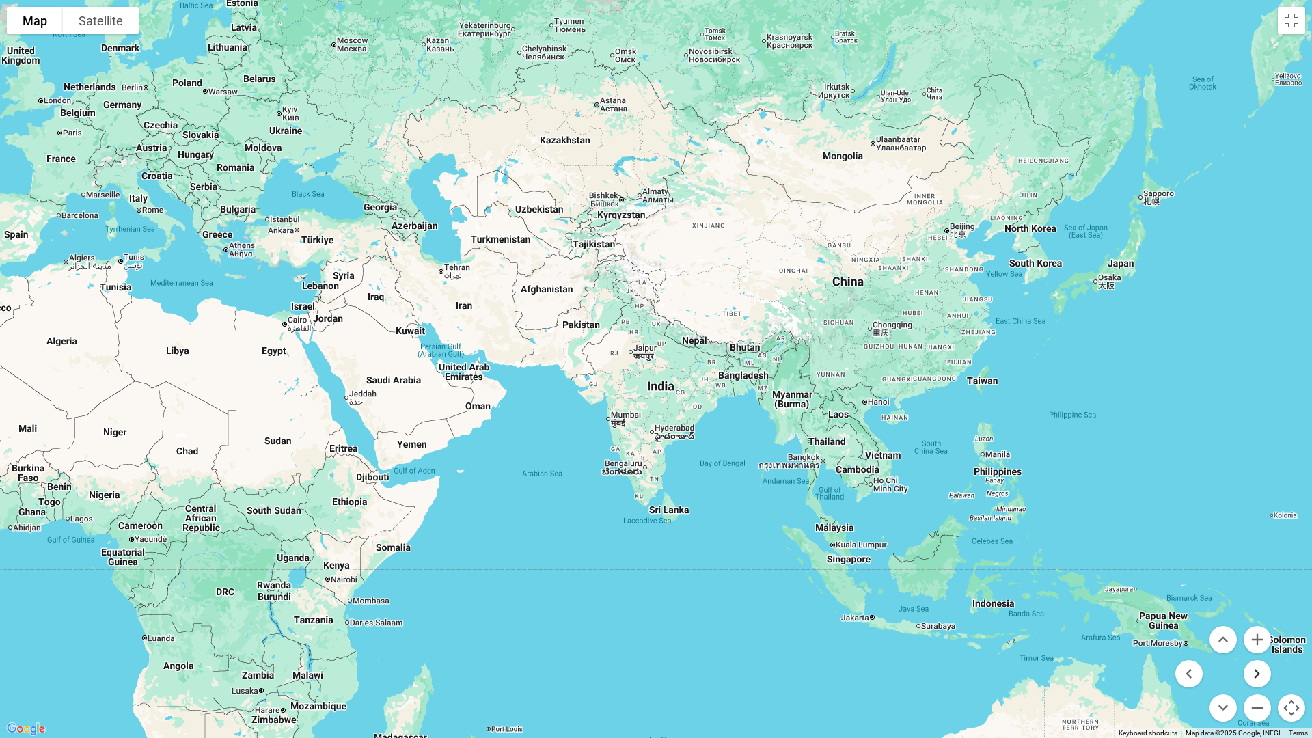
click at [1267, 614] on button "Move right" at bounding box center [1257, 673] width 27 height 27
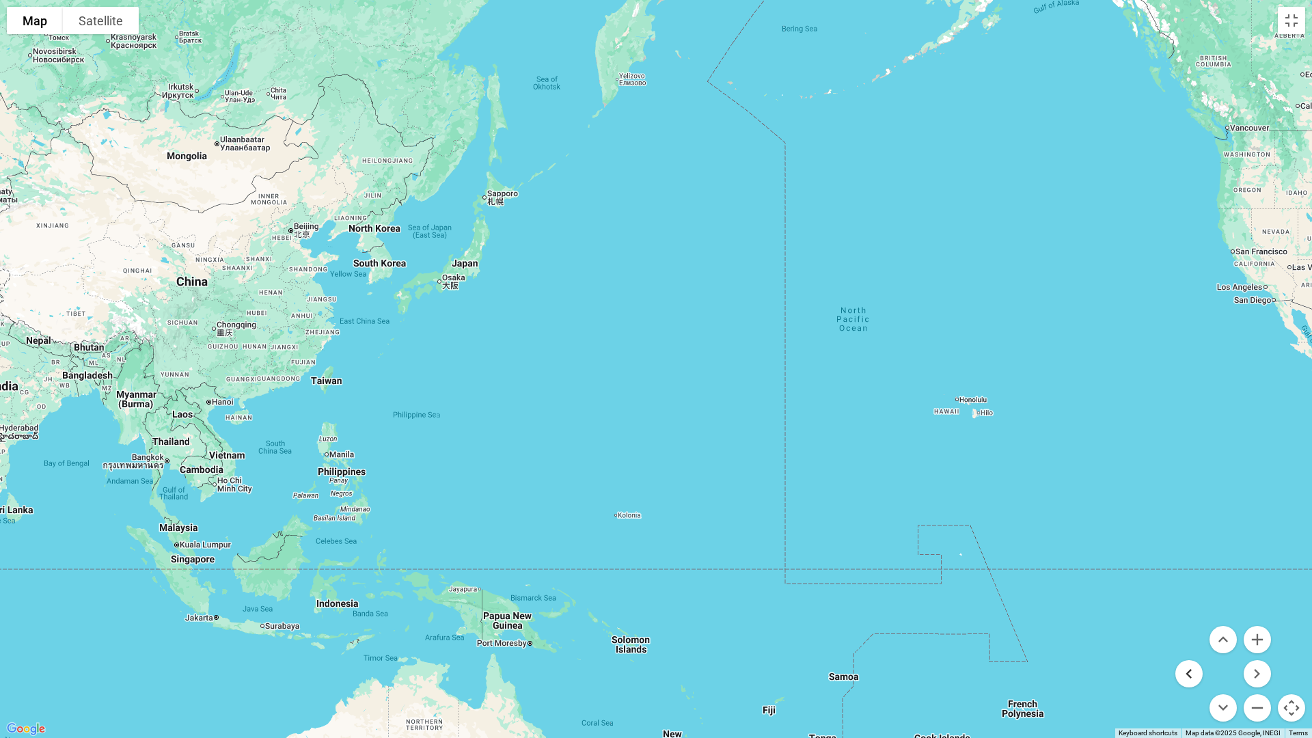
click at [1186, 614] on button "Move left" at bounding box center [1189, 673] width 27 height 27
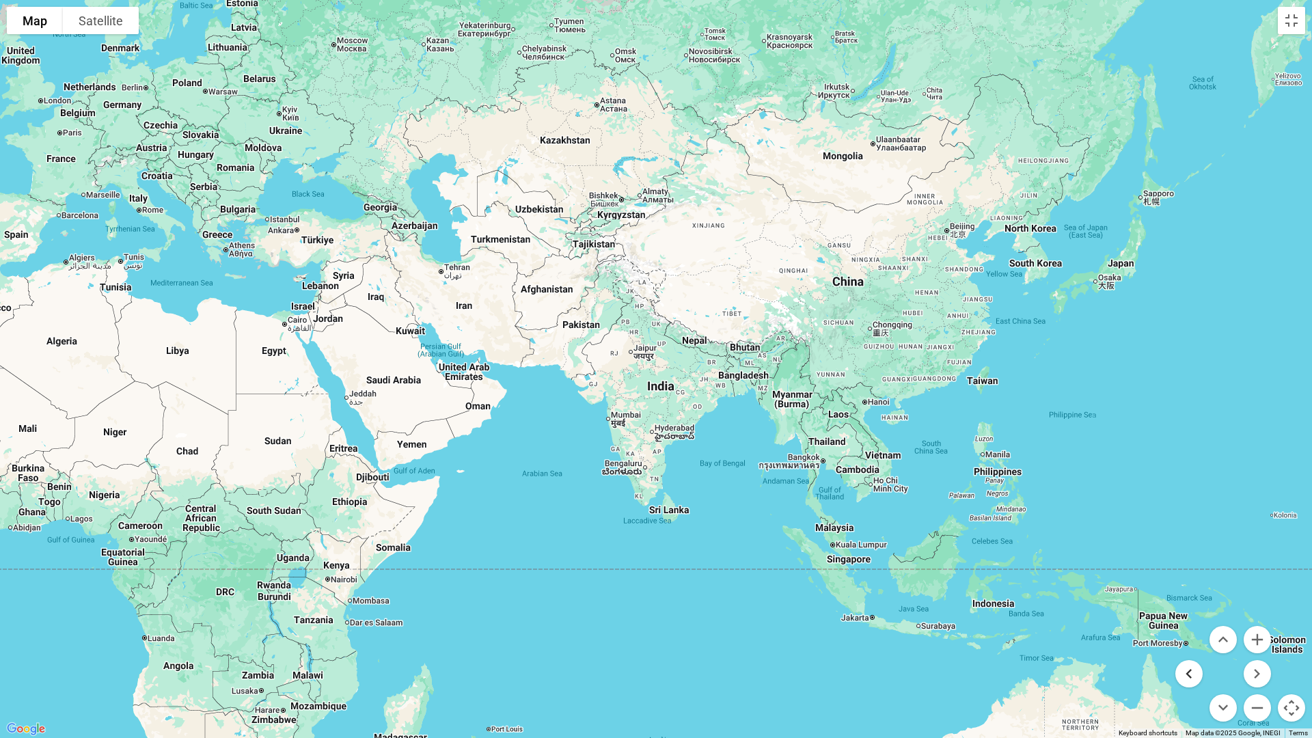
click at [1190, 614] on button "Move left" at bounding box center [1189, 673] width 27 height 27
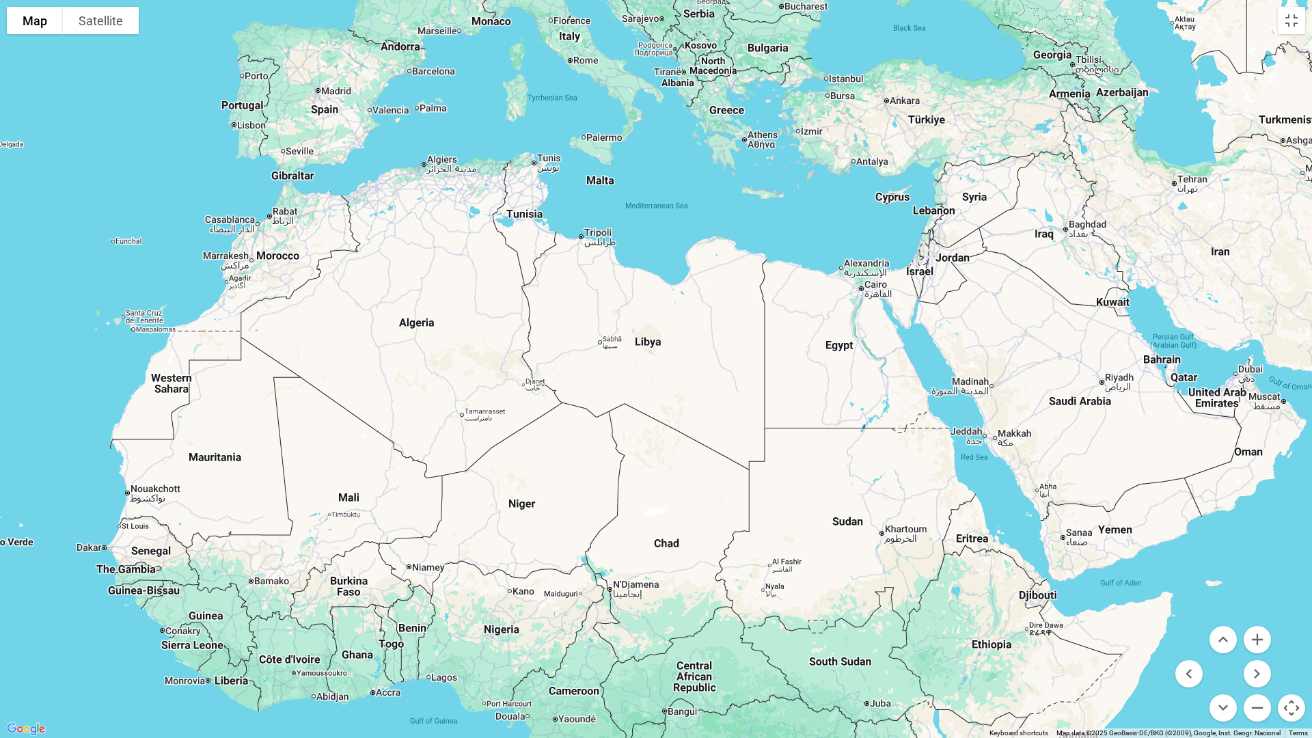
drag, startPoint x: 895, startPoint y: 372, endPoint x: 353, endPoint y: 334, distance: 544.0
click at [353, 334] on div at bounding box center [656, 369] width 1312 height 738
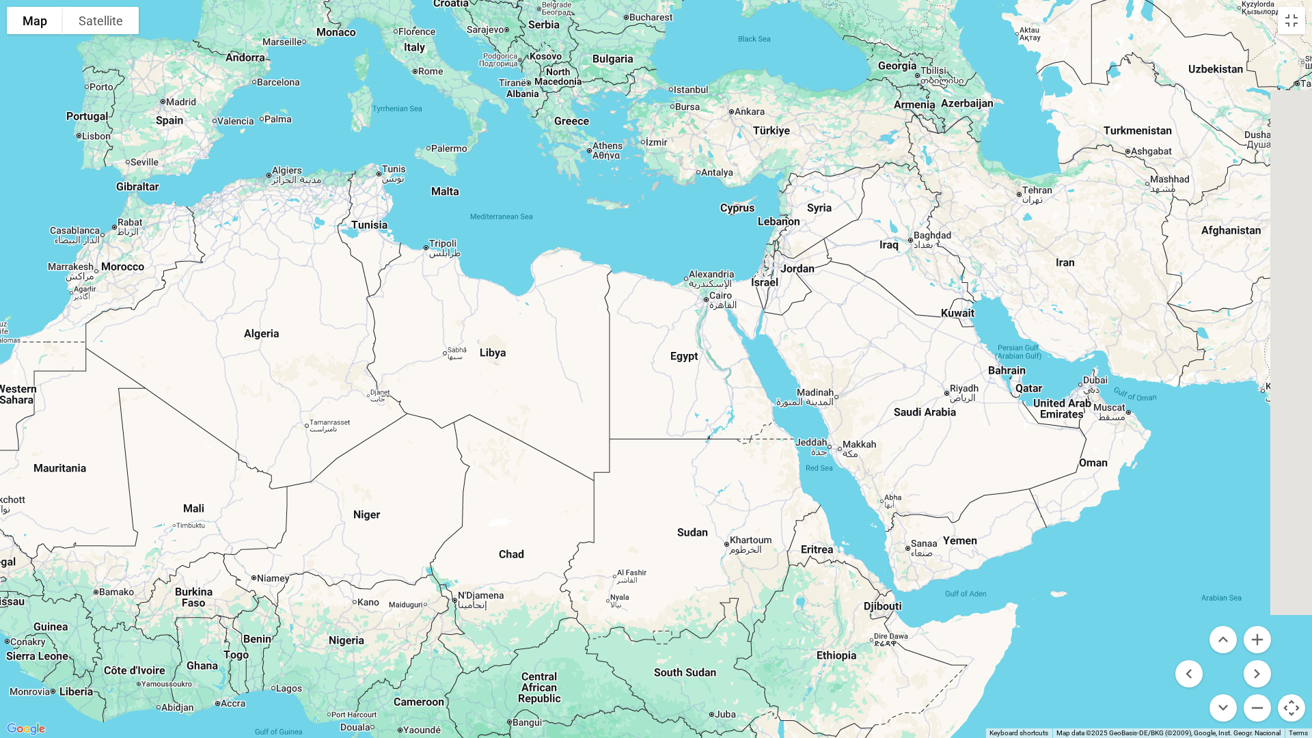
drag, startPoint x: 823, startPoint y: 356, endPoint x: 709, endPoint y: 366, distance: 113.9
click at [710, 366] on div at bounding box center [656, 369] width 1312 height 738
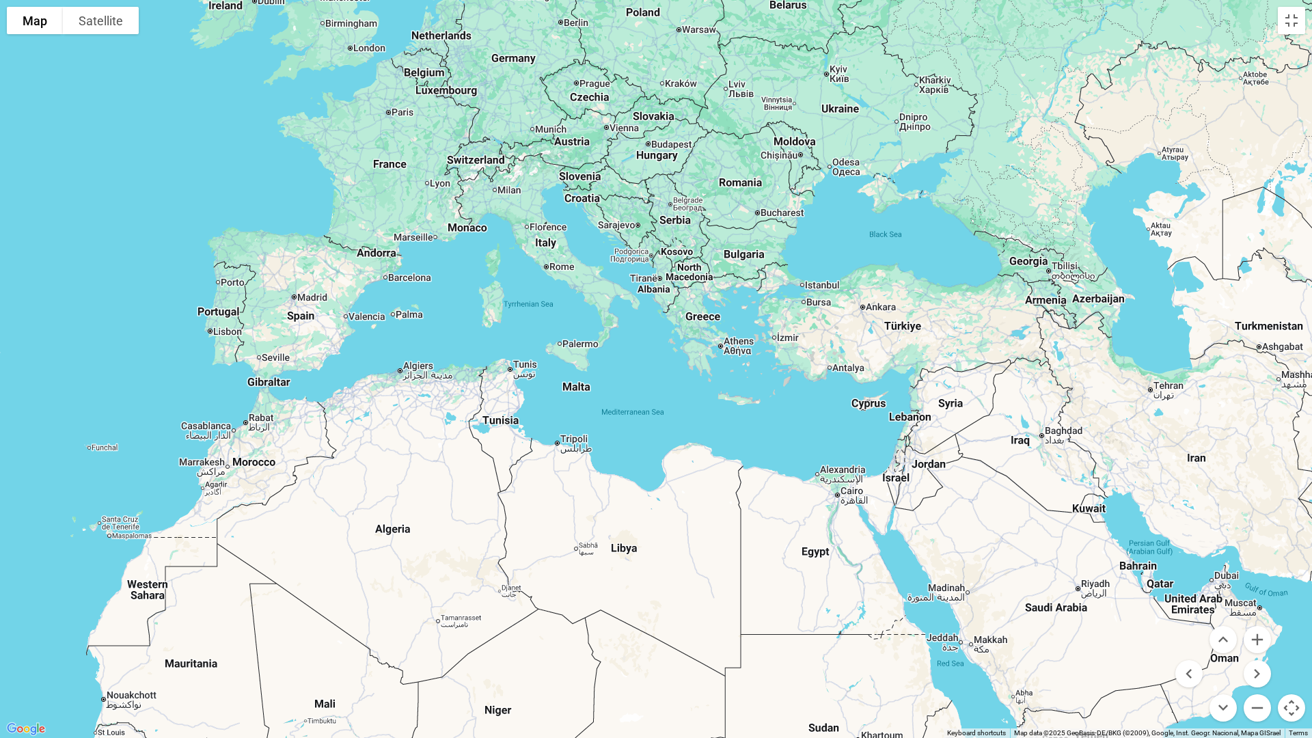
drag, startPoint x: 549, startPoint y: 218, endPoint x: 684, endPoint y: 416, distance: 239.4
click at [683, 416] on div at bounding box center [656, 369] width 1312 height 738
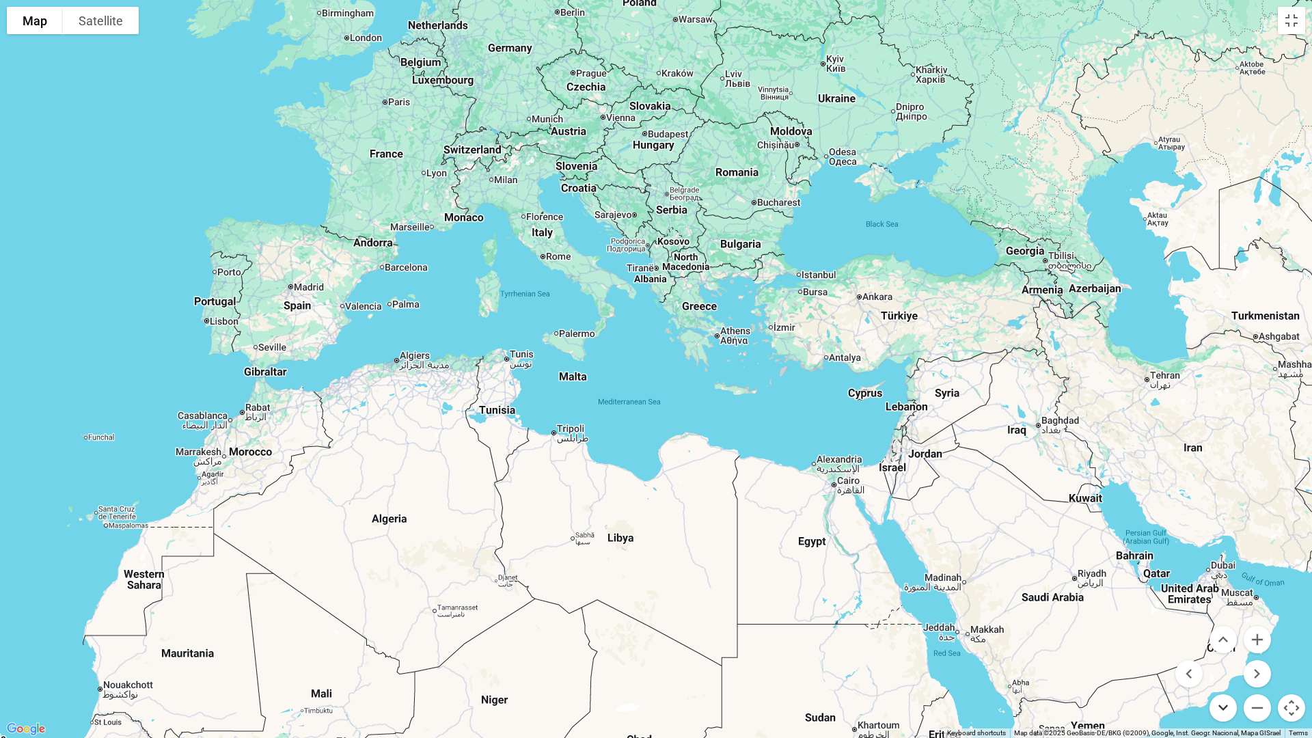
click at [1229, 614] on button "Move down" at bounding box center [1223, 707] width 27 height 27
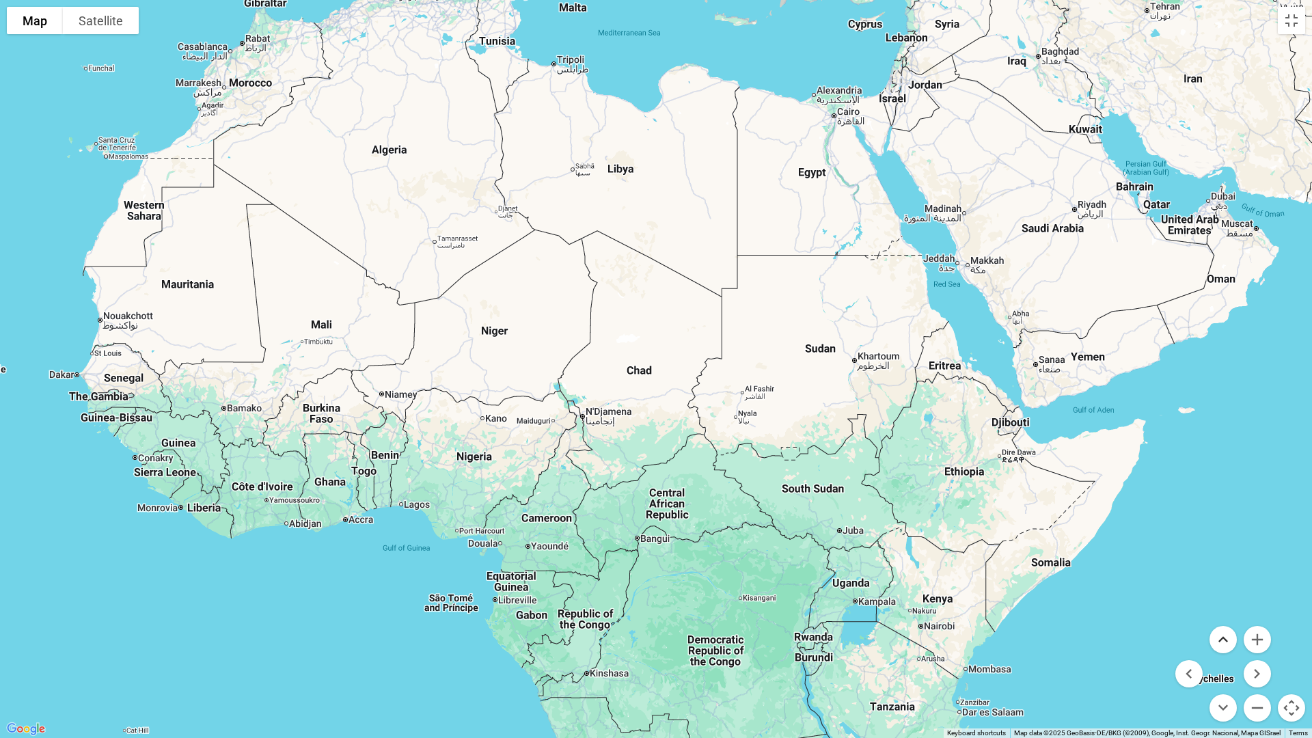
click at [1225, 614] on button "Move up" at bounding box center [1223, 639] width 27 height 27
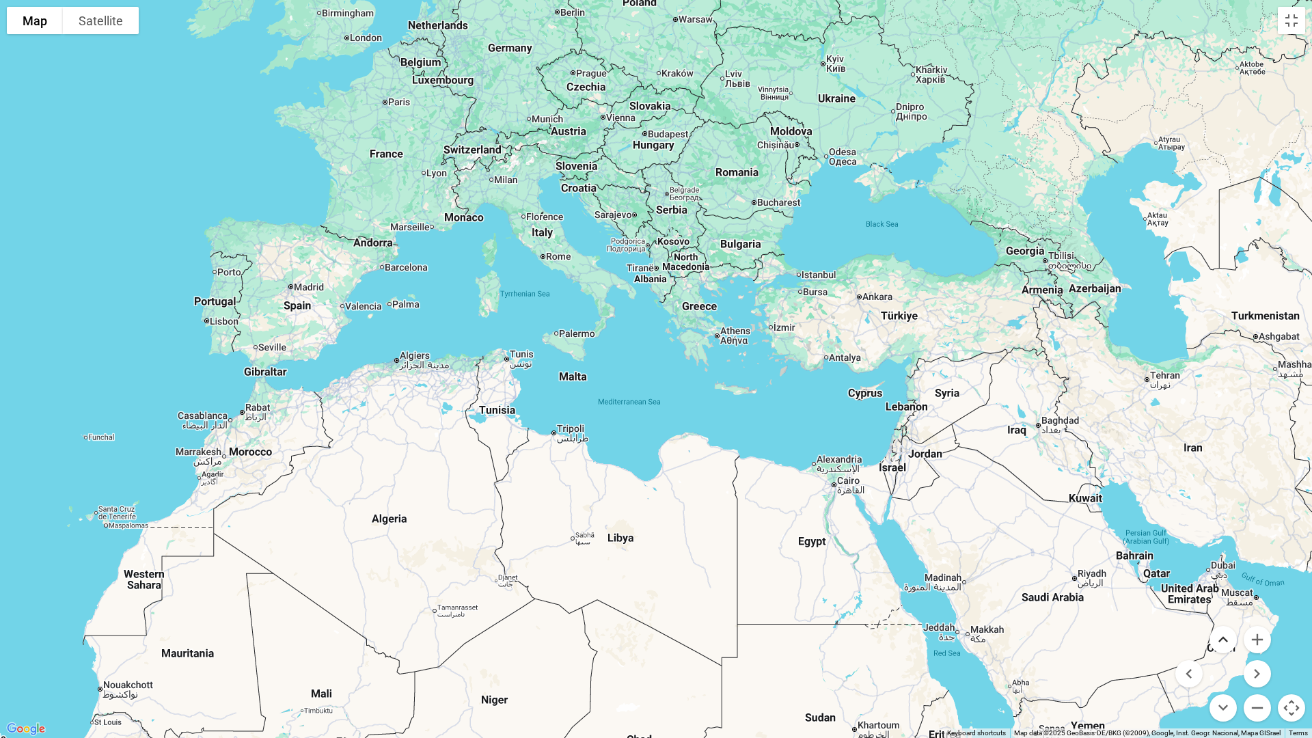
click at [1223, 614] on button "Move up" at bounding box center [1223, 639] width 27 height 27
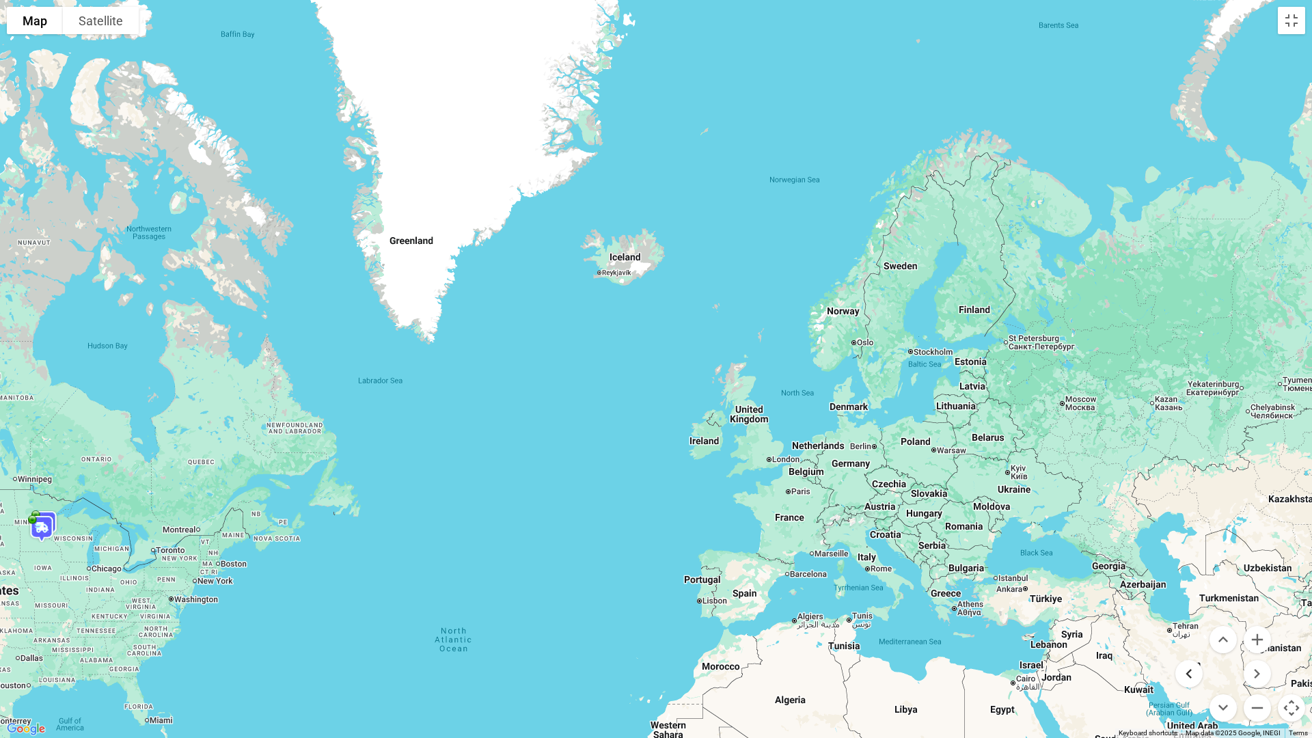
click at [1192, 614] on button "Move left" at bounding box center [1189, 673] width 27 height 27
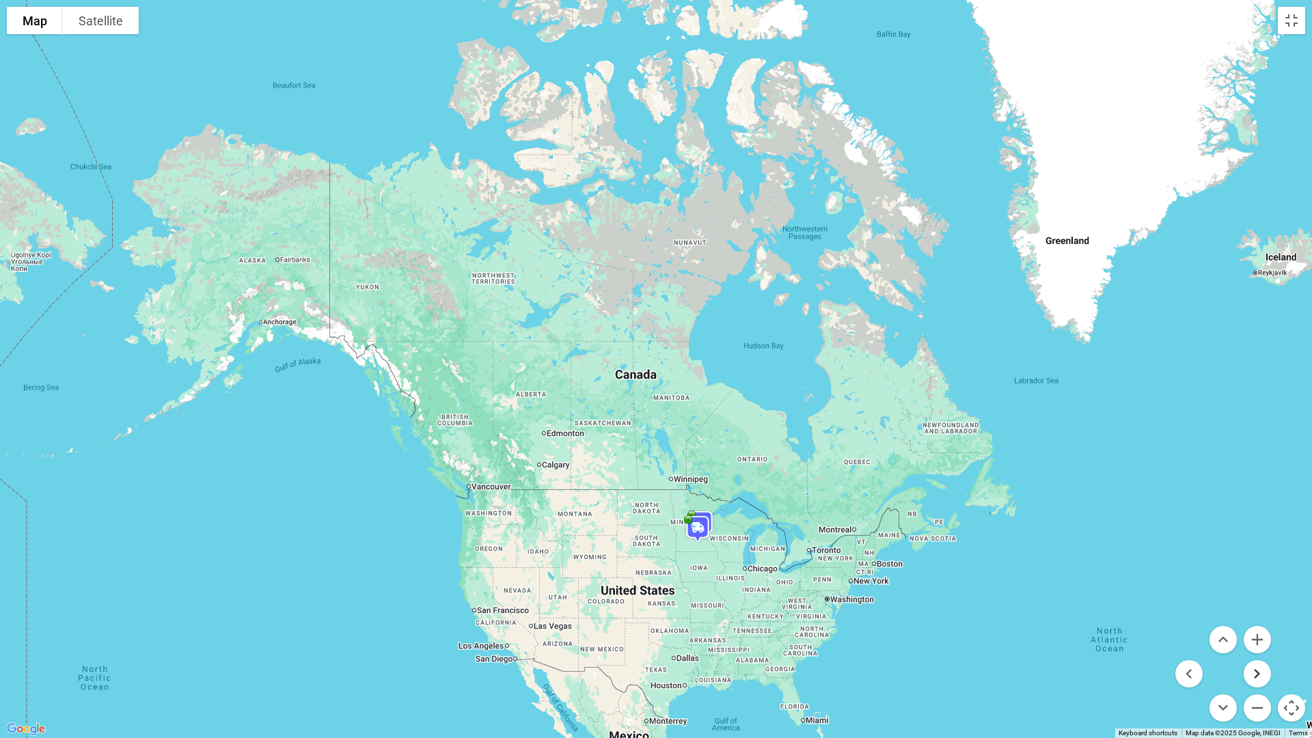
click at [1258, 614] on button "Move right" at bounding box center [1257, 673] width 27 height 27
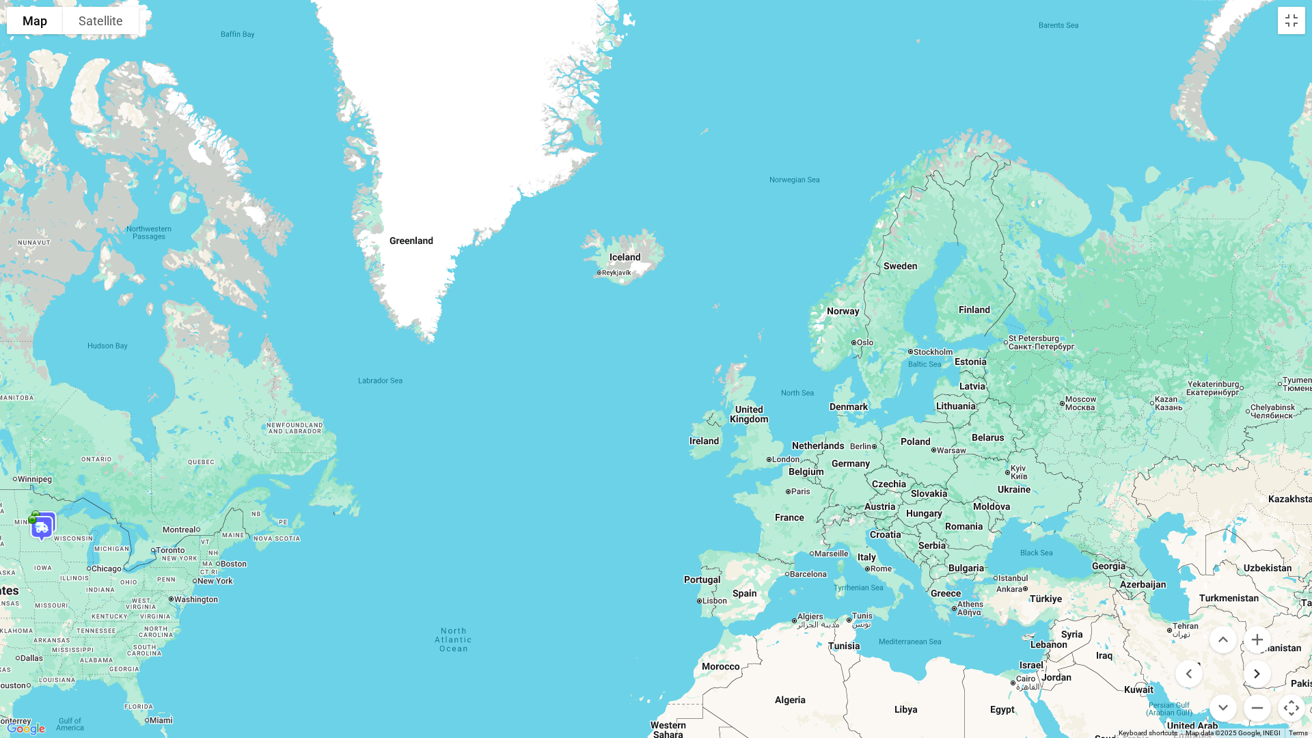
click at [1258, 614] on button "Move right" at bounding box center [1257, 673] width 27 height 27
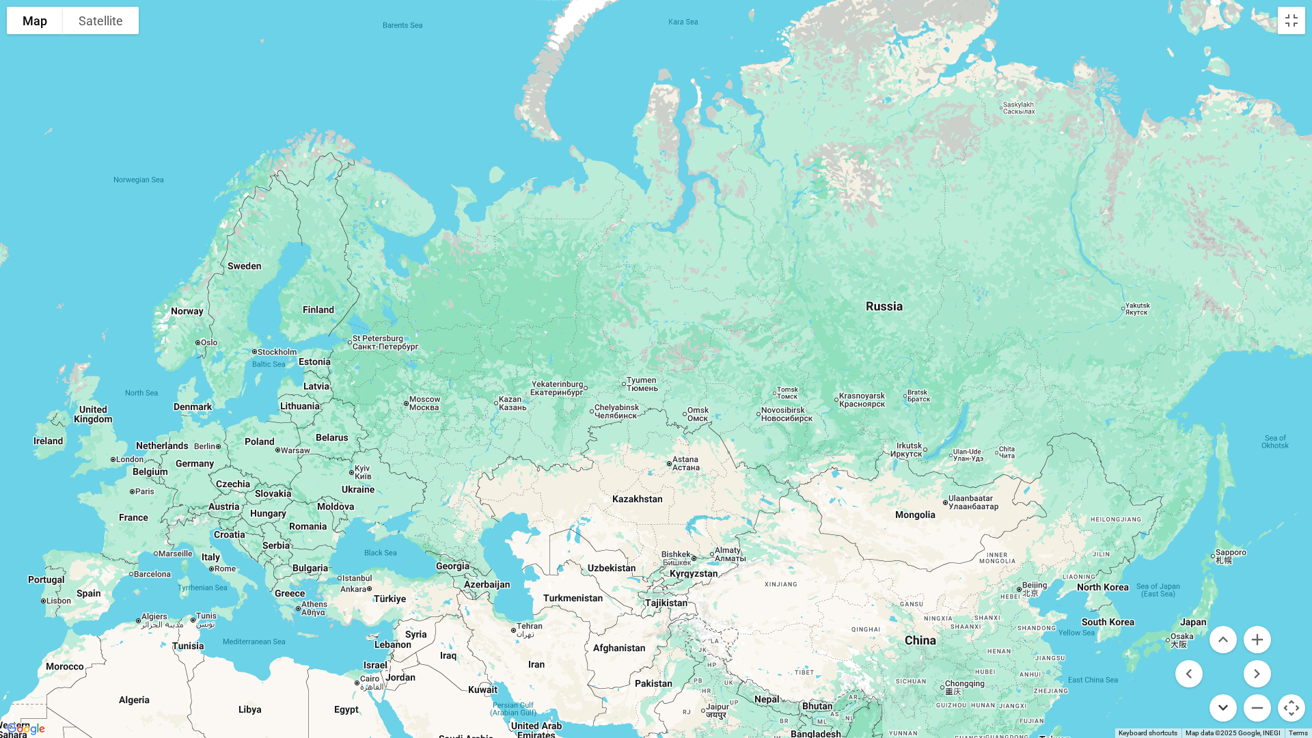
click at [1223, 614] on button "Move down" at bounding box center [1223, 707] width 27 height 27
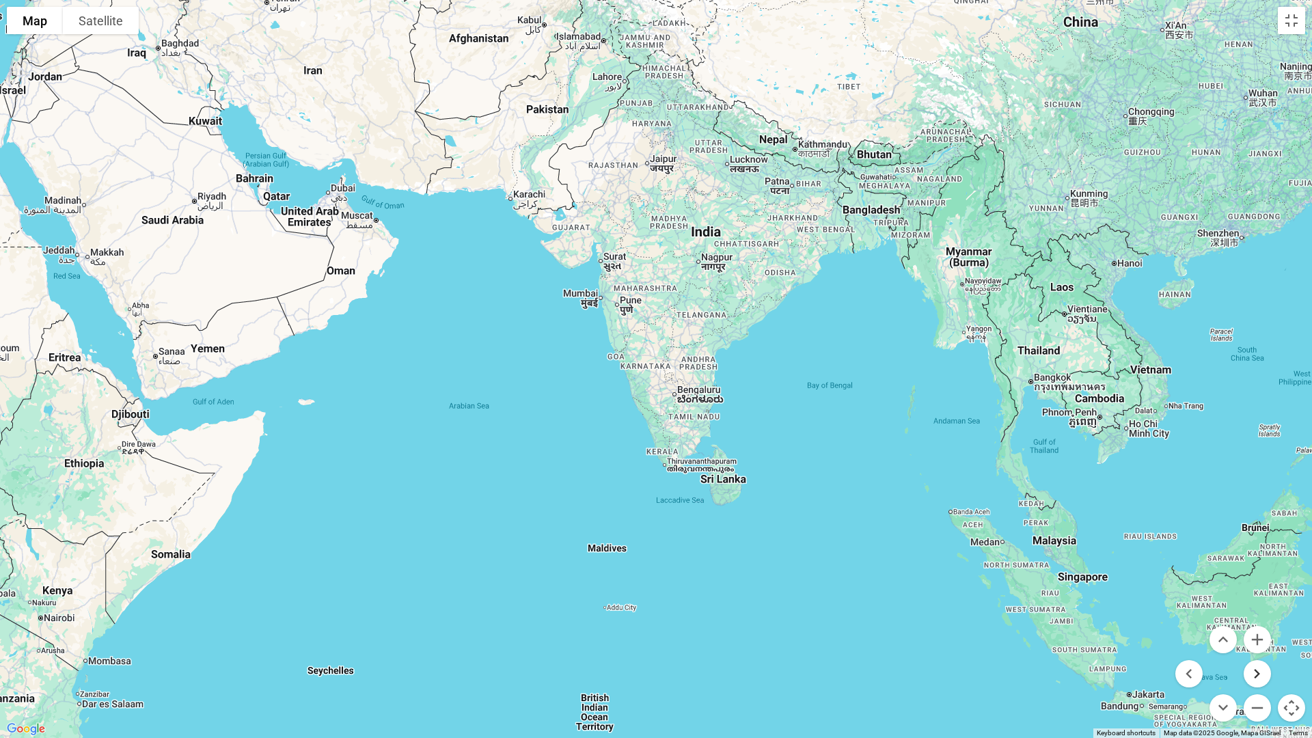
click at [1264, 614] on button "Move right" at bounding box center [1257, 673] width 27 height 27
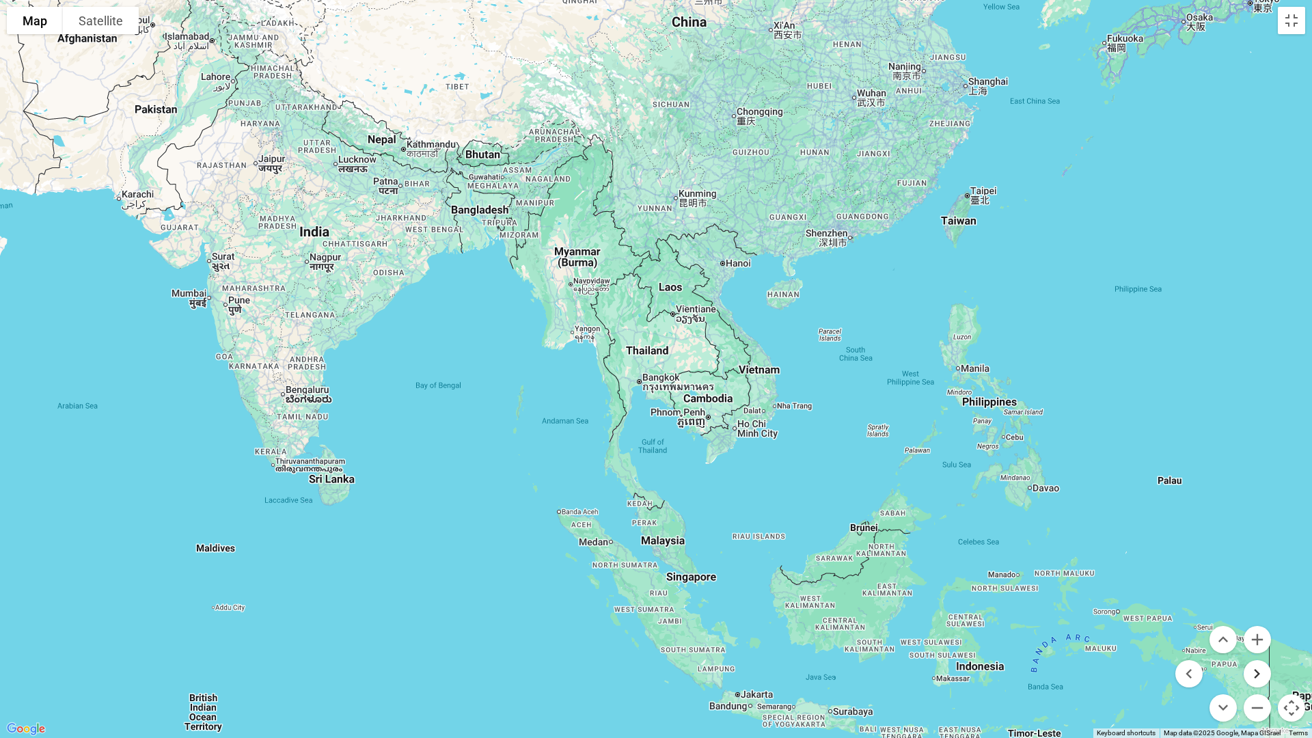
click at [1264, 614] on button "Move right" at bounding box center [1257, 673] width 27 height 27
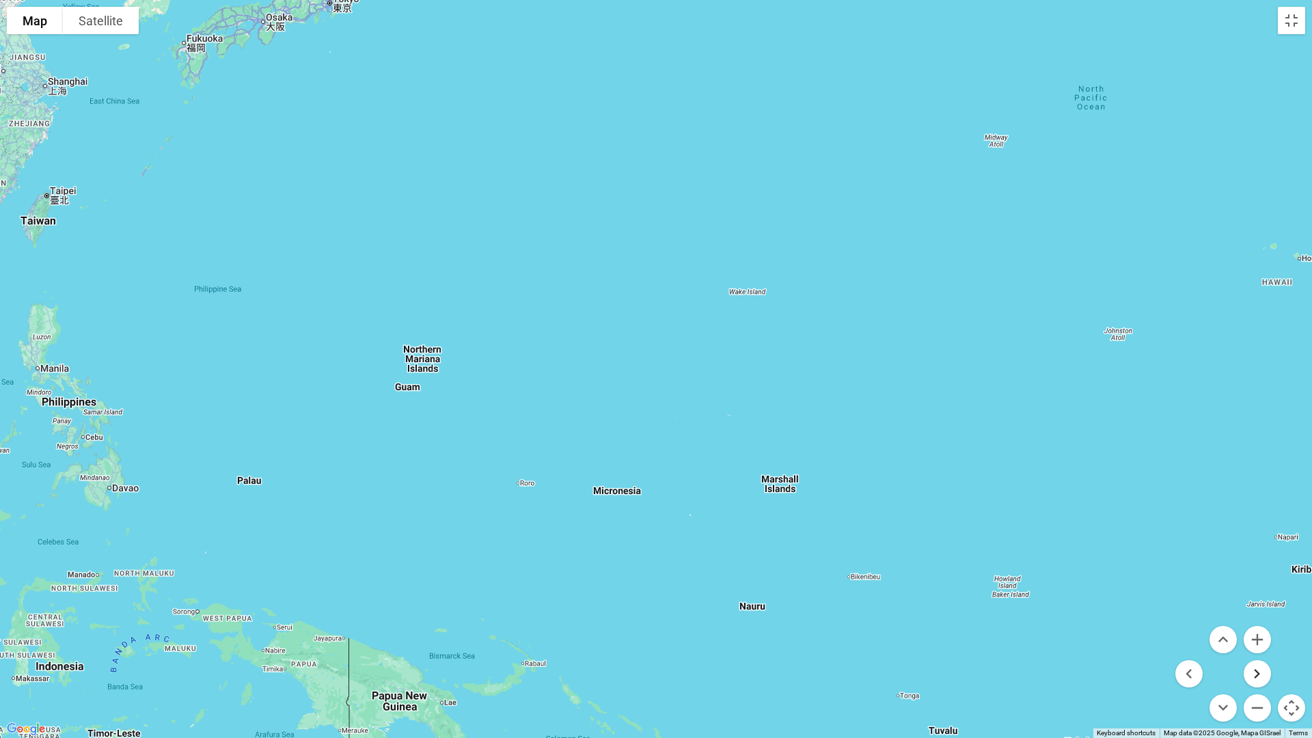
click at [1262, 614] on button "Move right" at bounding box center [1257, 673] width 27 height 27
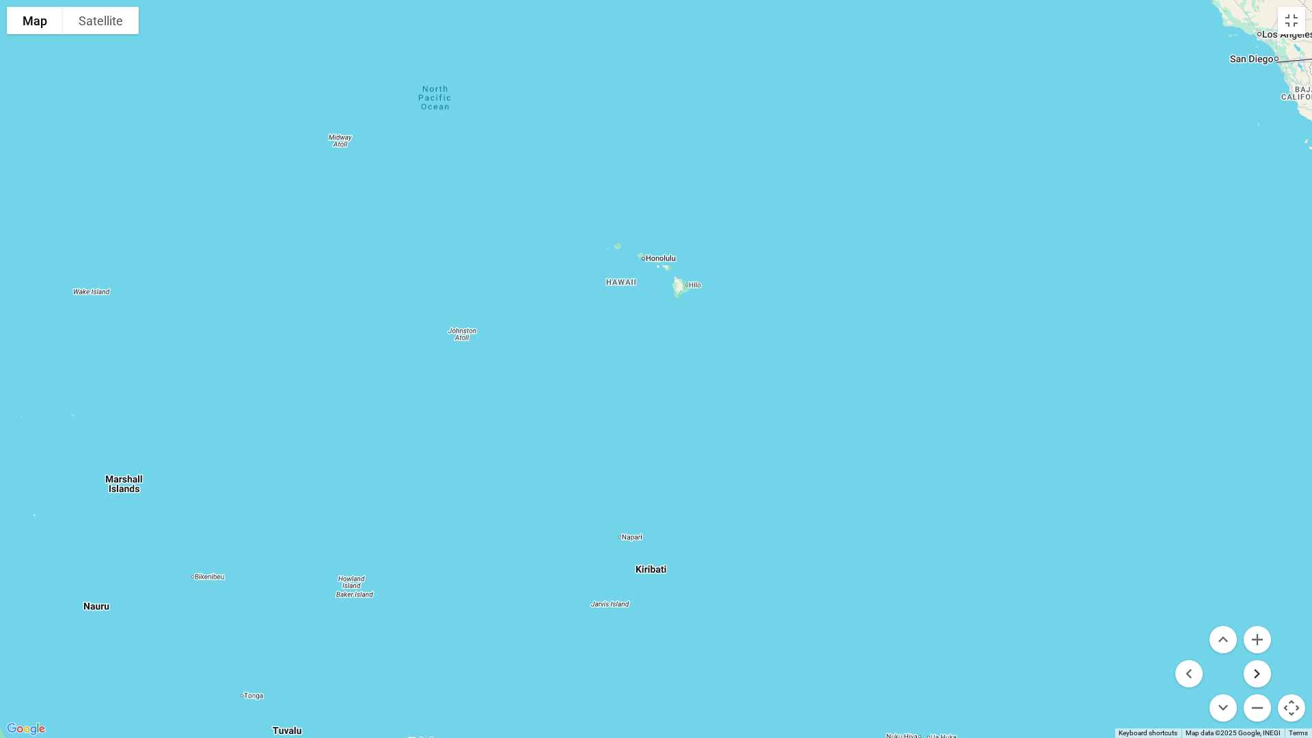
click at [1262, 614] on button "Move right" at bounding box center [1257, 673] width 27 height 27
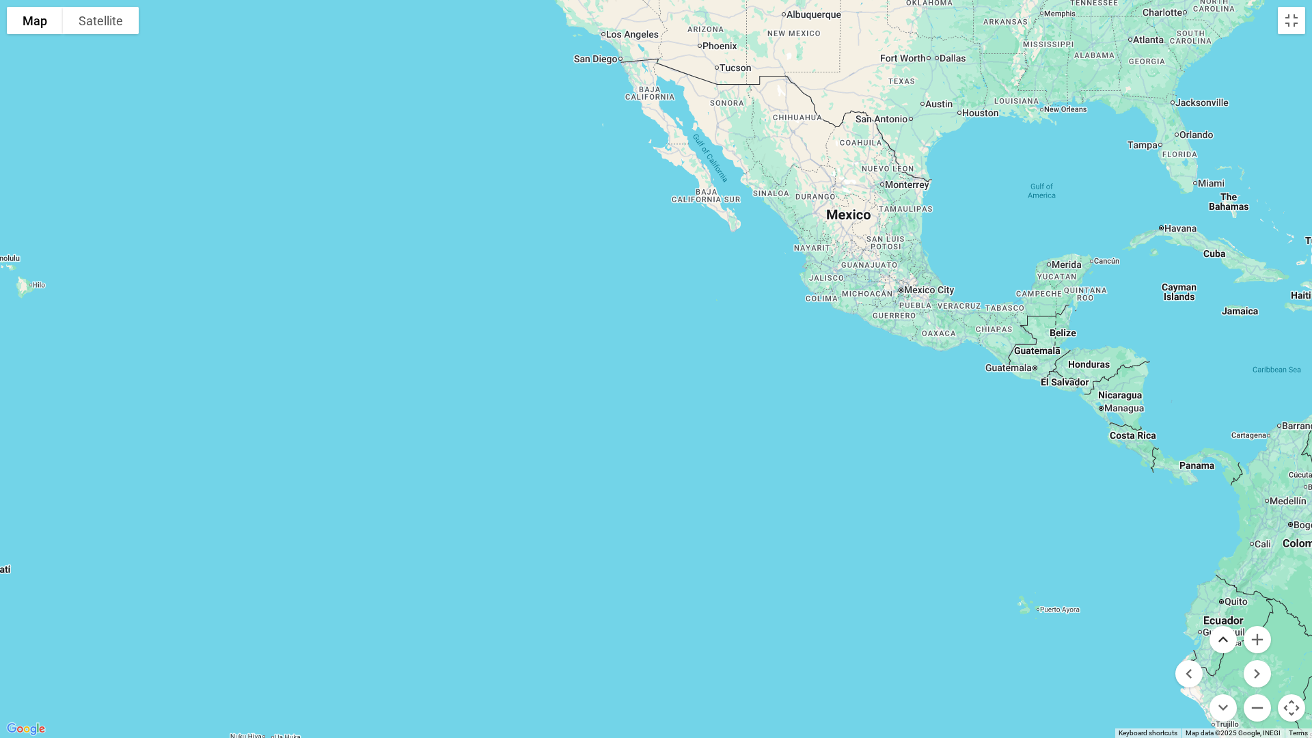
click at [1229, 614] on button "Move up" at bounding box center [1223, 639] width 27 height 27
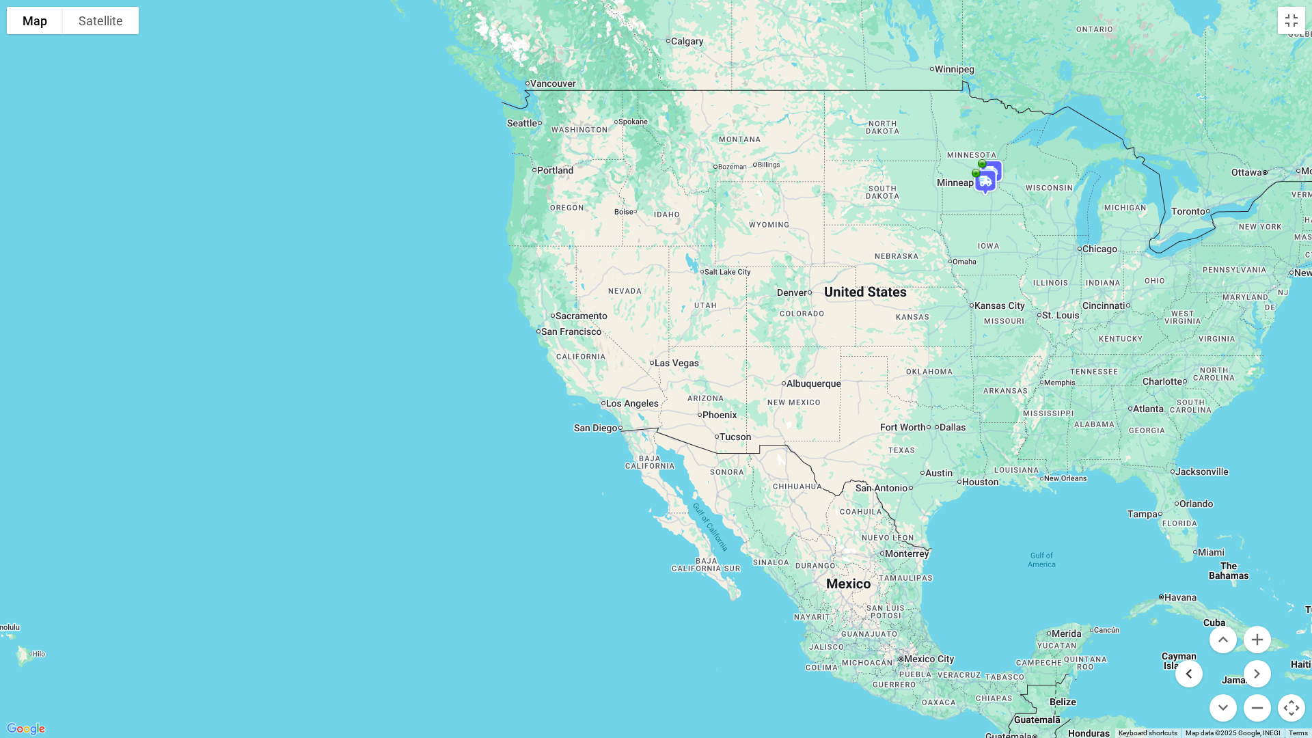
click at [1180, 614] on button "Move left" at bounding box center [1189, 673] width 27 height 27
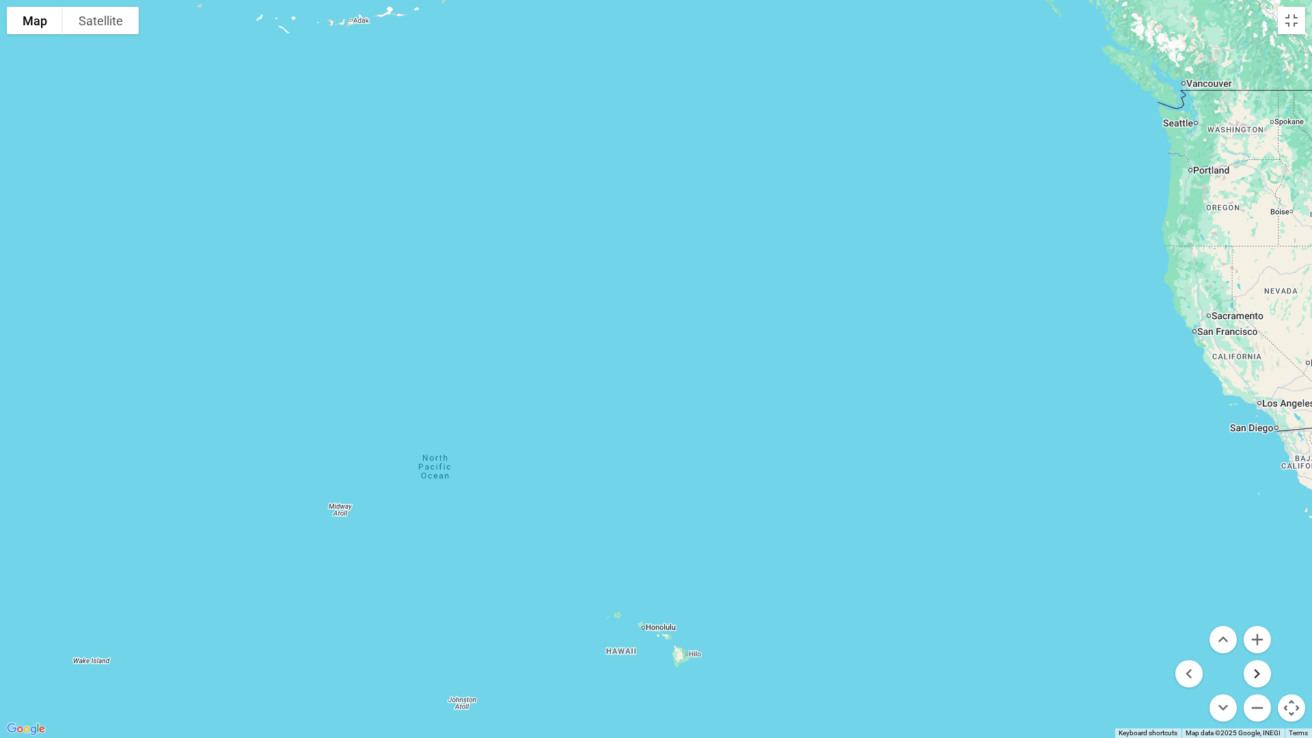
click at [1254, 614] on button "Move right" at bounding box center [1257, 673] width 27 height 27
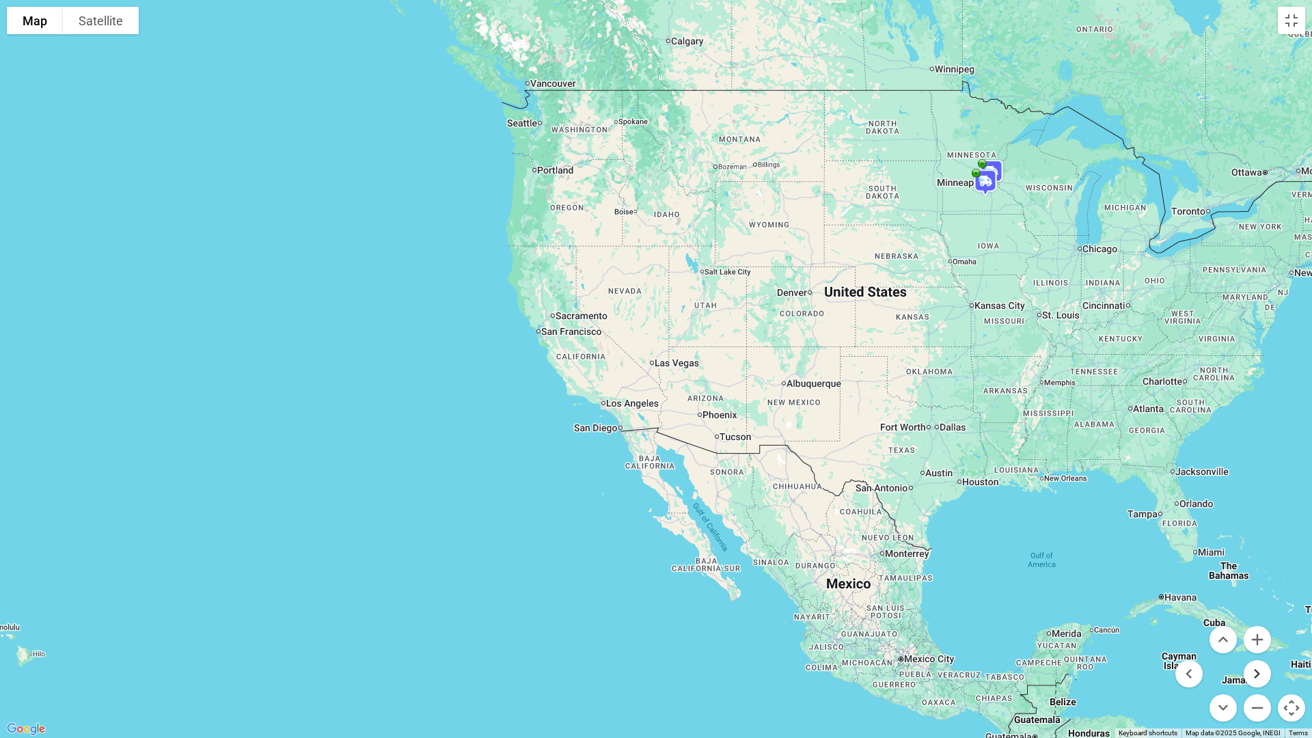
click at [1254, 614] on button "Move right" at bounding box center [1257, 673] width 27 height 27
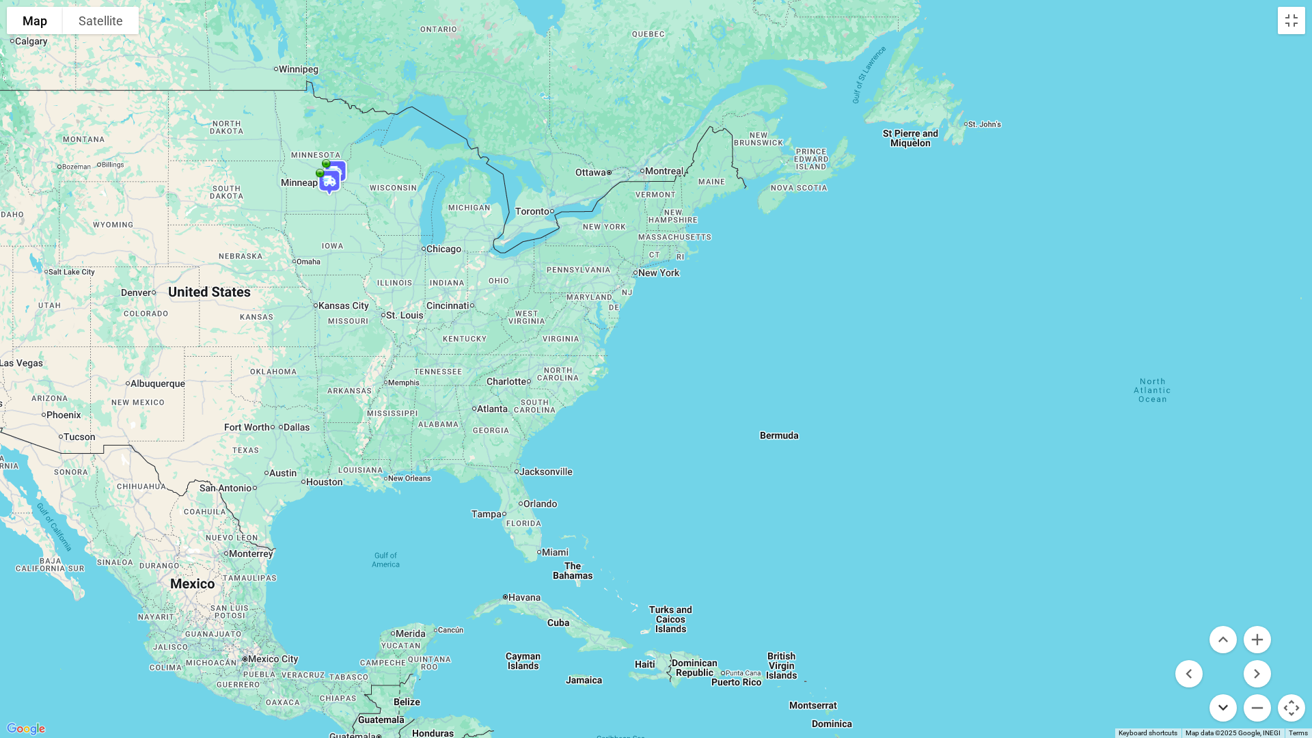
click at [1229, 614] on button "Move down" at bounding box center [1223, 707] width 27 height 27
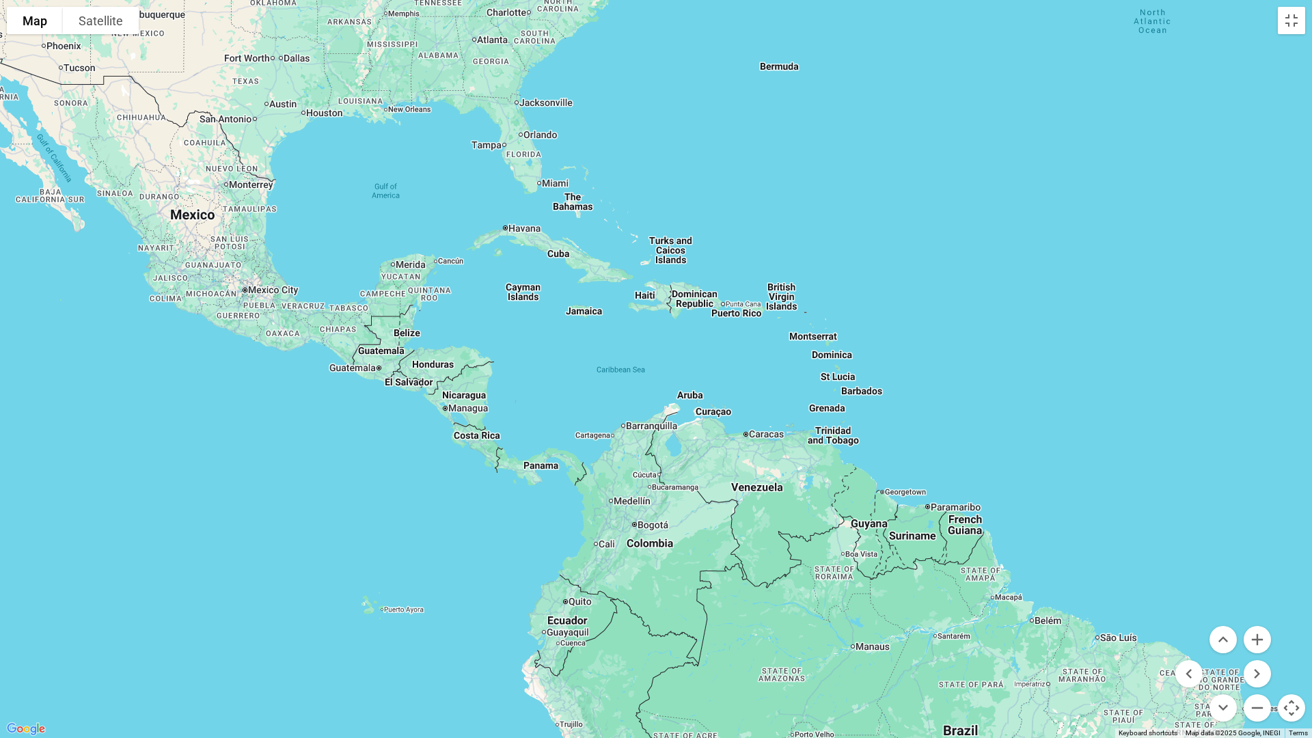
click at [432, 372] on div at bounding box center [656, 369] width 1312 height 738
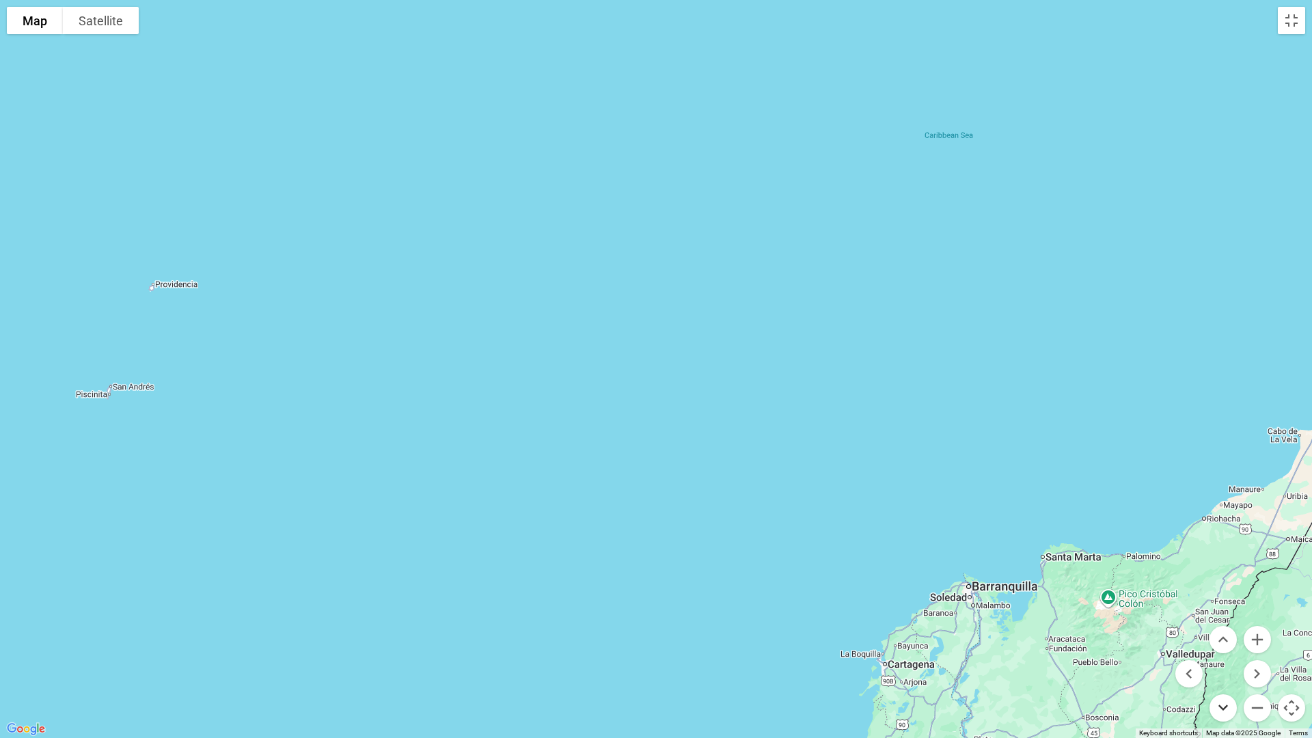
click at [1214, 614] on button "Move down" at bounding box center [1223, 707] width 27 height 27
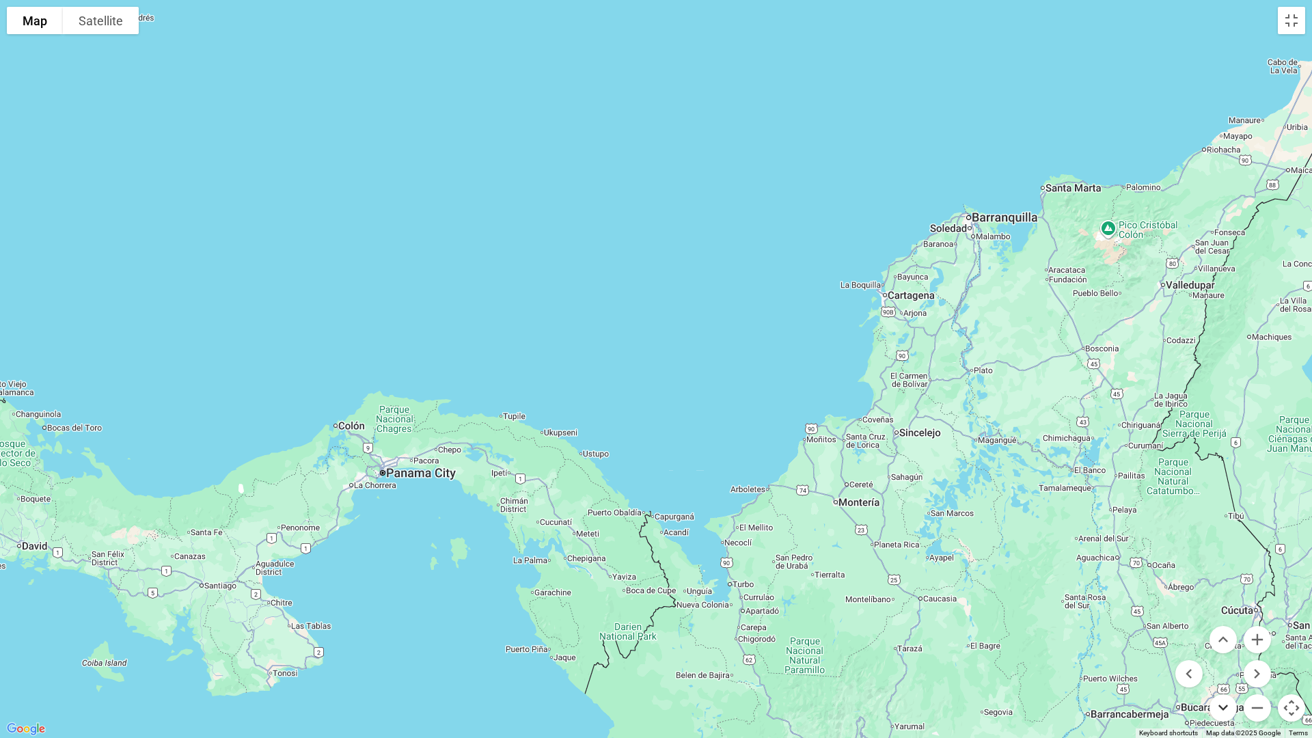
click at [1214, 614] on button "Move down" at bounding box center [1223, 707] width 27 height 27
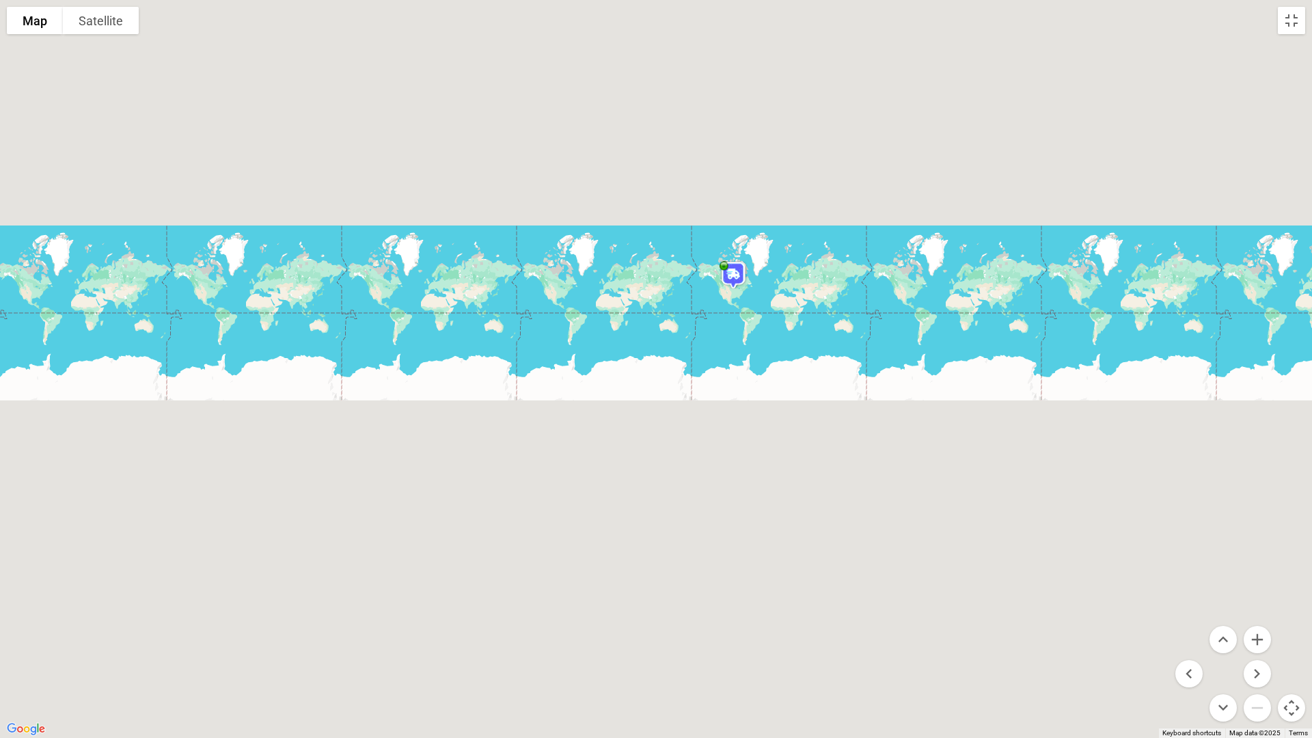
click at [1288, 614] on button "Map camera controls" at bounding box center [1291, 707] width 27 height 27
click at [1295, 614] on button "Map camera controls" at bounding box center [1291, 707] width 27 height 27
click at [1290, 22] on button "Toggle fullscreen view" at bounding box center [1291, 20] width 27 height 27
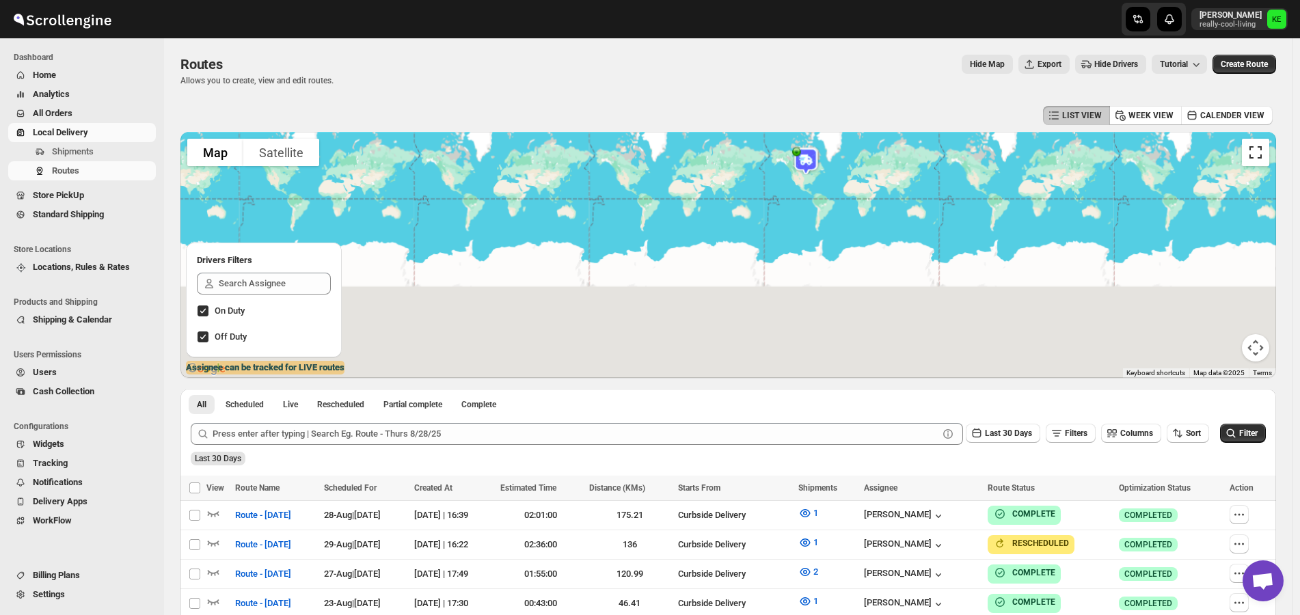
click at [1266, 152] on button "Toggle fullscreen view" at bounding box center [1255, 152] width 27 height 27
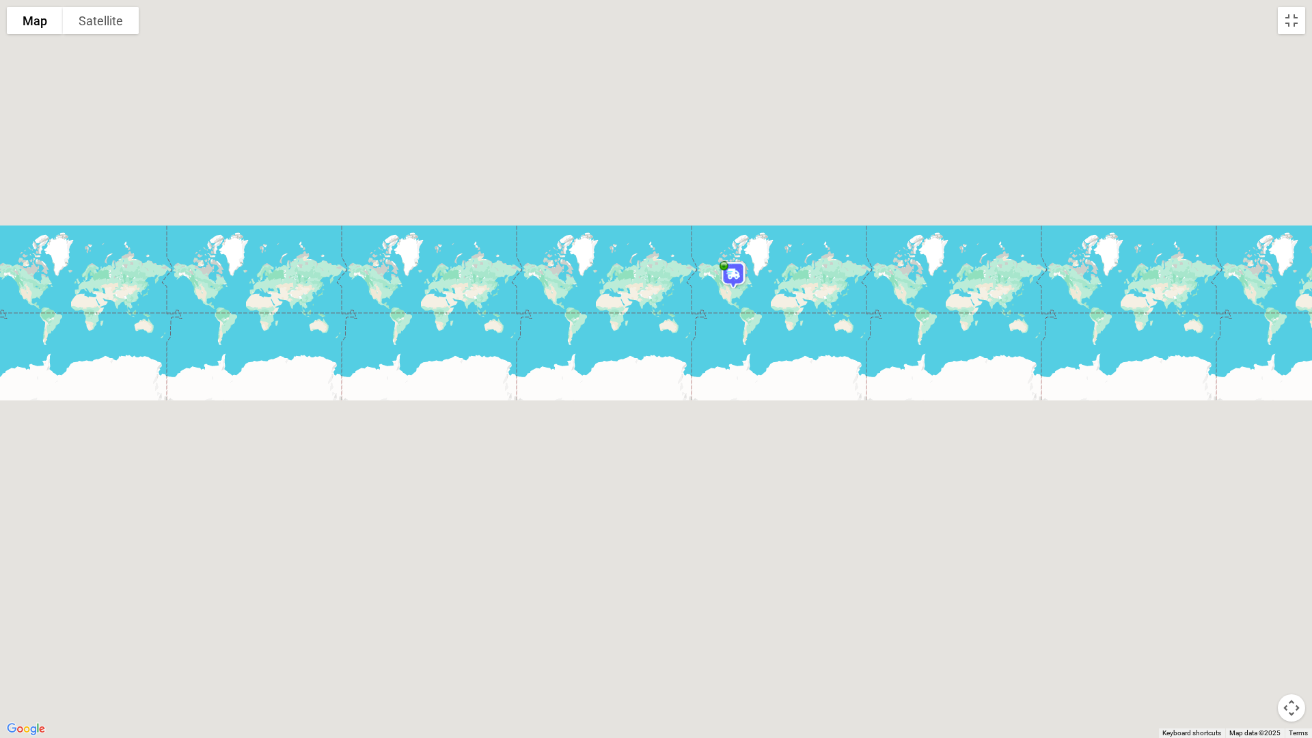
click at [1294, 614] on button "Map camera controls" at bounding box center [1291, 707] width 27 height 27
click at [1262, 614] on button "Zoom in" at bounding box center [1257, 639] width 27 height 27
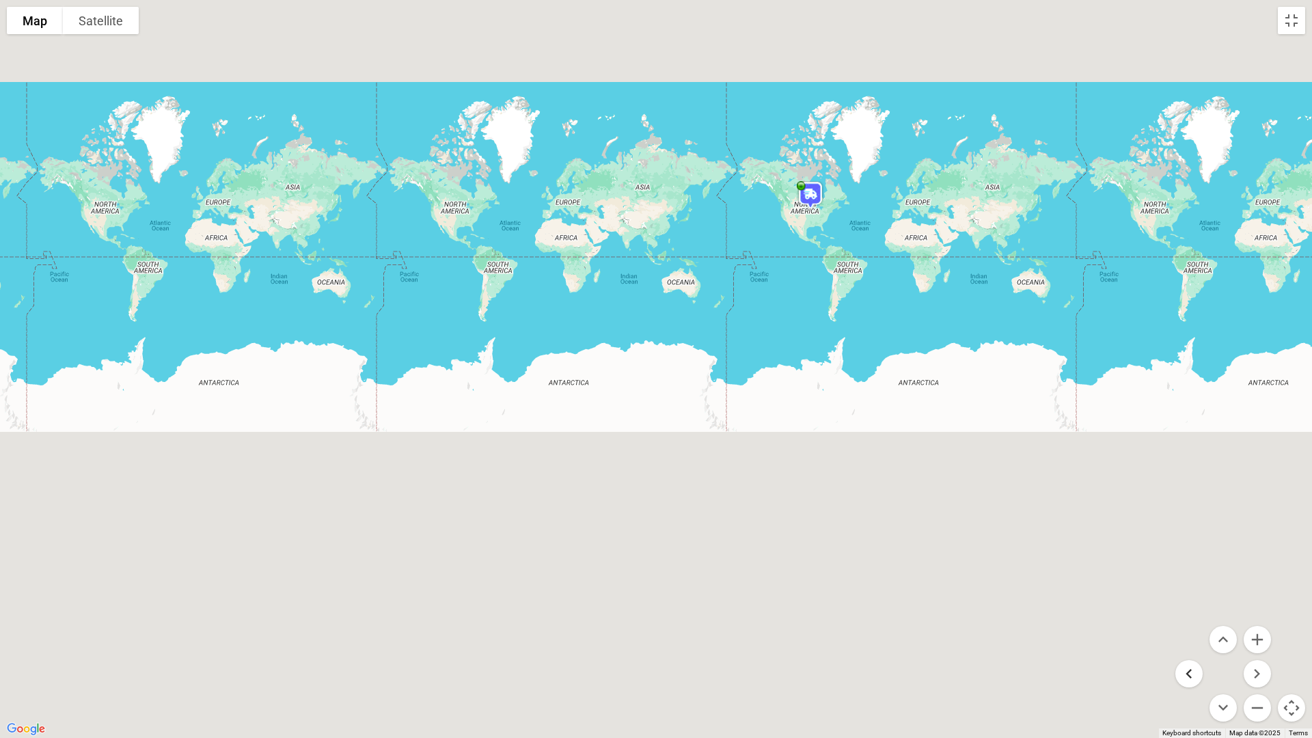
click at [1195, 614] on button "Move left" at bounding box center [1189, 673] width 27 height 27
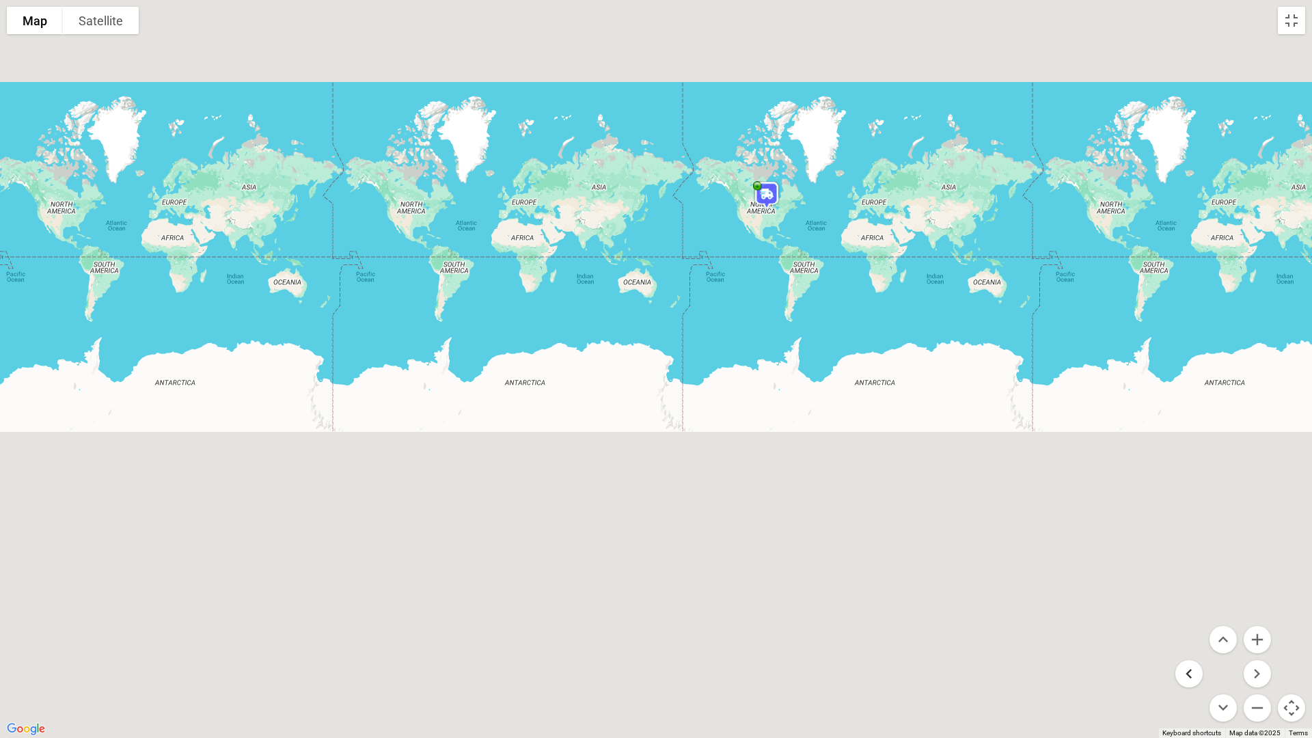
click at [1195, 614] on button "Move left" at bounding box center [1189, 673] width 27 height 27
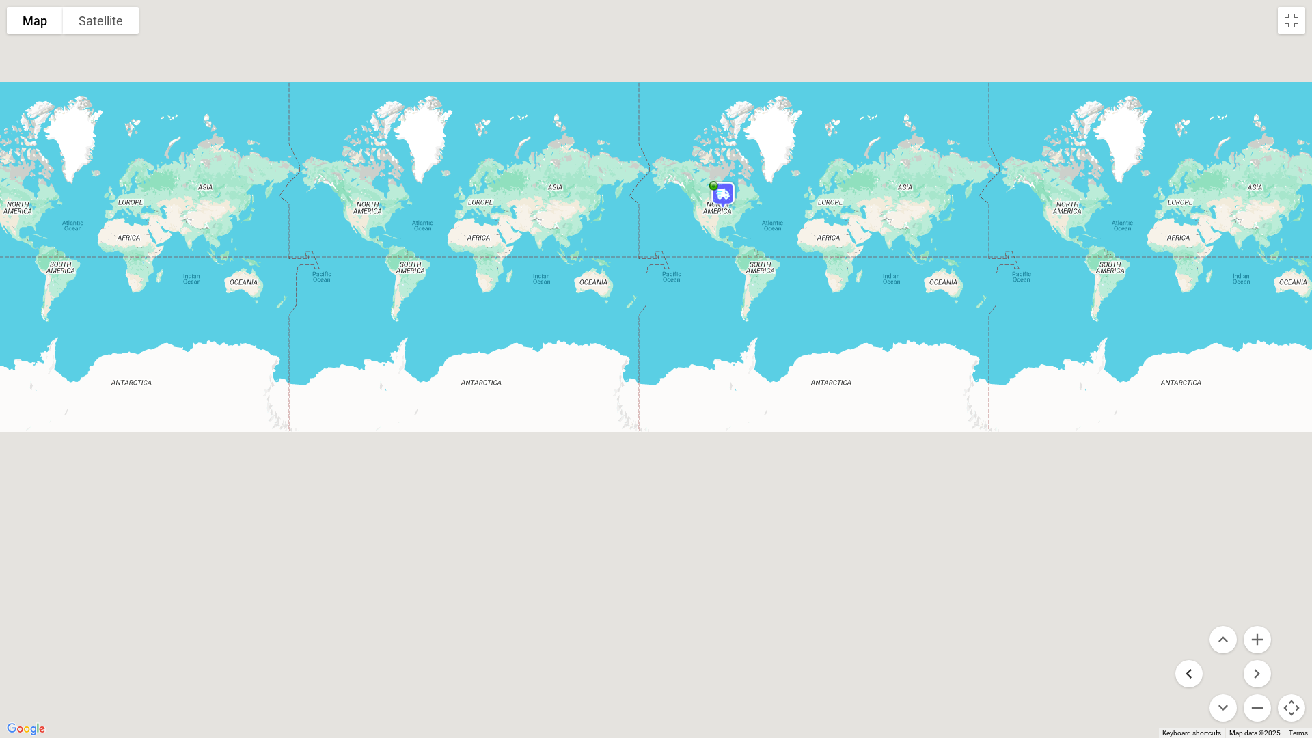
click at [1195, 614] on button "Move left" at bounding box center [1189, 673] width 27 height 27
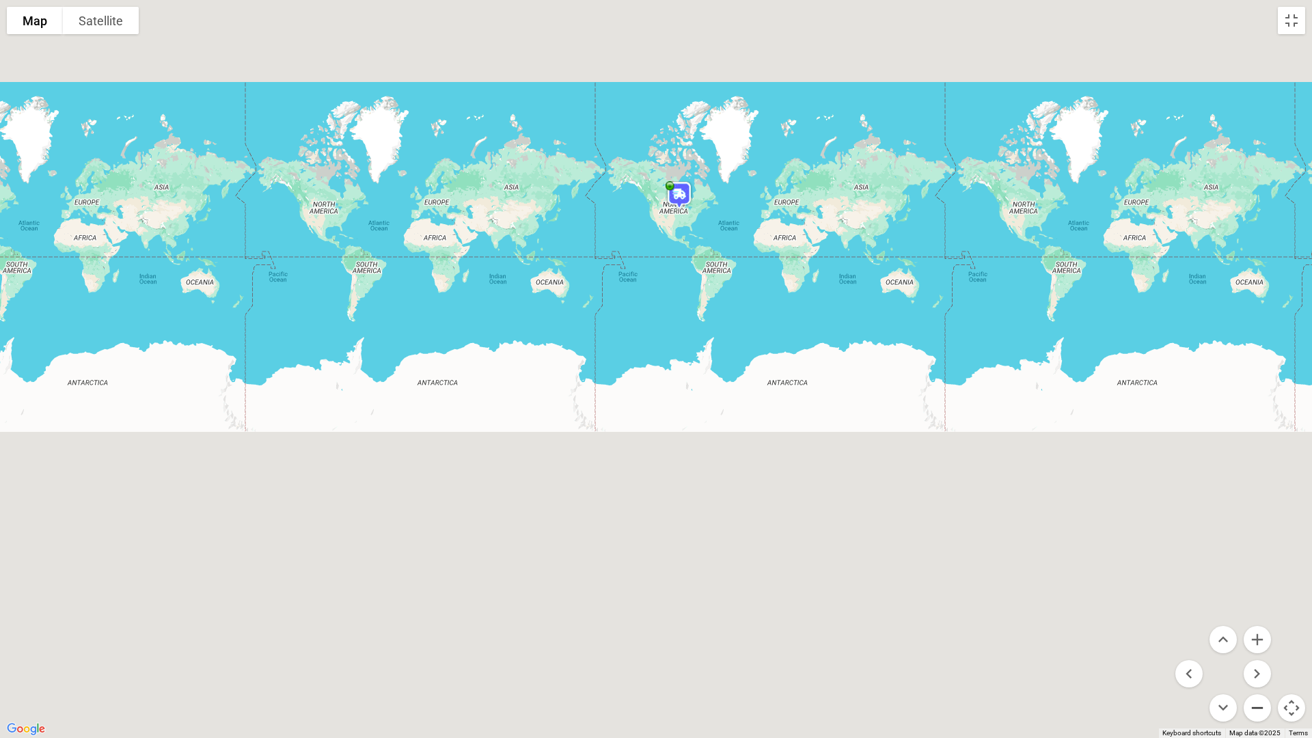
click at [1261, 614] on button "Zoom out" at bounding box center [1257, 707] width 27 height 27
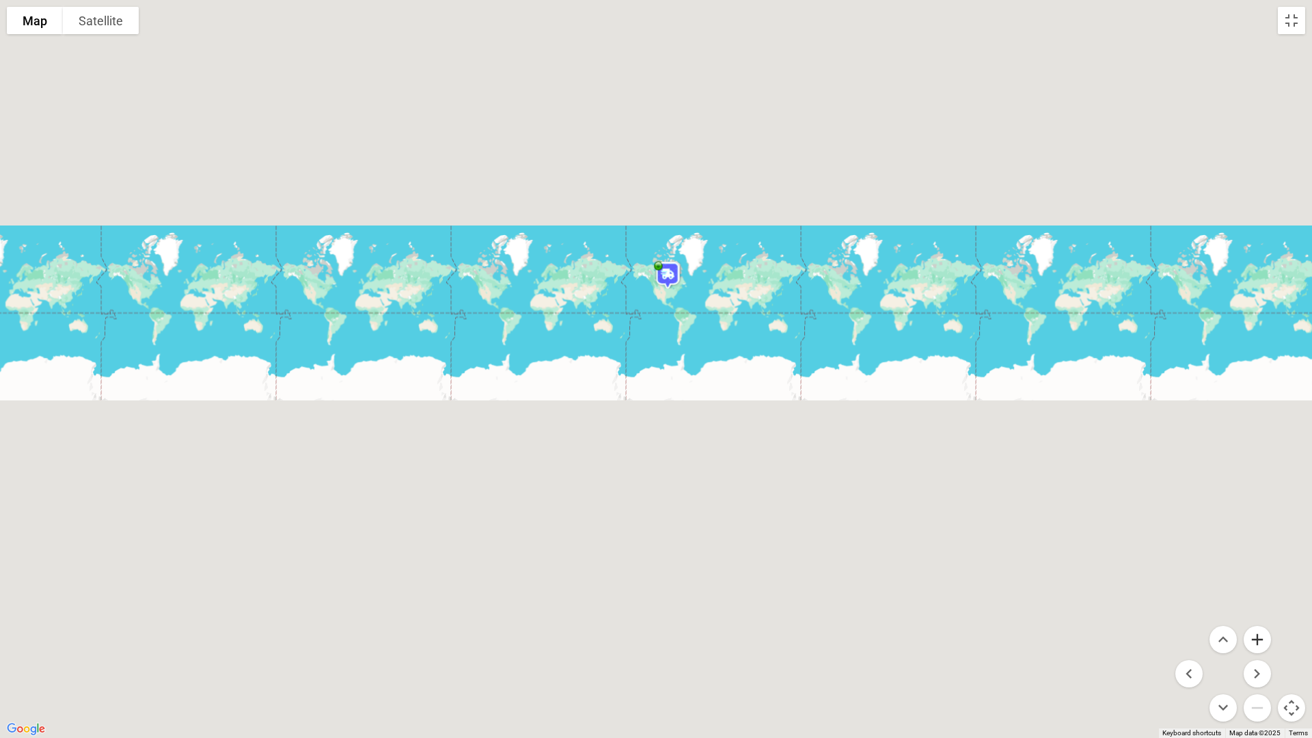
click at [1266, 614] on button "Zoom in" at bounding box center [1257, 639] width 27 height 27
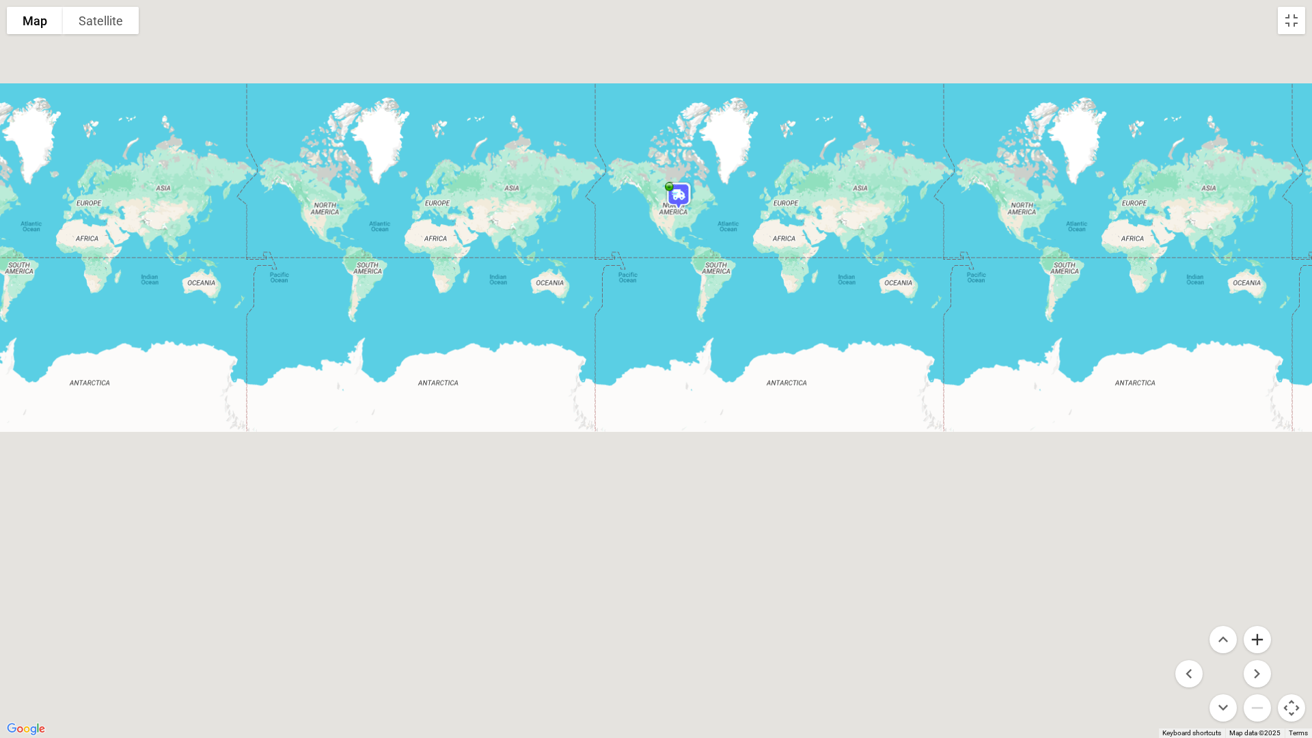
click at [1266, 614] on button "Zoom in" at bounding box center [1257, 639] width 27 height 27
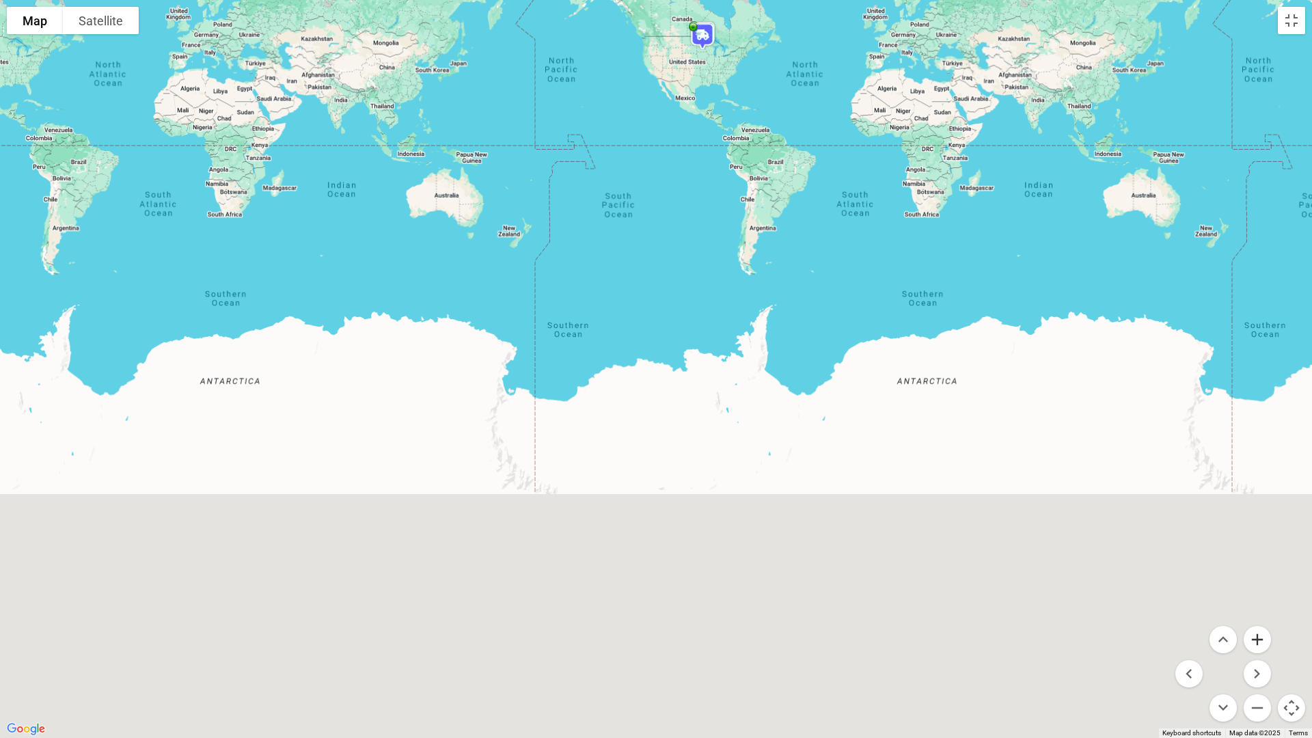
click at [1266, 614] on button "Zoom in" at bounding box center [1257, 639] width 27 height 27
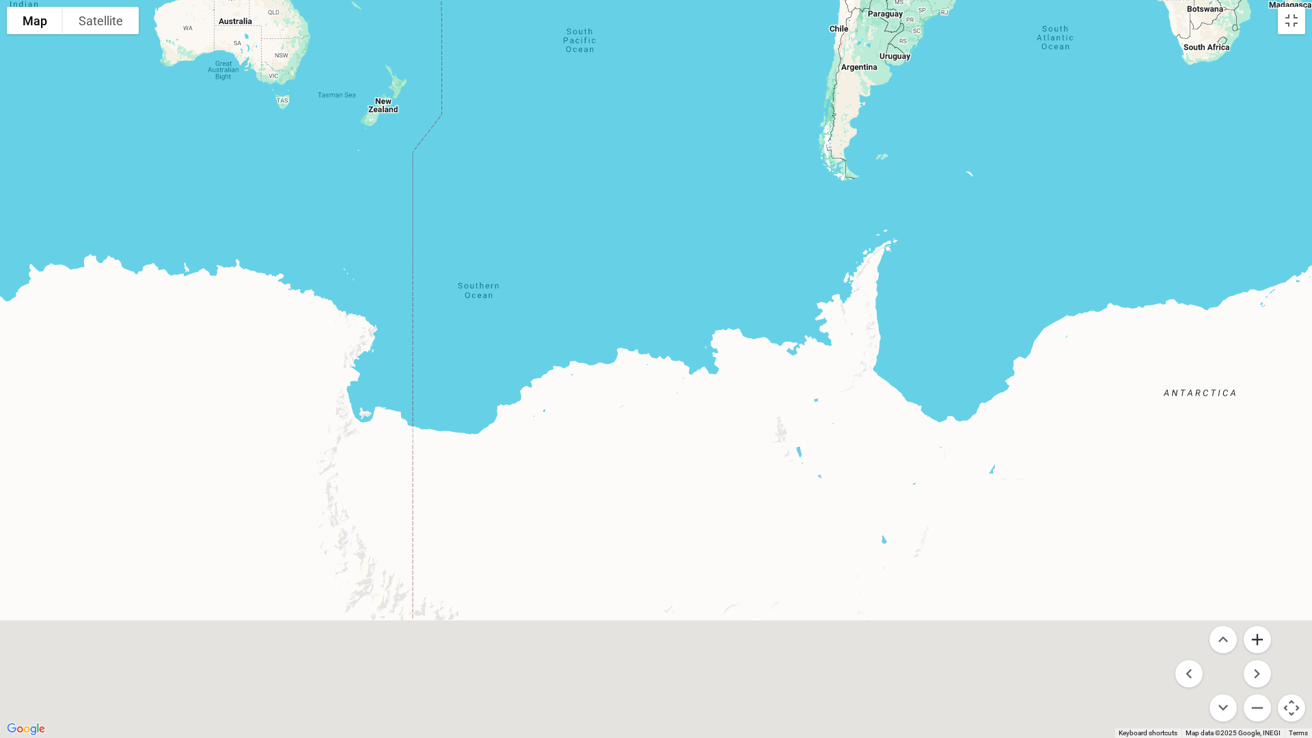
click at [1266, 614] on button "Zoom in" at bounding box center [1257, 639] width 27 height 27
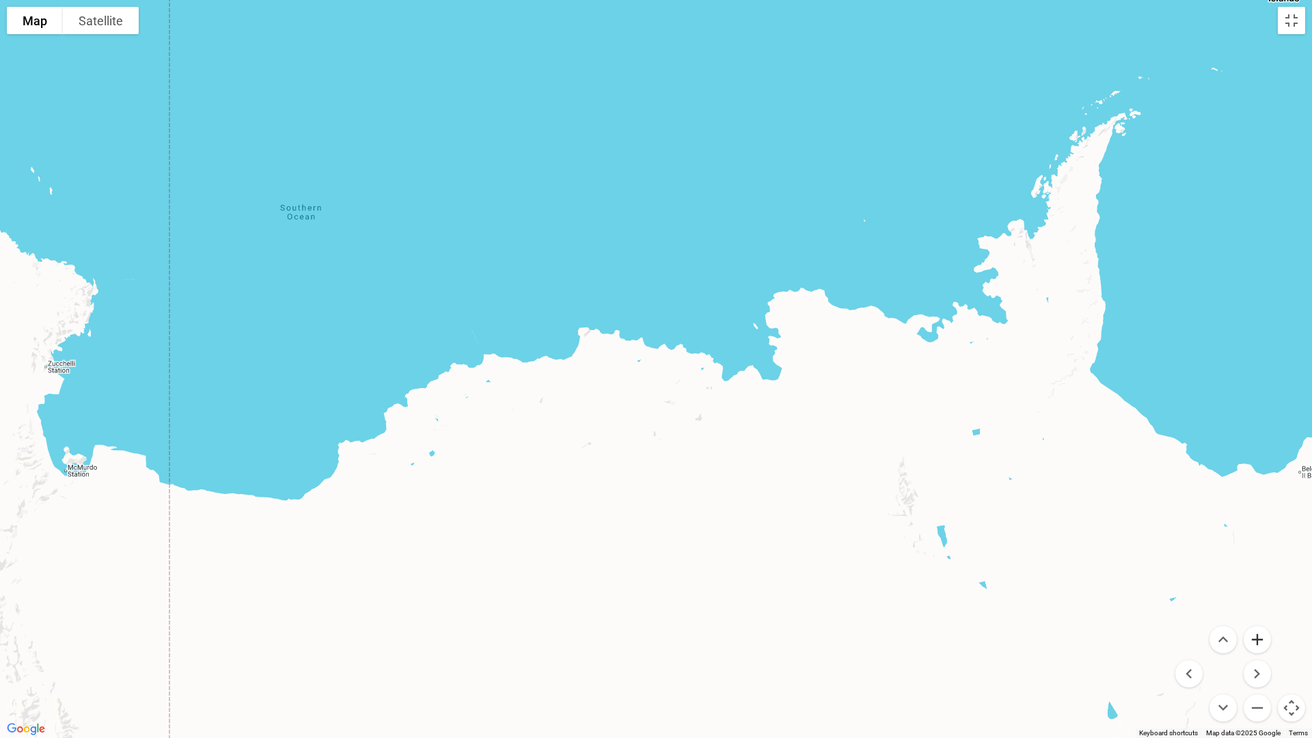
click at [1266, 614] on button "Zoom in" at bounding box center [1257, 639] width 27 height 27
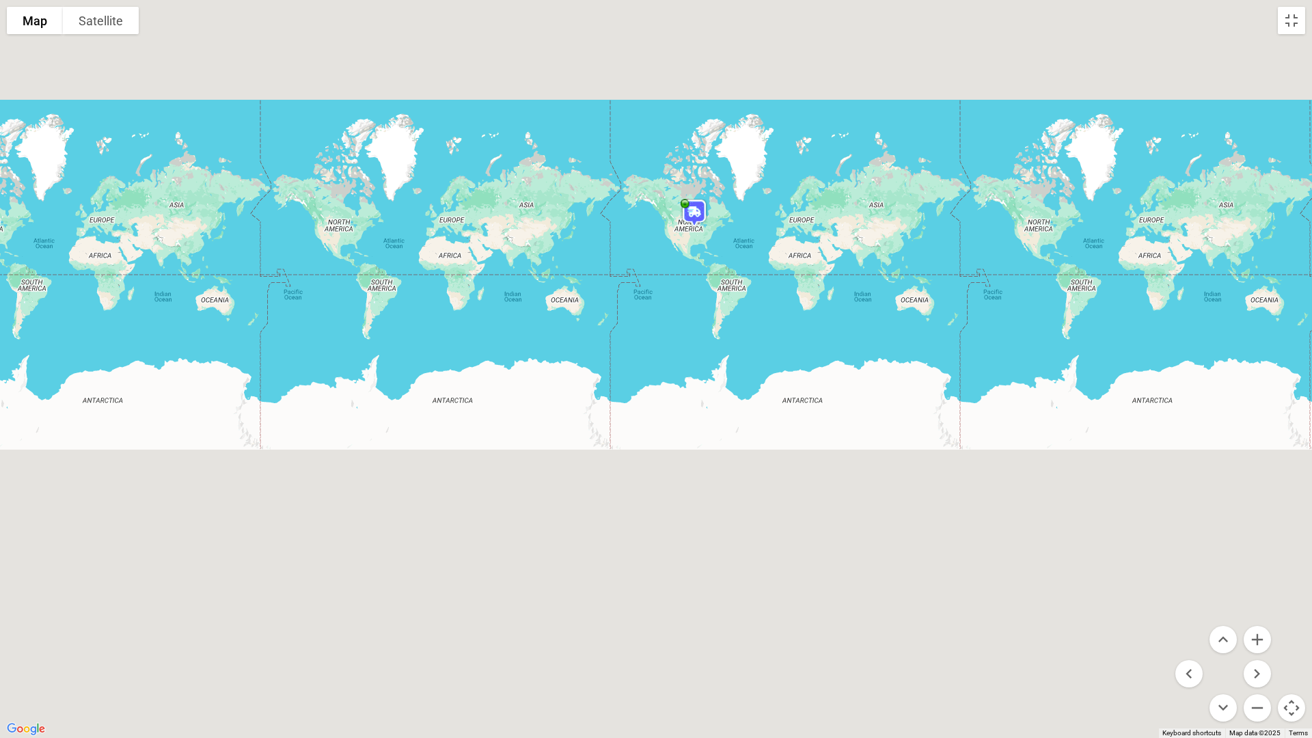
click at [359, 234] on div at bounding box center [656, 369] width 1312 height 738
click at [345, 210] on div at bounding box center [656, 369] width 1312 height 738
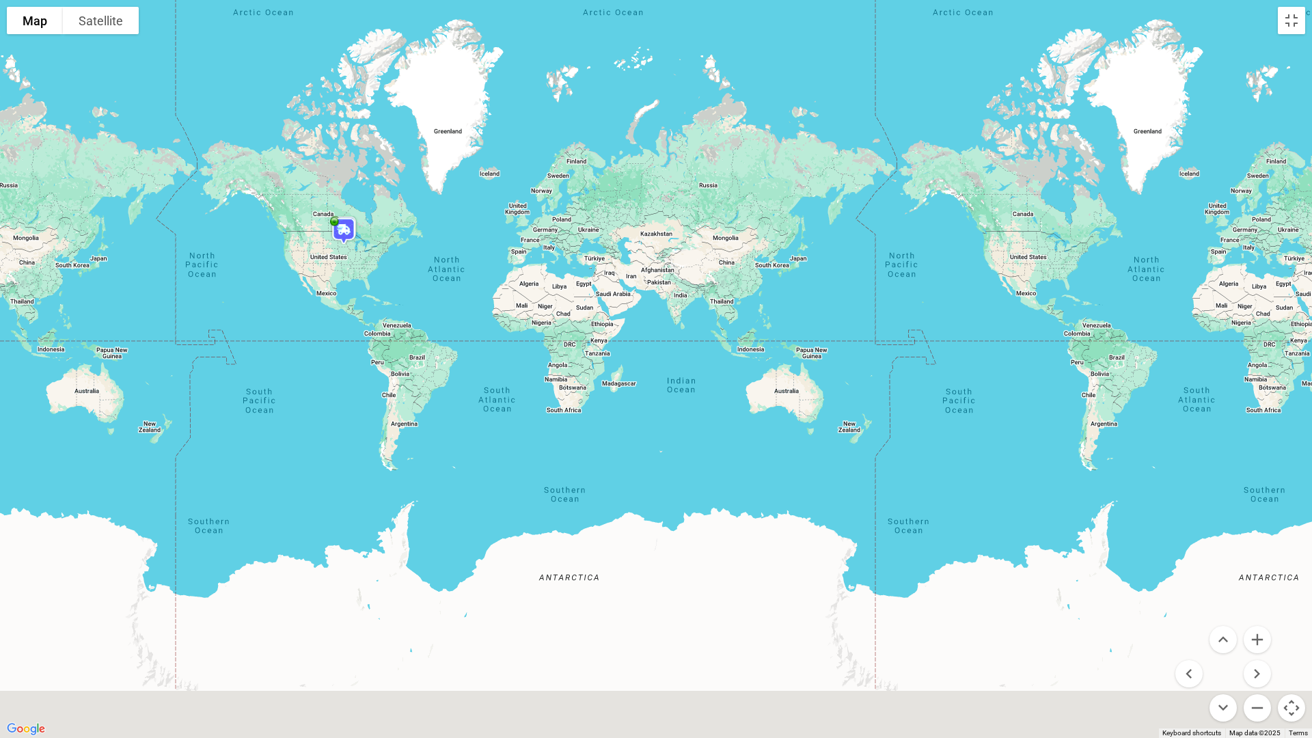
click at [344, 230] on img at bounding box center [344, 231] width 38 height 38
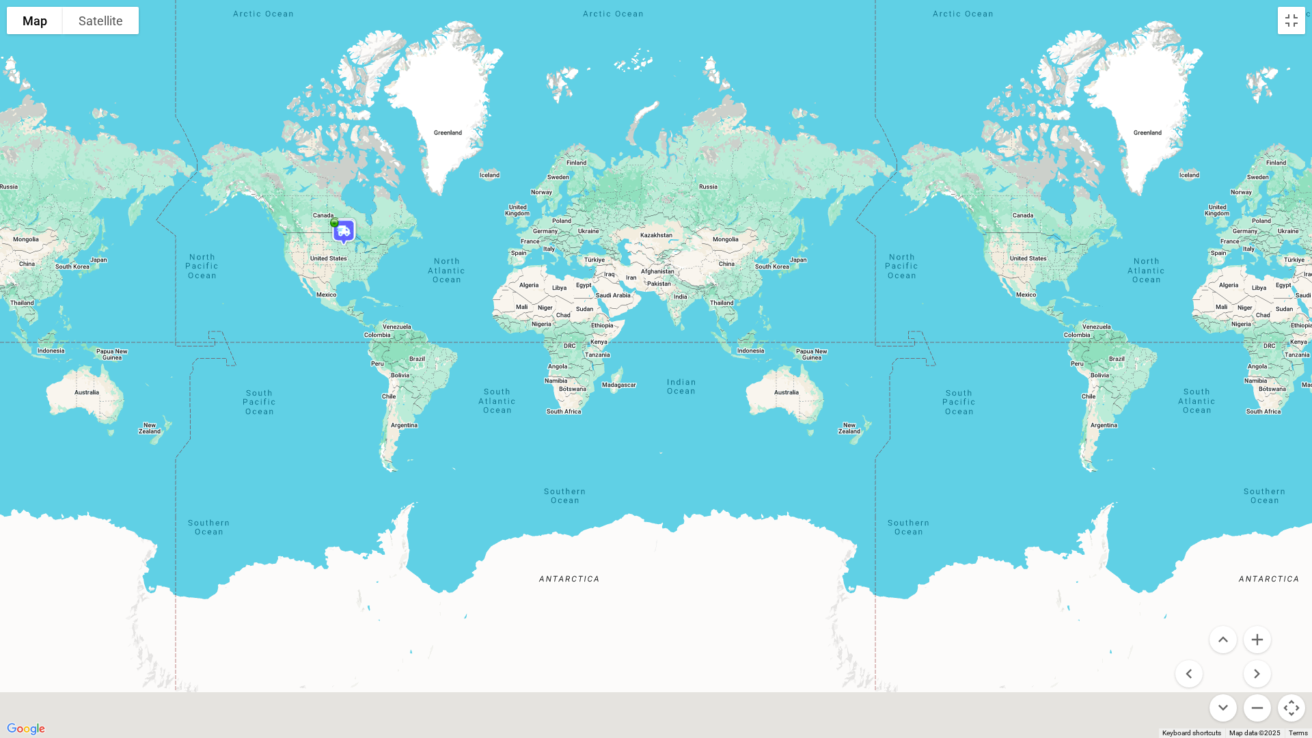
click at [335, 223] on img at bounding box center [344, 232] width 38 height 38
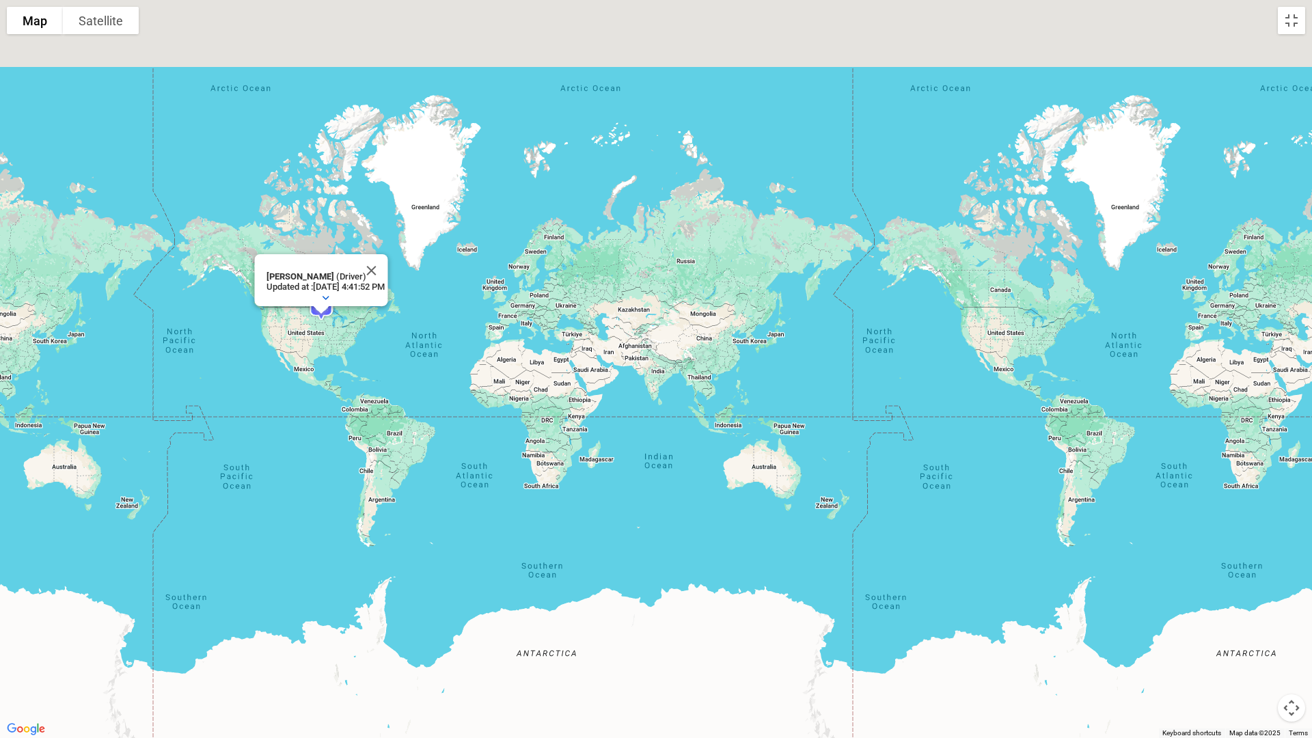
click at [1287, 614] on button "Map camera controls" at bounding box center [1291, 707] width 27 height 27
click at [1251, 614] on button "Zoom out" at bounding box center [1257, 707] width 27 height 27
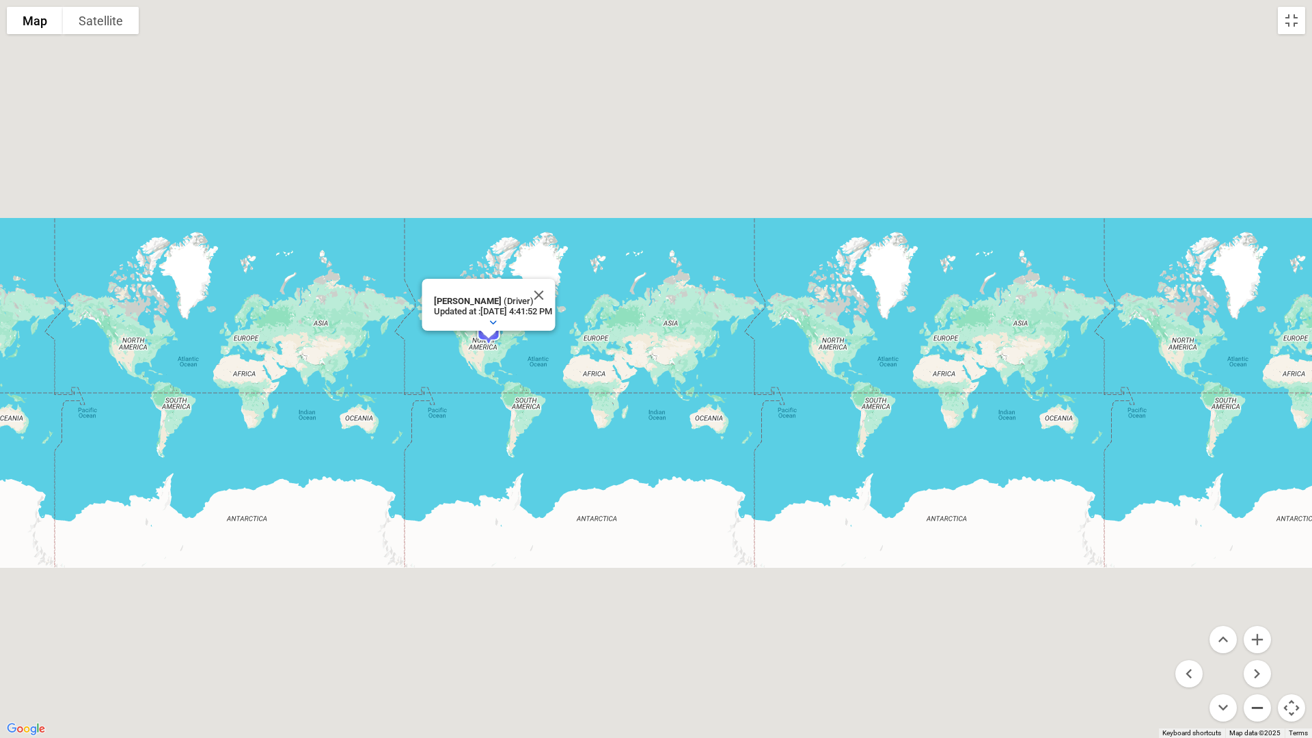
click at [1251, 614] on button "Zoom out" at bounding box center [1257, 707] width 27 height 27
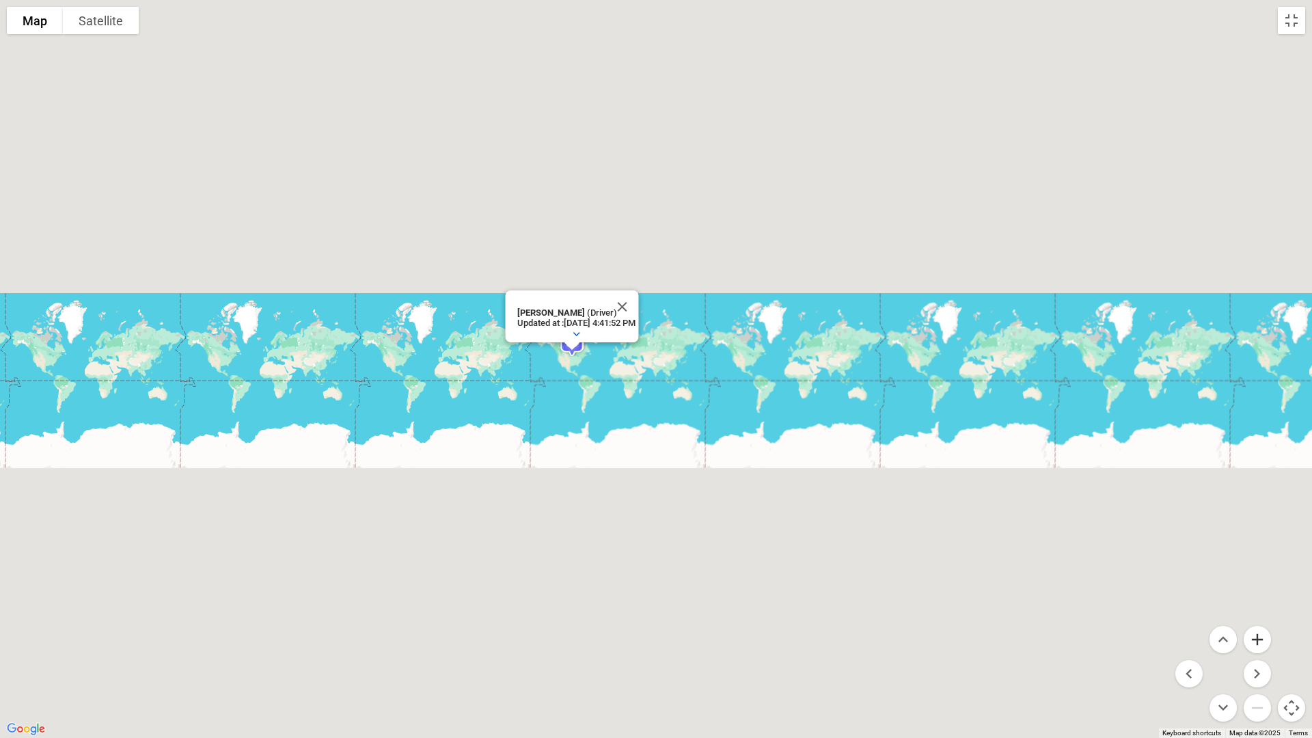
click at [1258, 614] on button "Zoom in" at bounding box center [1257, 639] width 27 height 27
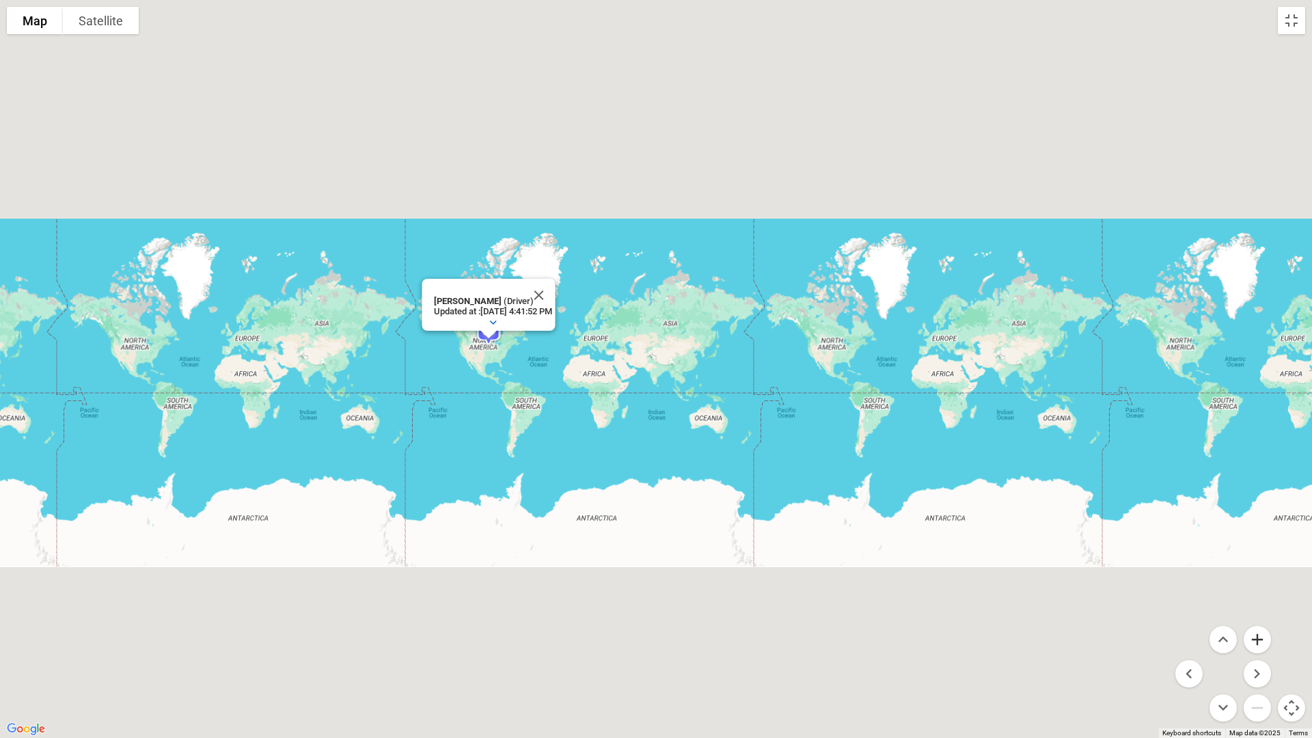
click at [1258, 614] on button "Zoom in" at bounding box center [1257, 639] width 27 height 27
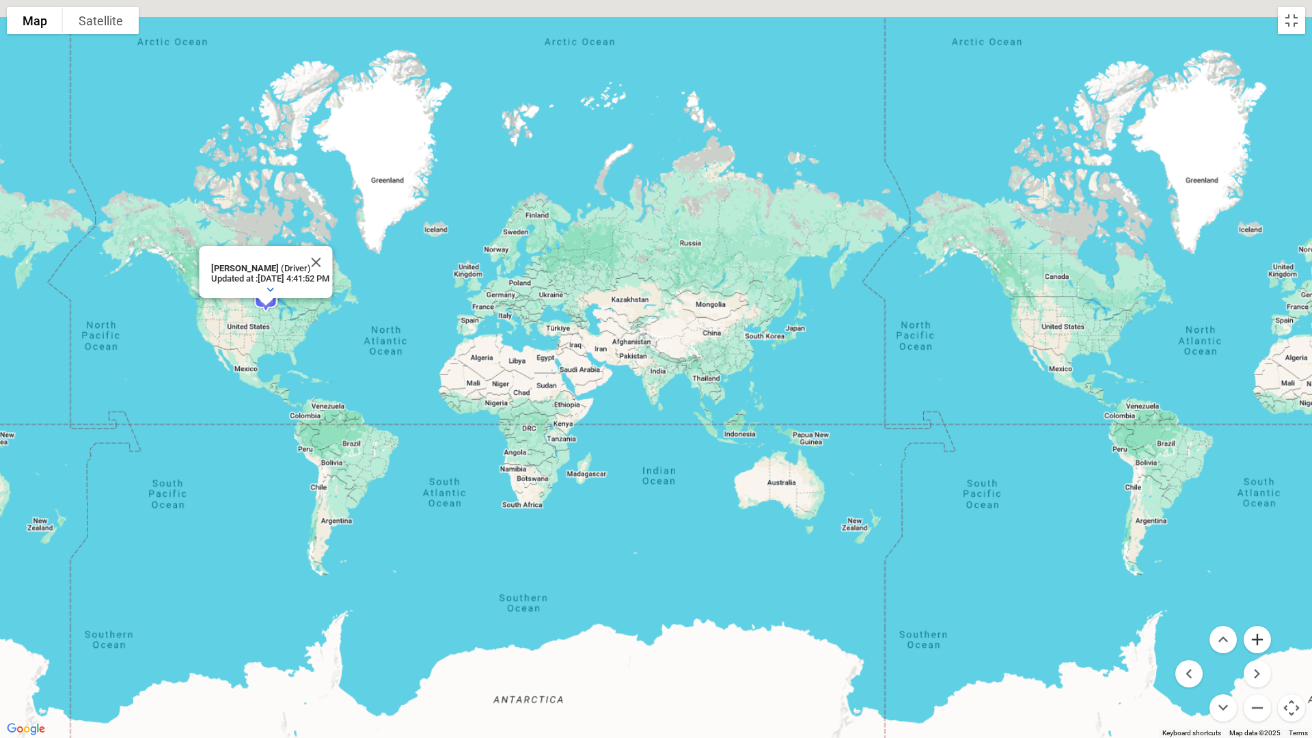
click at [1258, 614] on button "Zoom in" at bounding box center [1257, 639] width 27 height 27
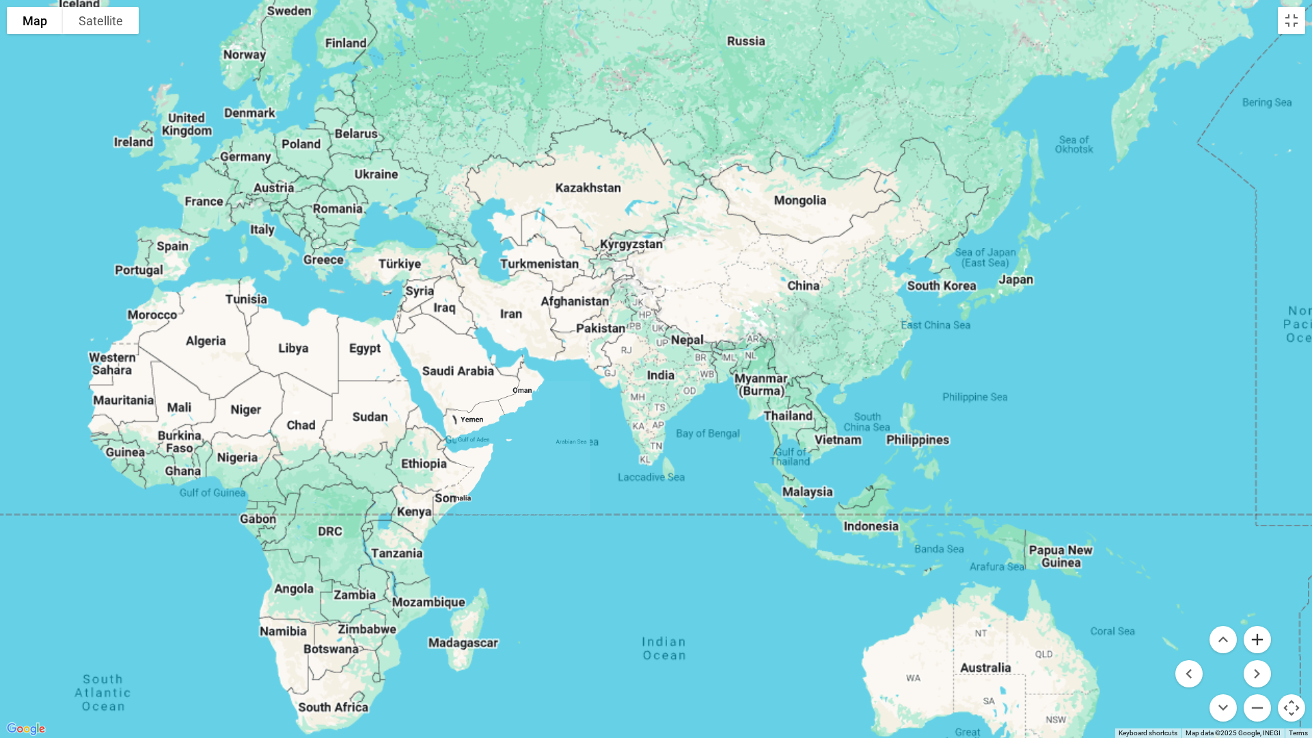
click at [1258, 614] on button "Zoom in" at bounding box center [1257, 639] width 27 height 27
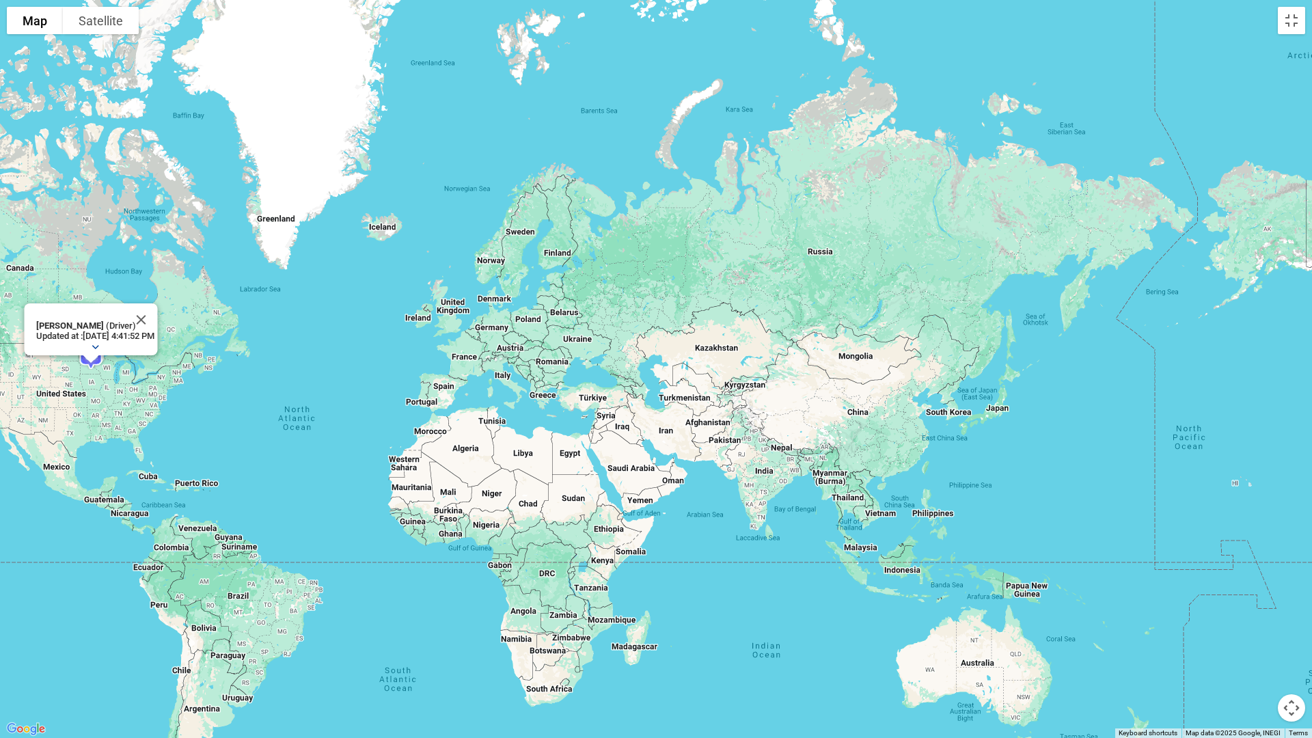
click at [88, 340] on icon "button" at bounding box center [95, 347] width 14 height 14
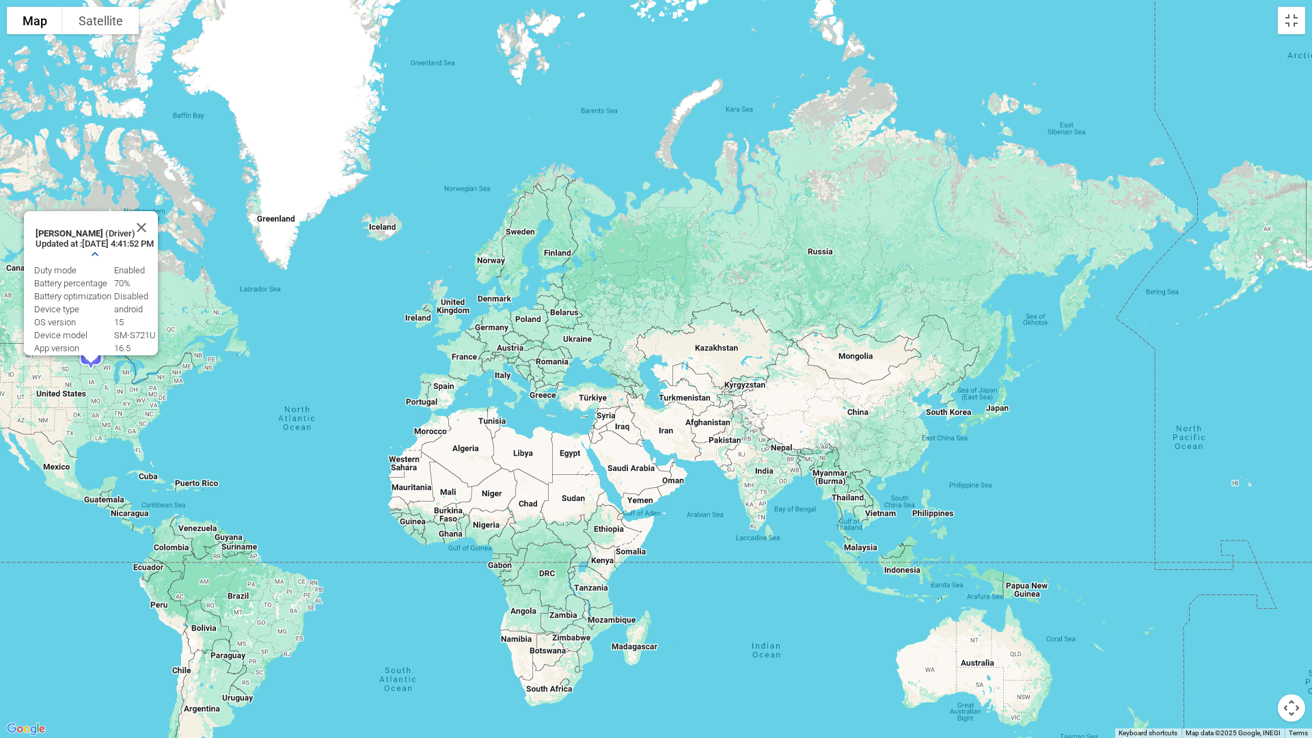
click at [1286, 614] on button "Map camera controls" at bounding box center [1291, 707] width 27 height 27
click at [1259, 614] on button "Move right" at bounding box center [1257, 673] width 27 height 27
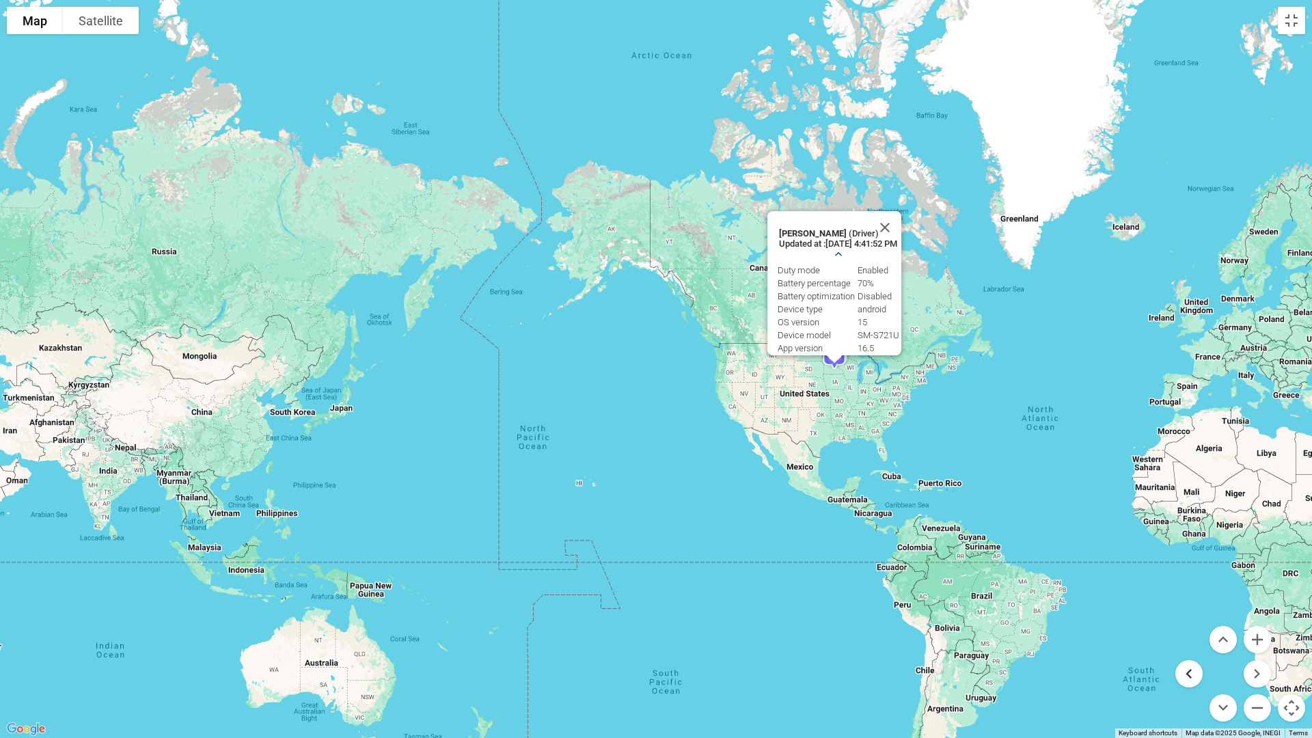
click at [1190, 614] on button "Move left" at bounding box center [1189, 673] width 27 height 27
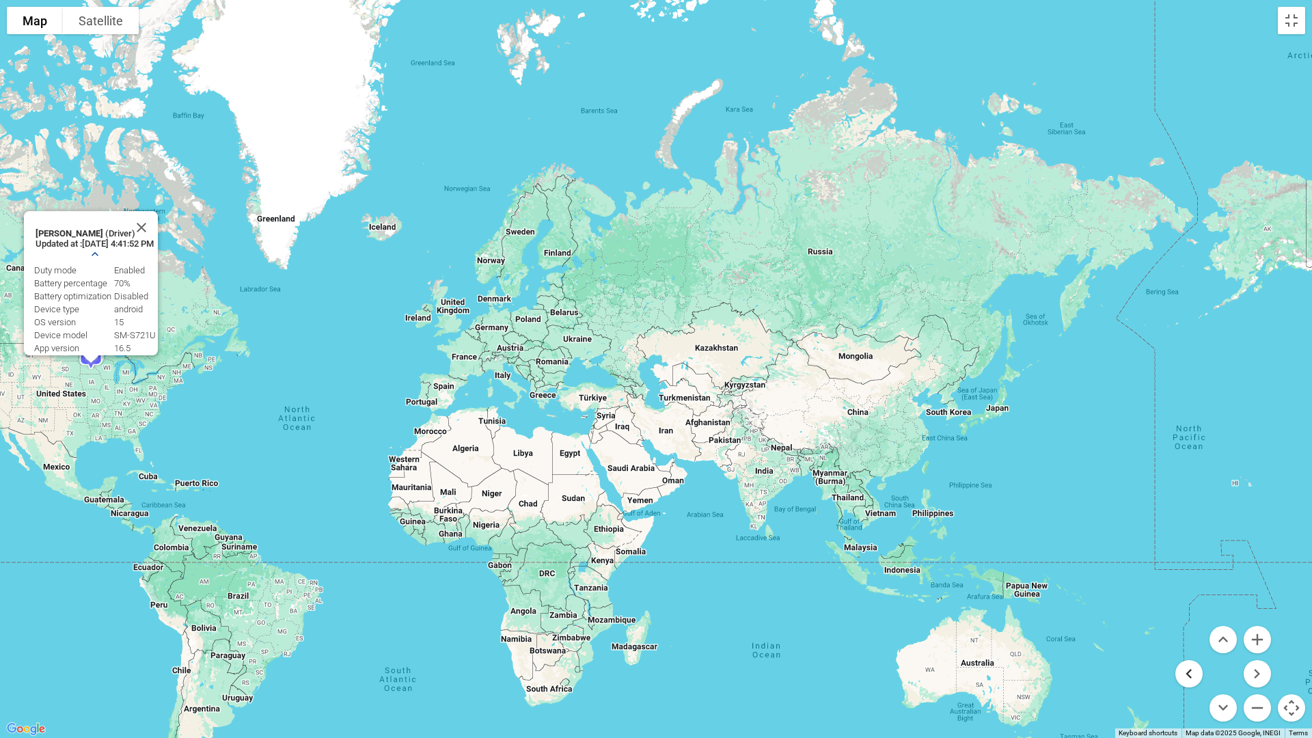
click at [1190, 614] on button "Move left" at bounding box center [1189, 673] width 27 height 27
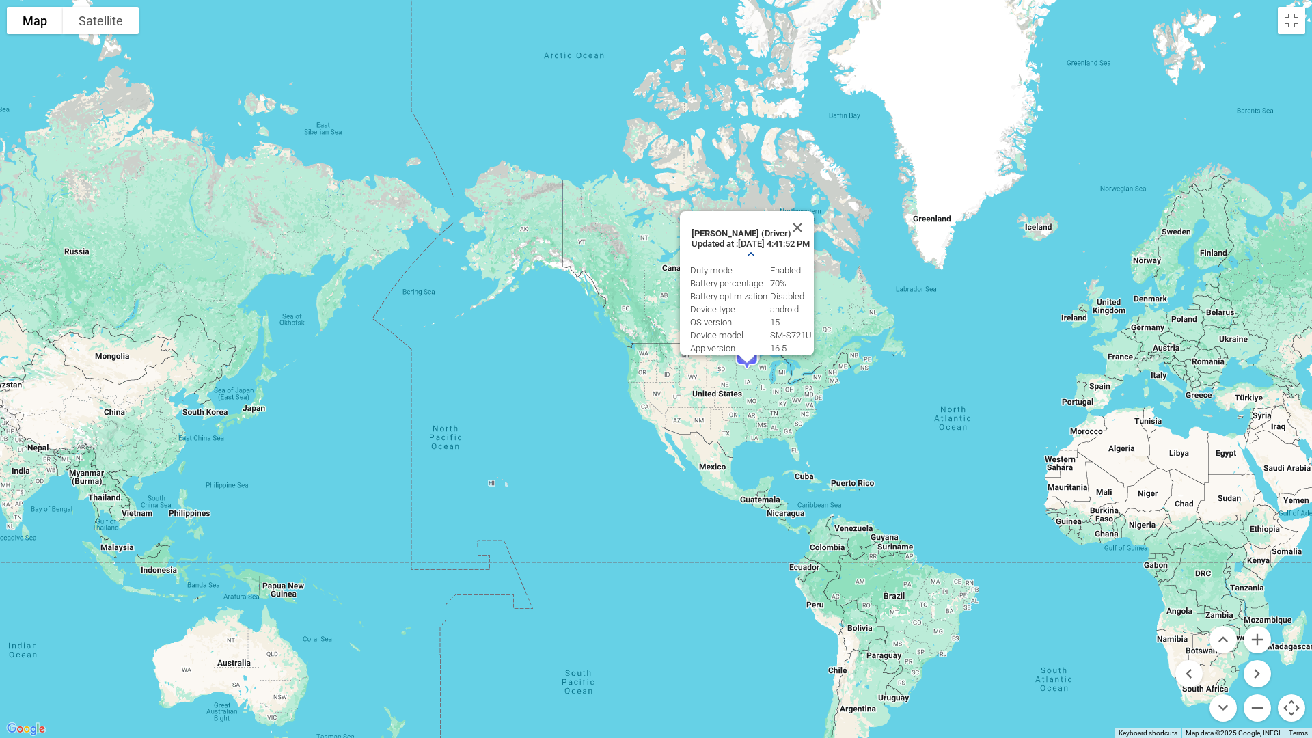
click at [575, 545] on div "[PERSON_NAME] (Driver) Updated at : [DATE] 4:41:52 PM Duty mode Enabled Battery…" at bounding box center [656, 369] width 1312 height 738
click at [589, 565] on div "[PERSON_NAME] (Driver) Updated at : [DATE] 4:41:52 PM Duty mode Enabled Battery…" at bounding box center [656, 369] width 1312 height 738
click at [812, 221] on button "Close" at bounding box center [797, 227] width 33 height 33
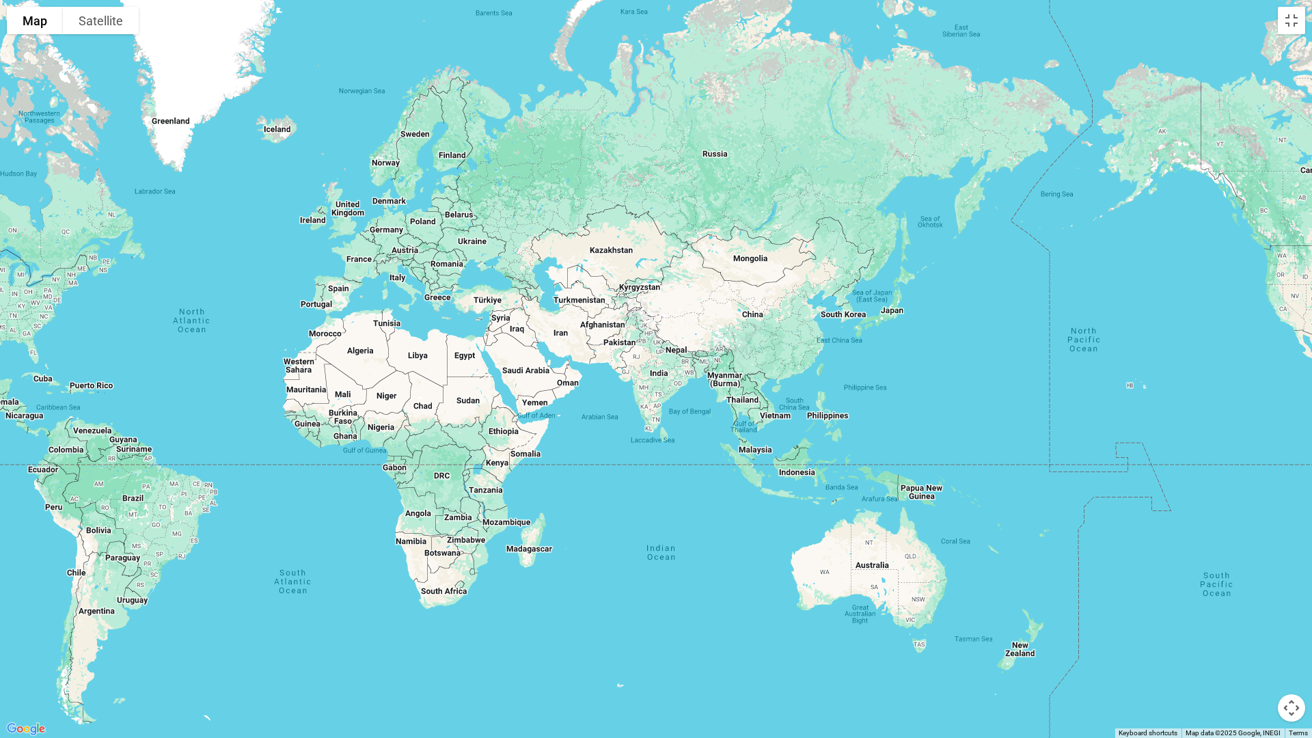
click at [1296, 614] on button "Map camera controls" at bounding box center [1291, 707] width 27 height 27
click at [1266, 614] on button "Zoom out" at bounding box center [1257, 707] width 27 height 27
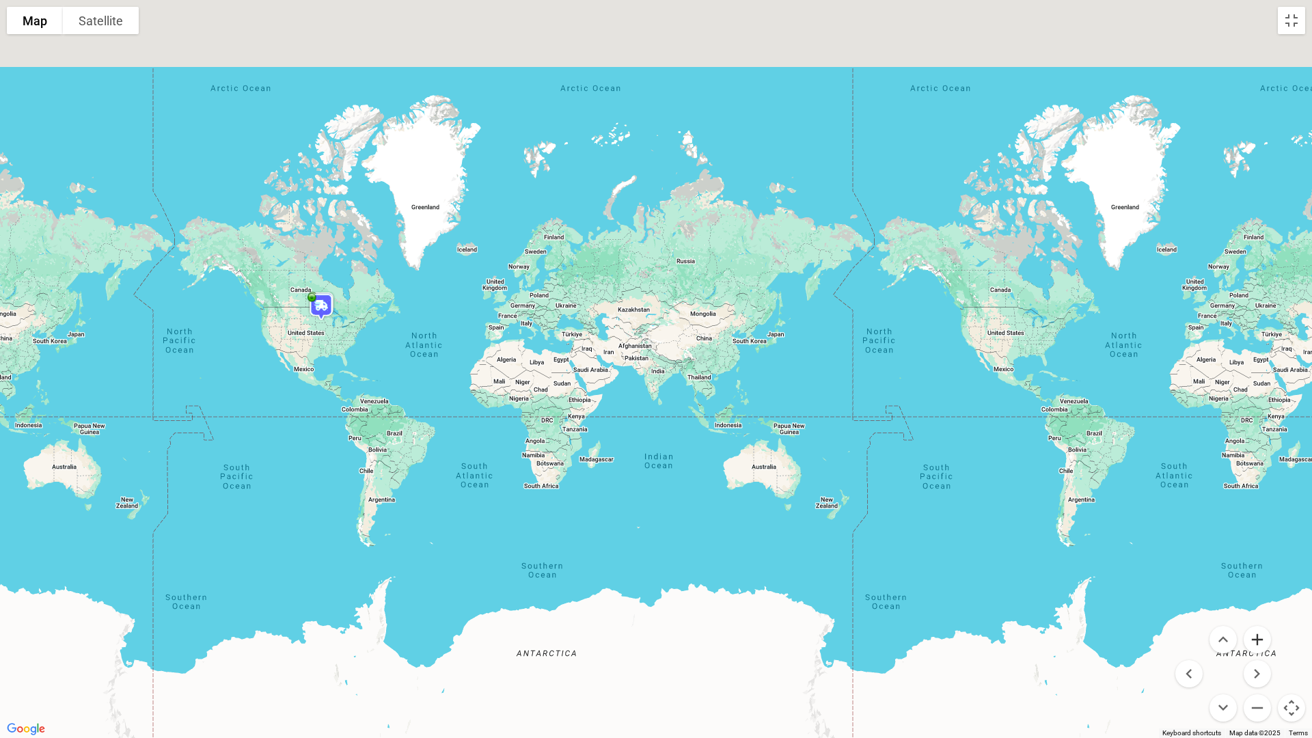
click at [1256, 614] on button "Zoom in" at bounding box center [1257, 639] width 27 height 27
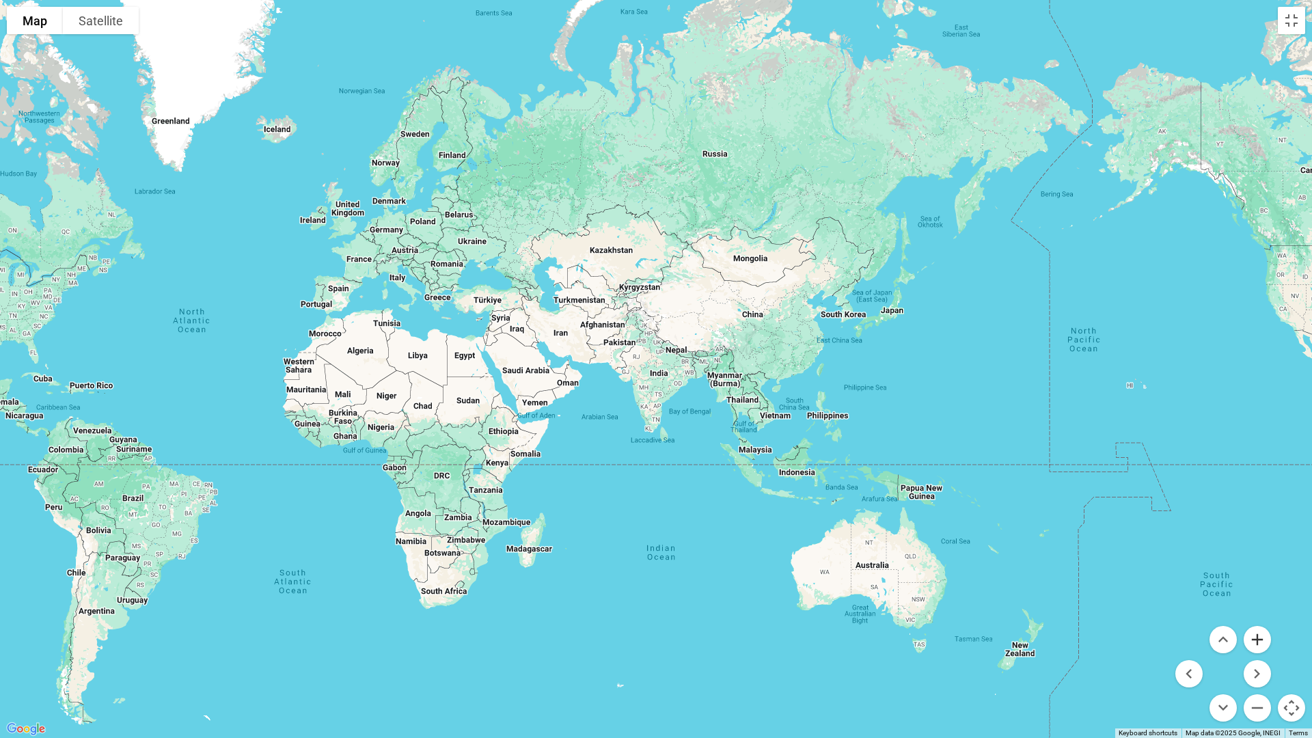
click at [1256, 614] on button "Zoom in" at bounding box center [1257, 639] width 27 height 27
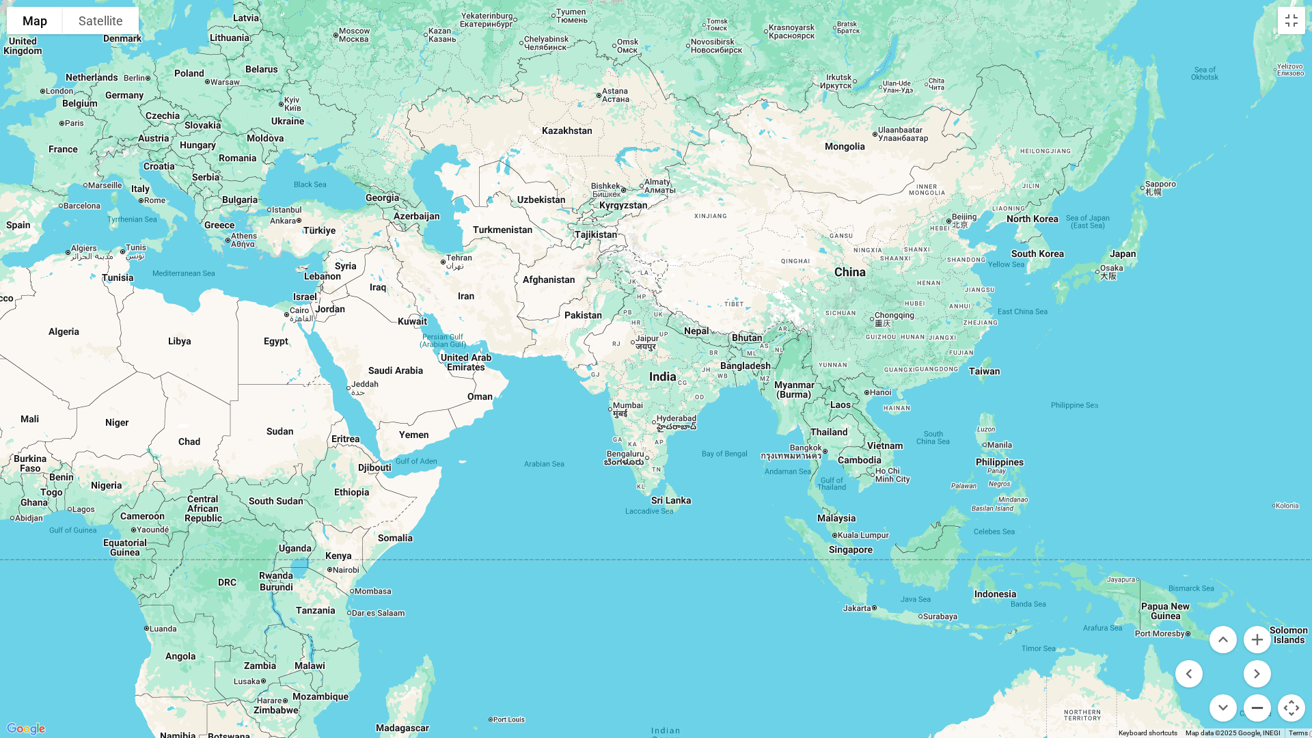
click at [1260, 614] on button "Zoom out" at bounding box center [1257, 707] width 27 height 27
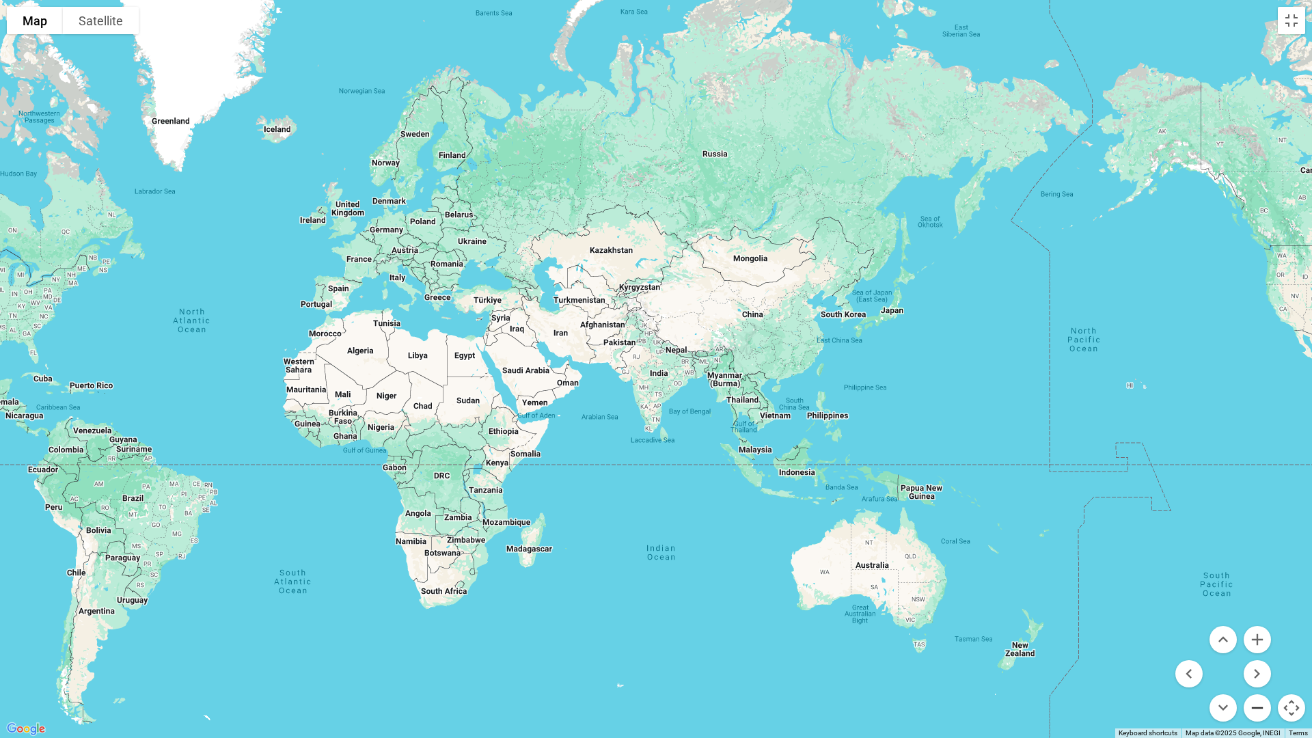
click at [1260, 614] on button "Zoom out" at bounding box center [1257, 707] width 27 height 27
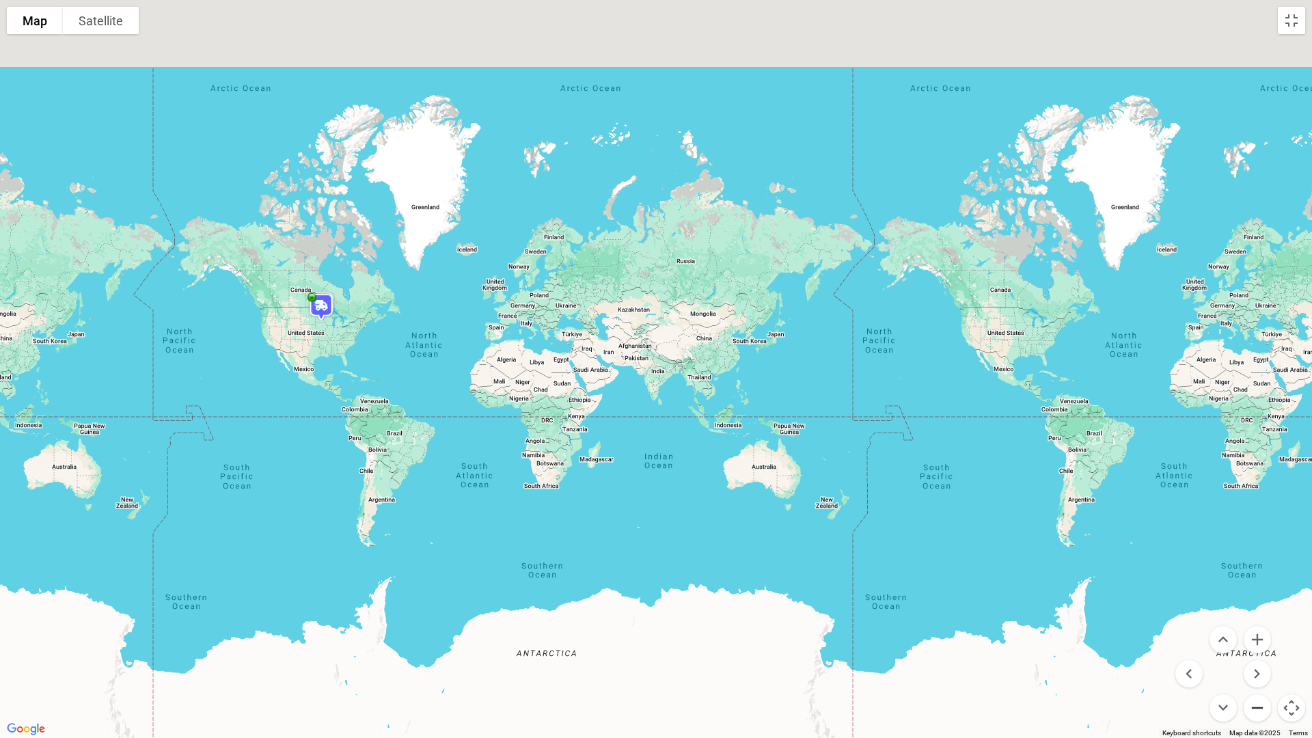
click at [1260, 614] on button "Zoom out" at bounding box center [1257, 707] width 27 height 27
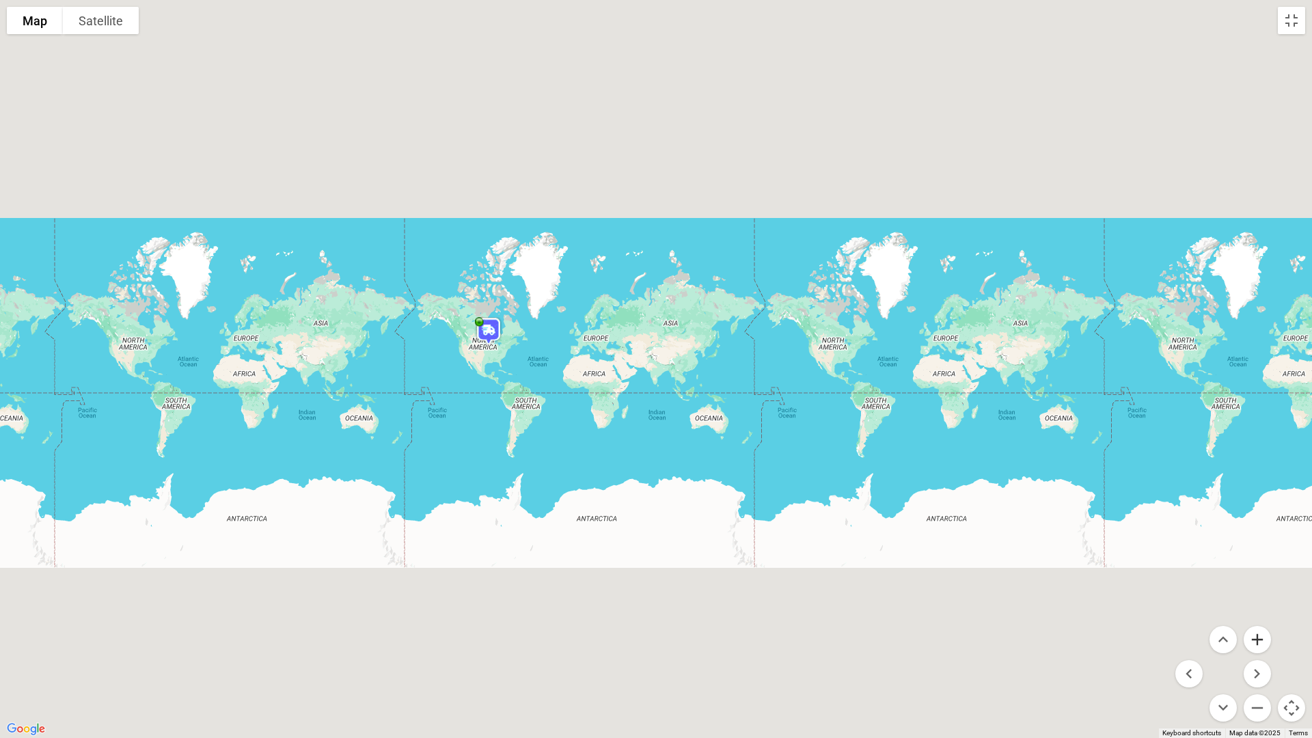
click at [1260, 614] on button "Zoom in" at bounding box center [1257, 639] width 27 height 27
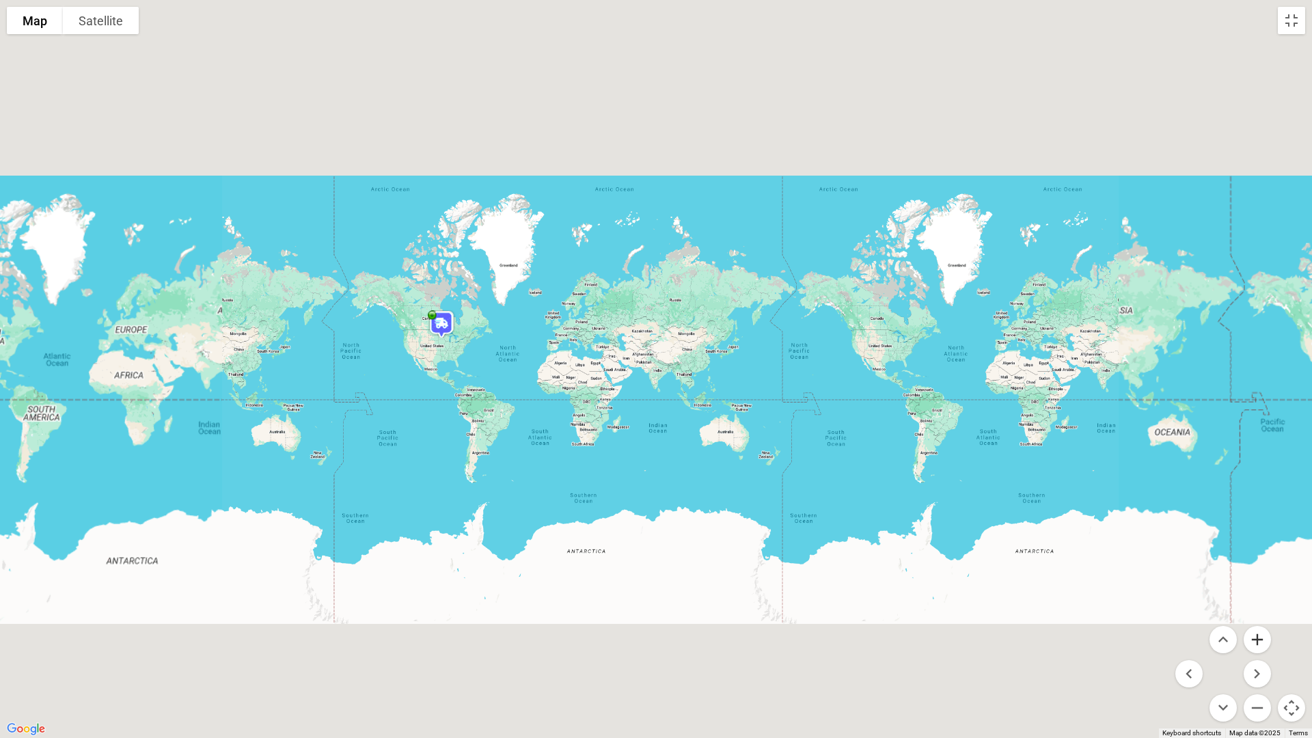
click at [1259, 614] on button "Zoom in" at bounding box center [1257, 639] width 27 height 27
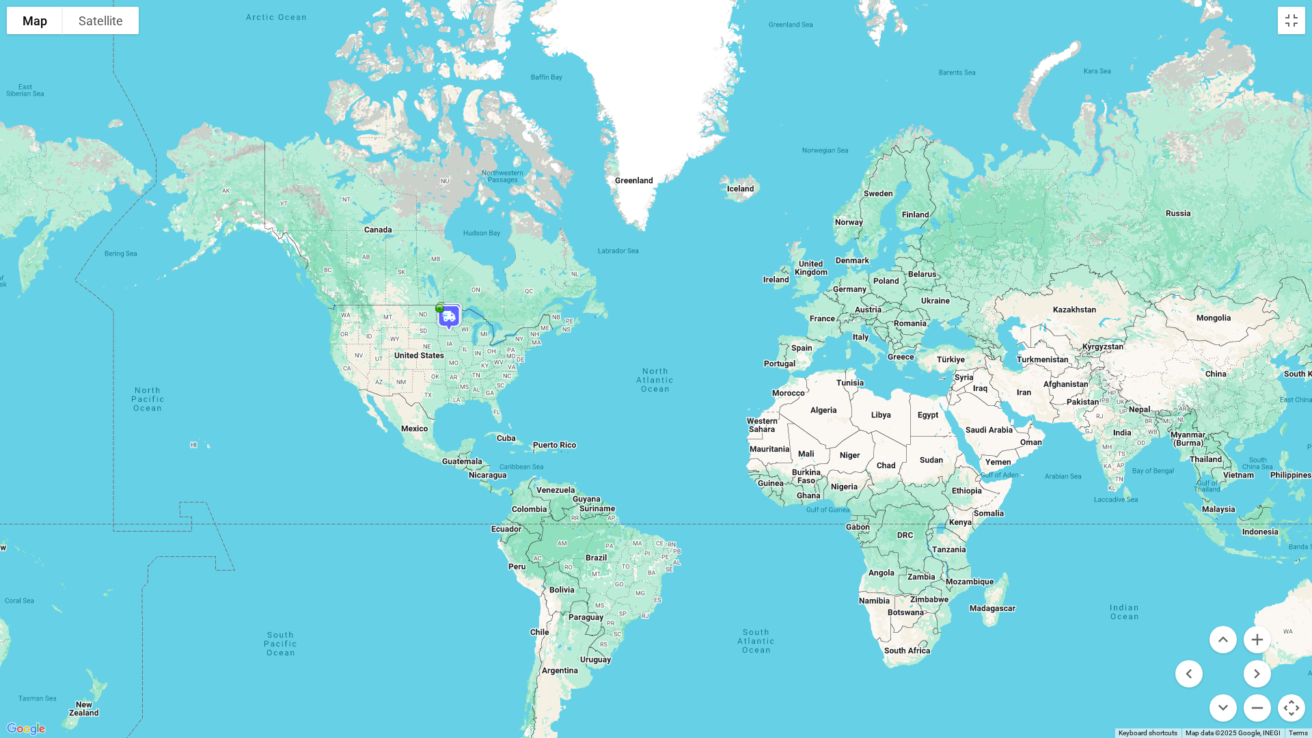
drag, startPoint x: 504, startPoint y: 526, endPoint x: 1070, endPoint y: 597, distance: 569.7
click at [1070, 597] on div at bounding box center [656, 369] width 1312 height 738
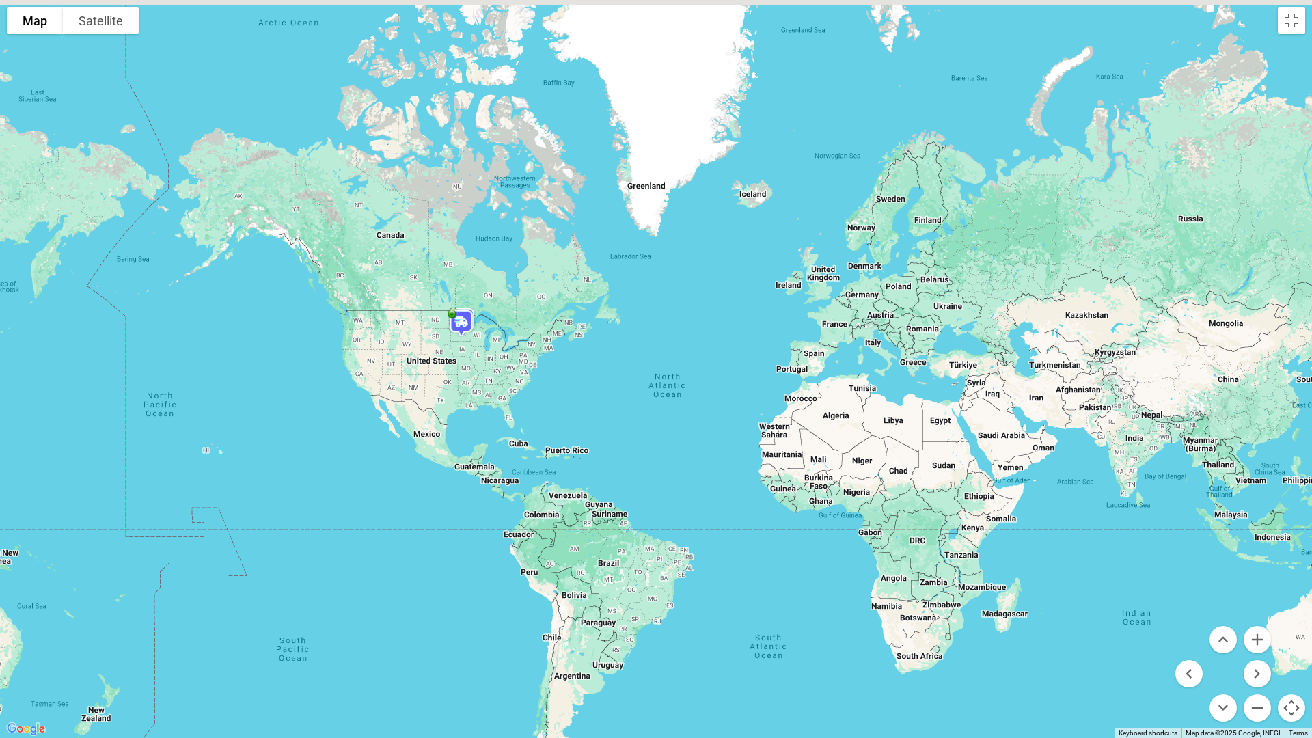
drag, startPoint x: 607, startPoint y: 467, endPoint x: 664, endPoint y: 495, distance: 63.9
click at [664, 494] on div at bounding box center [656, 369] width 1312 height 738
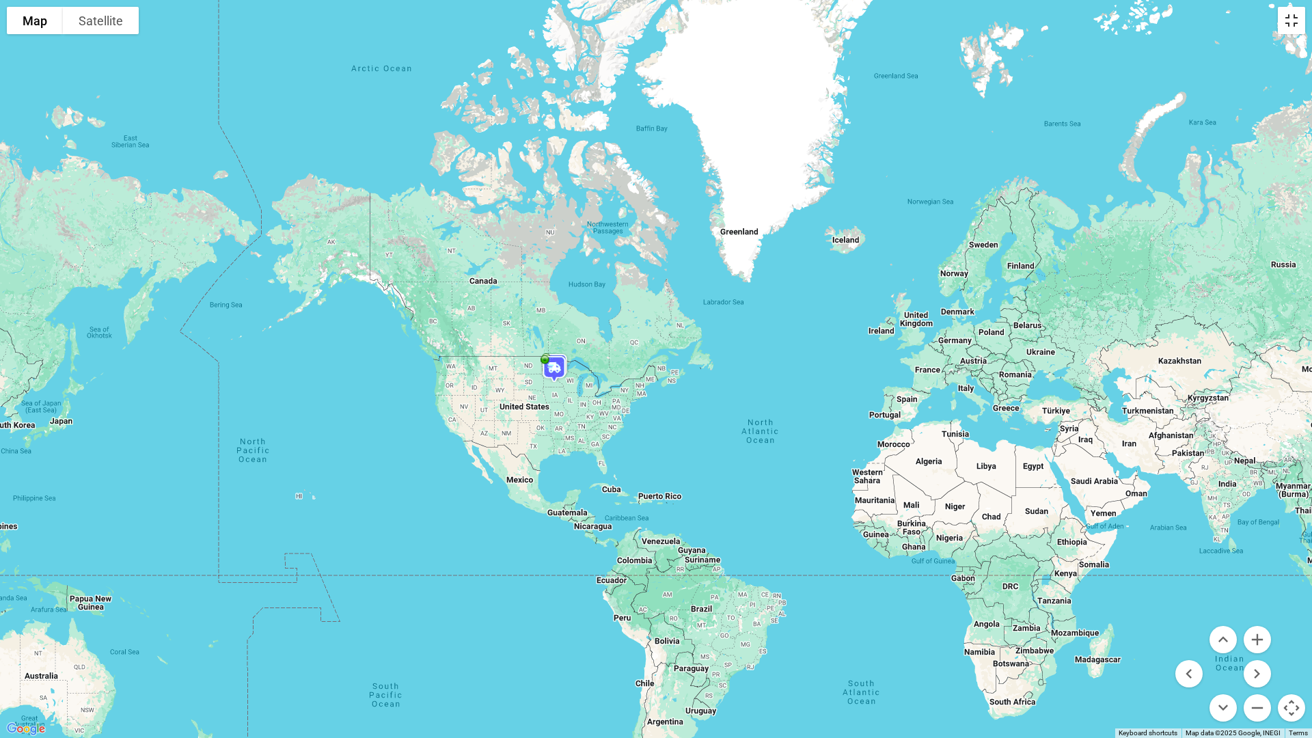
click at [1290, 18] on button "Toggle fullscreen view" at bounding box center [1291, 20] width 27 height 27
